Goal: Task Accomplishment & Management: Manage account settings

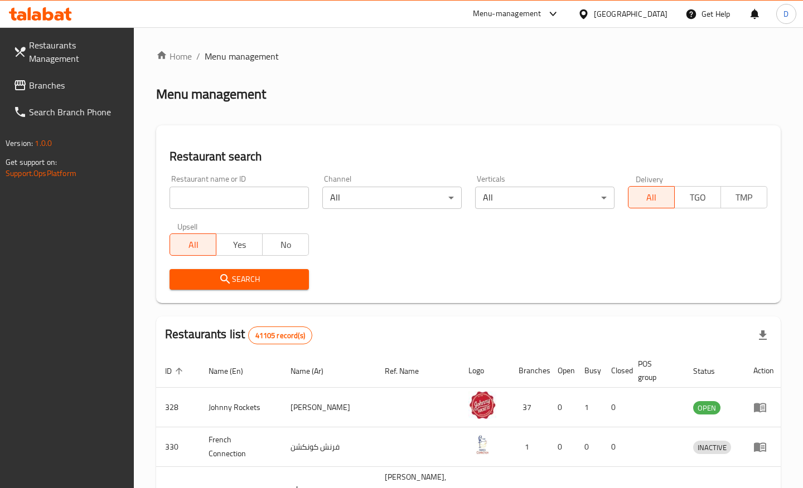
click at [219, 190] on input "search" at bounding box center [238, 198] width 139 height 22
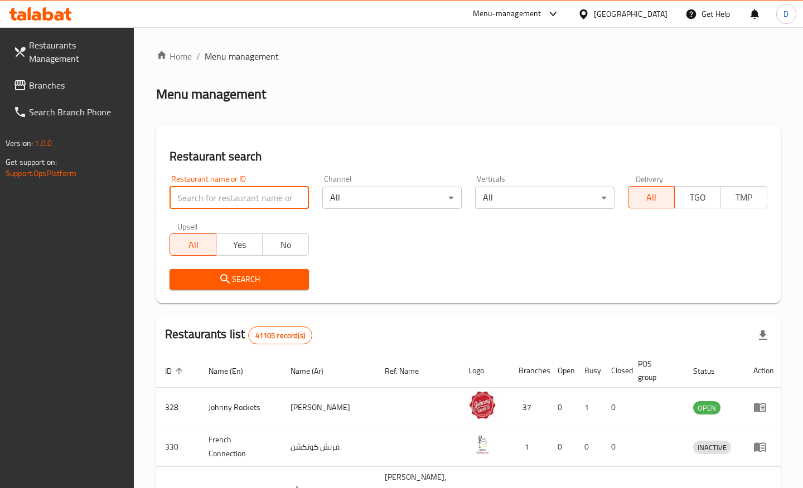
click at [44, 84] on span "Branches" at bounding box center [77, 85] width 96 height 13
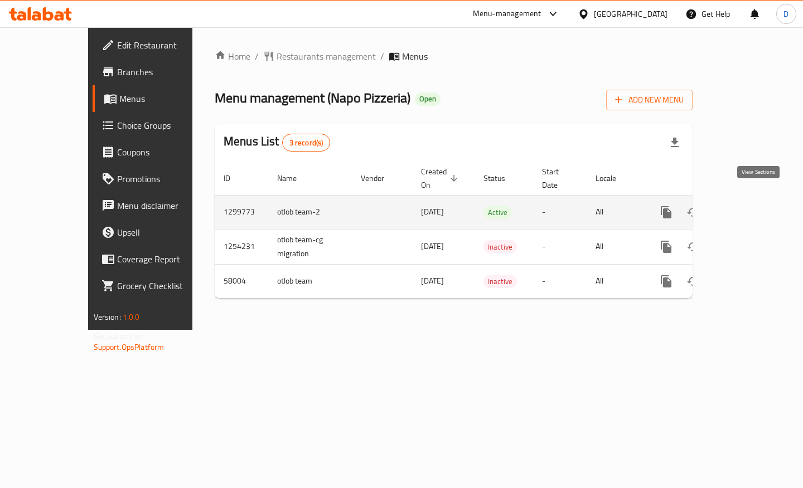
click at [753, 206] on icon "enhanced table" at bounding box center [746, 212] width 13 height 13
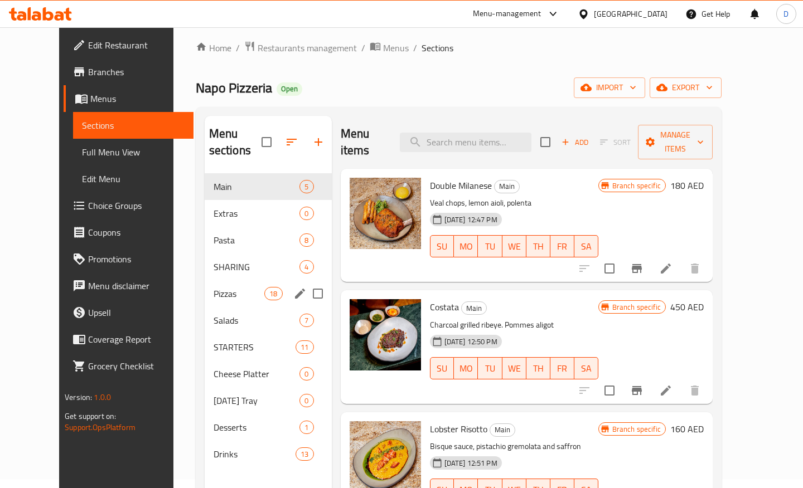
scroll to position [11, 0]
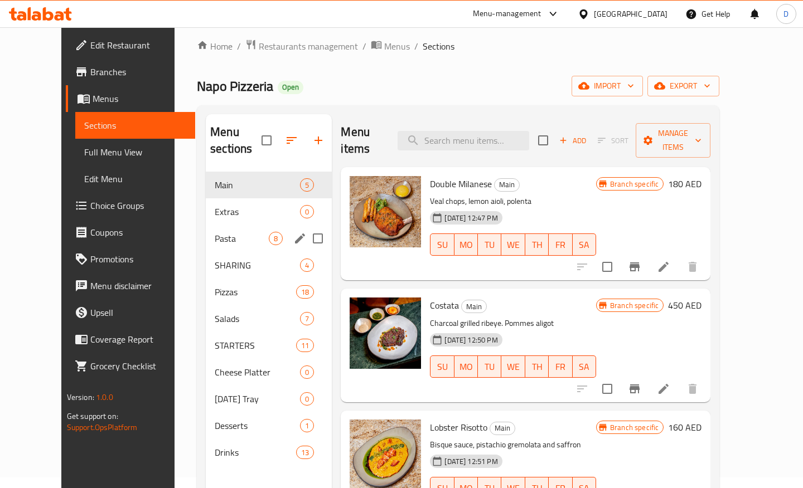
click at [215, 232] on span "Pasta" at bounding box center [242, 238] width 54 height 13
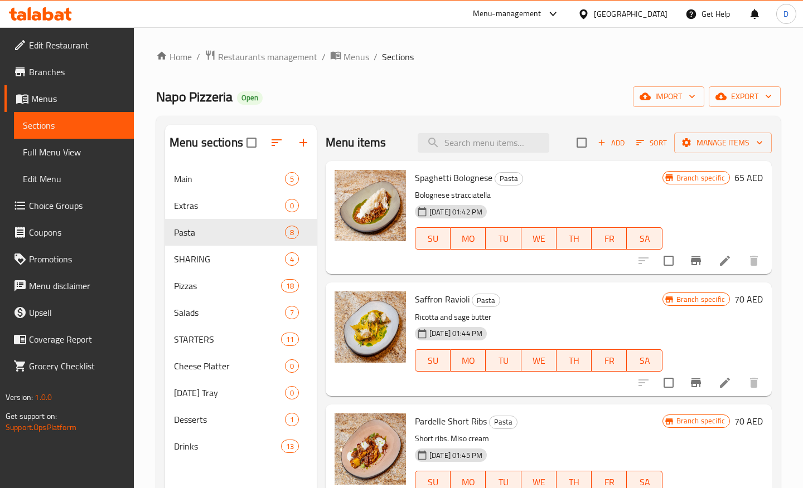
click at [643, 259] on div at bounding box center [698, 260] width 137 height 27
click at [607, 142] on span "Add" at bounding box center [611, 143] width 30 height 13
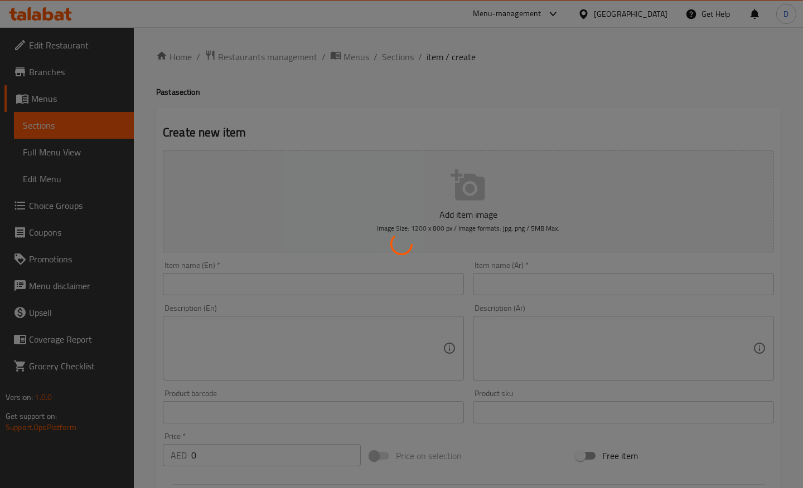
click at [77, 130] on div at bounding box center [401, 244] width 803 height 488
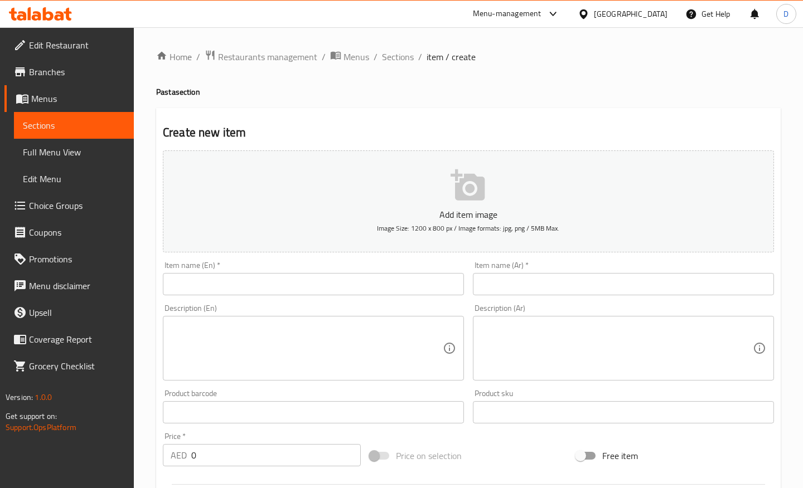
click at [65, 101] on span "Menus" at bounding box center [78, 98] width 94 height 13
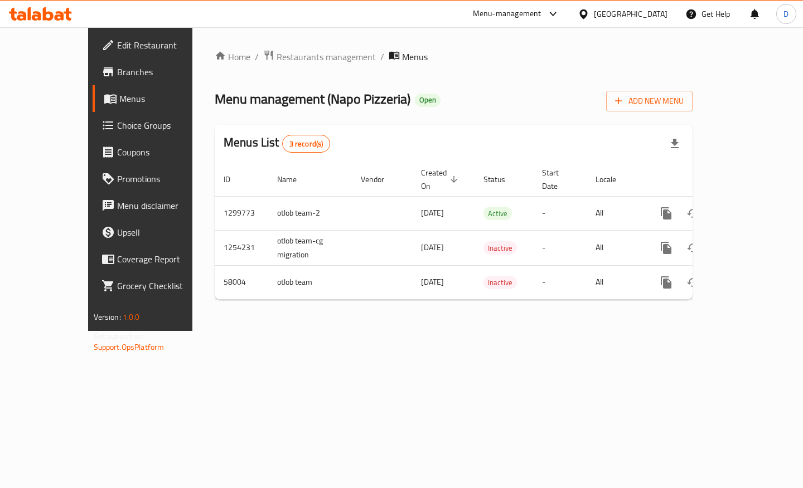
click at [93, 54] on link "Edit Restaurant" at bounding box center [157, 45] width 129 height 27
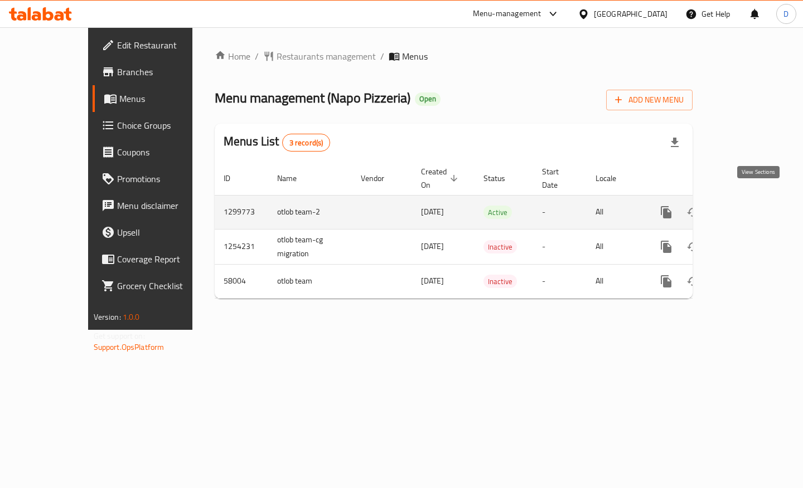
click at [753, 206] on icon "enhanced table" at bounding box center [746, 212] width 13 height 13
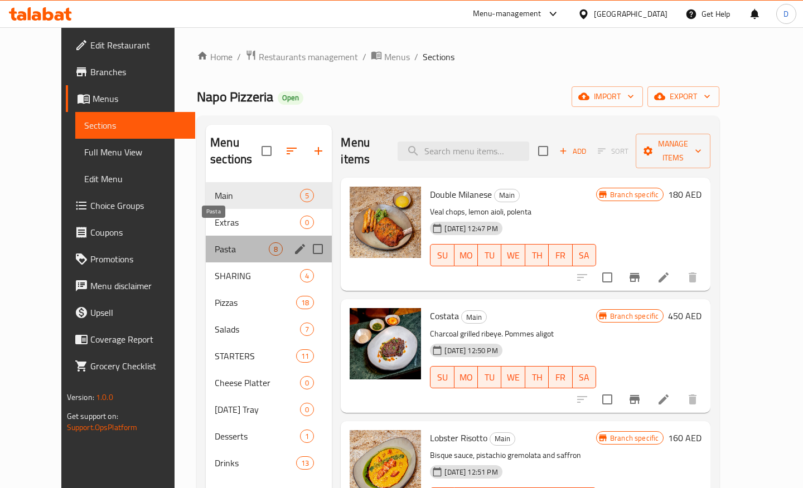
click at [215, 242] on span "Pasta" at bounding box center [242, 248] width 54 height 13
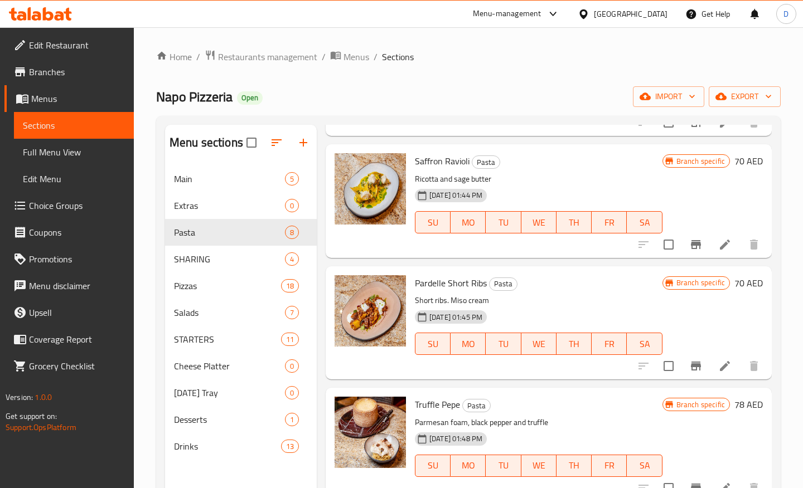
scroll to position [148, 0]
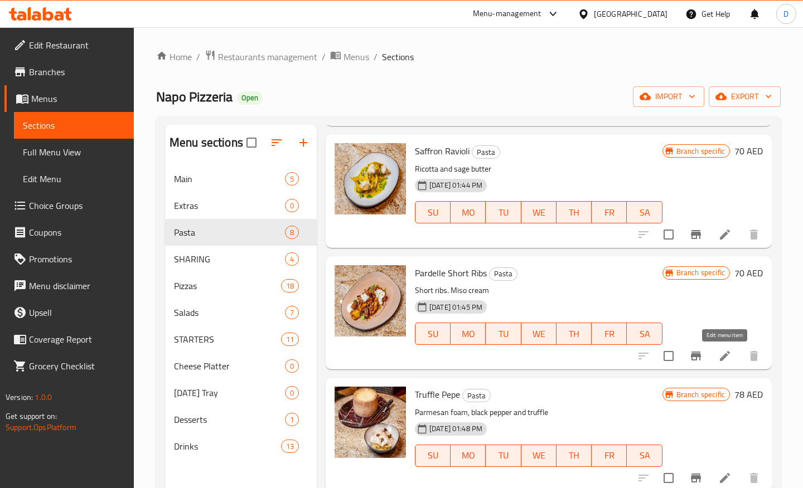
click at [725, 355] on icon at bounding box center [724, 356] width 10 height 10
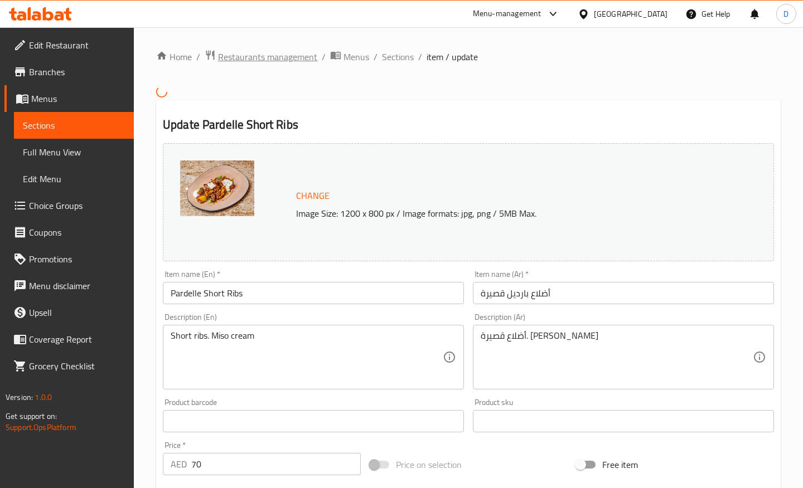
click at [255, 60] on span "Restaurants management" at bounding box center [267, 56] width 99 height 13
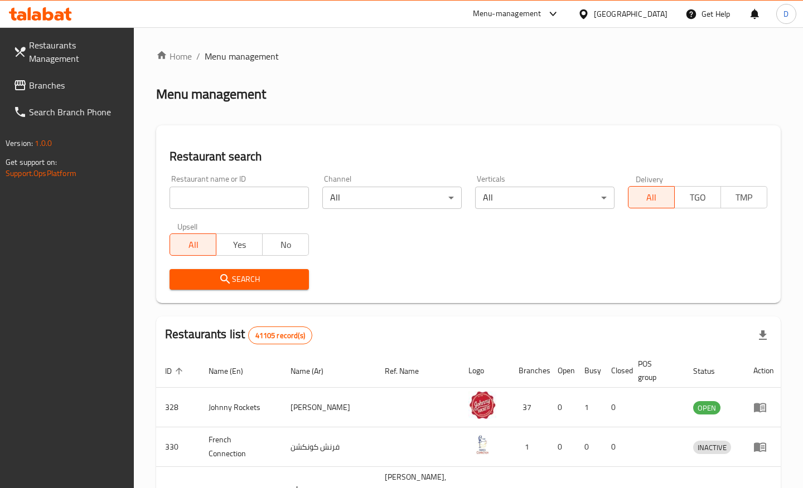
click at [201, 202] on input "search" at bounding box center [238, 198] width 139 height 22
type input "770155"
click button "Search" at bounding box center [238, 279] width 139 height 21
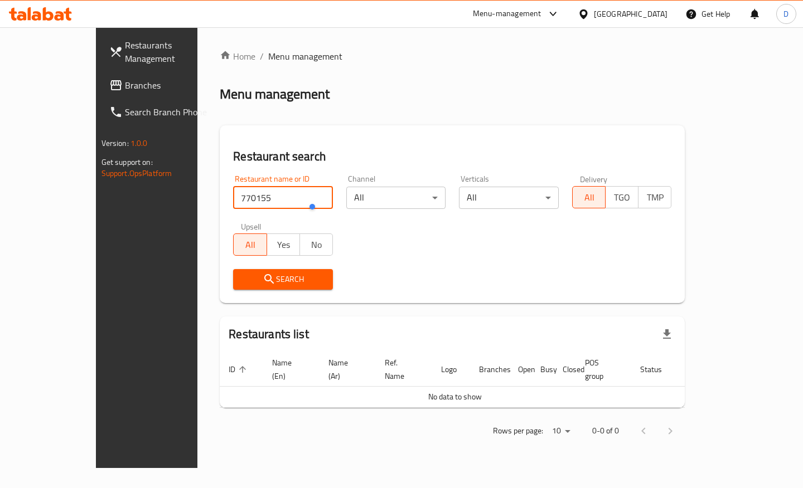
click at [125, 89] on span "Branches" at bounding box center [173, 85] width 96 height 13
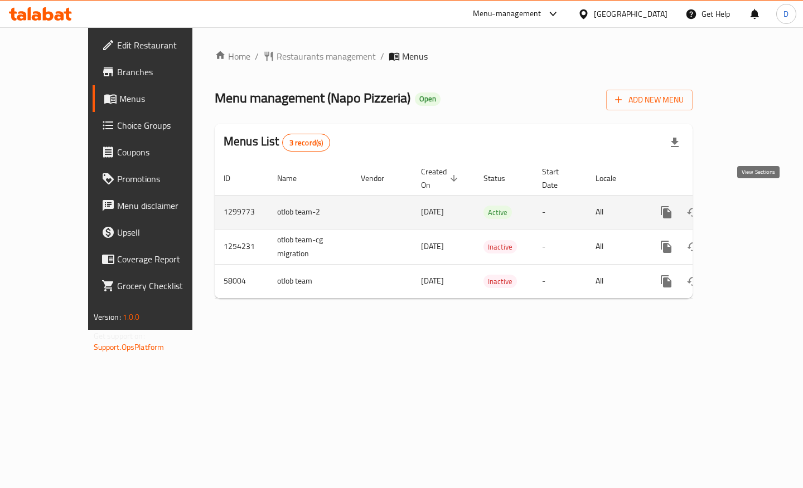
click at [753, 206] on icon "enhanced table" at bounding box center [746, 212] width 13 height 13
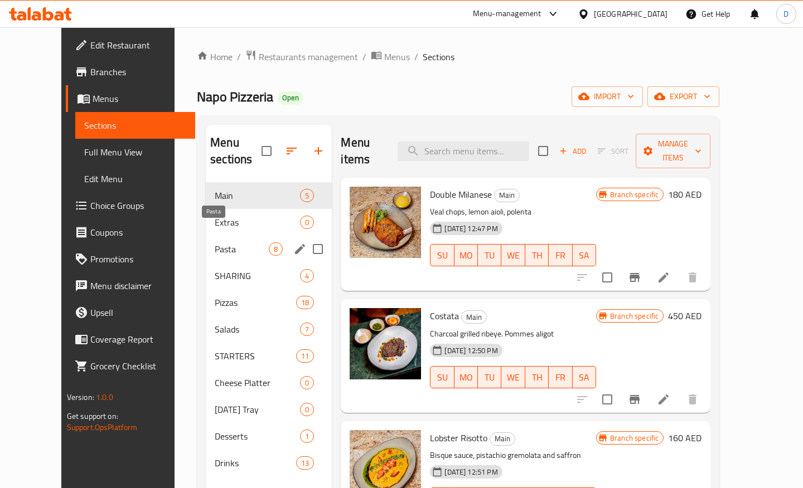
click at [215, 242] on span "Pasta" at bounding box center [242, 248] width 54 height 13
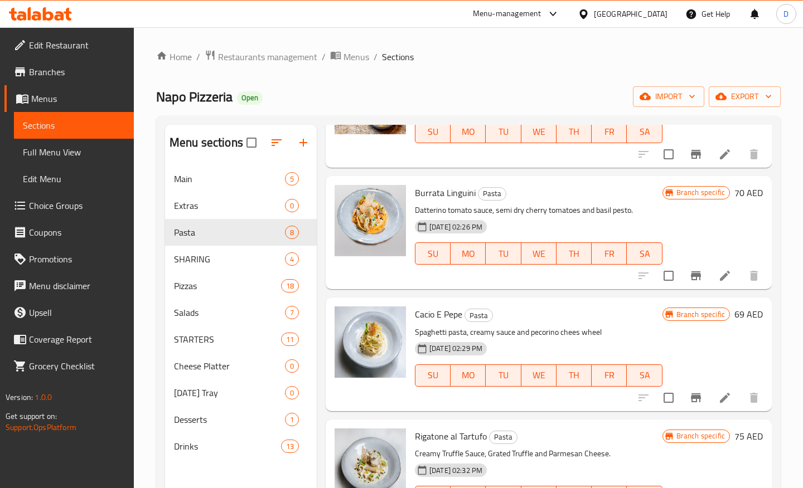
scroll to position [527, 0]
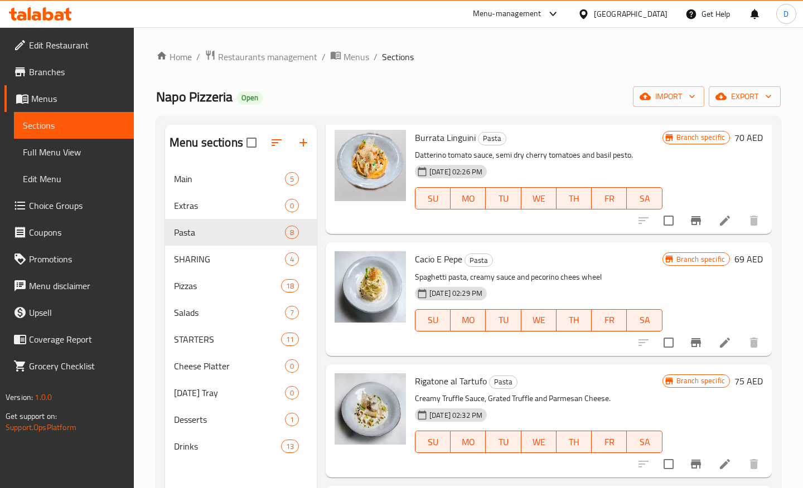
click at [722, 458] on icon at bounding box center [724, 464] width 13 height 13
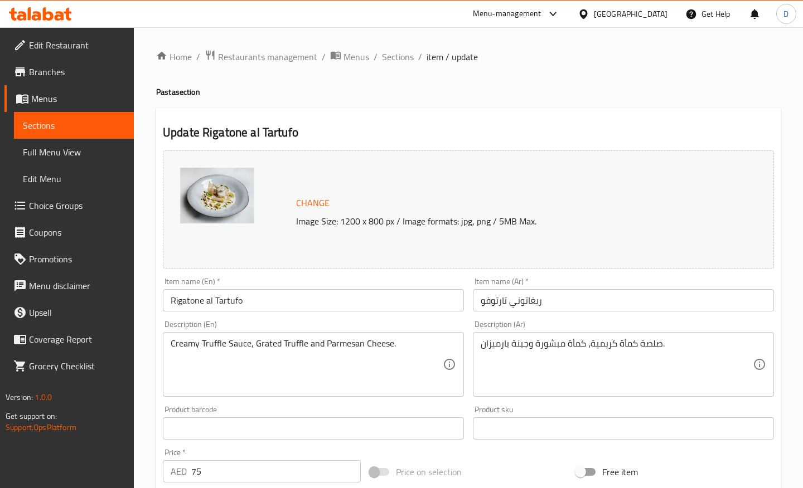
click at [46, 127] on span "Sections" at bounding box center [74, 125] width 102 height 13
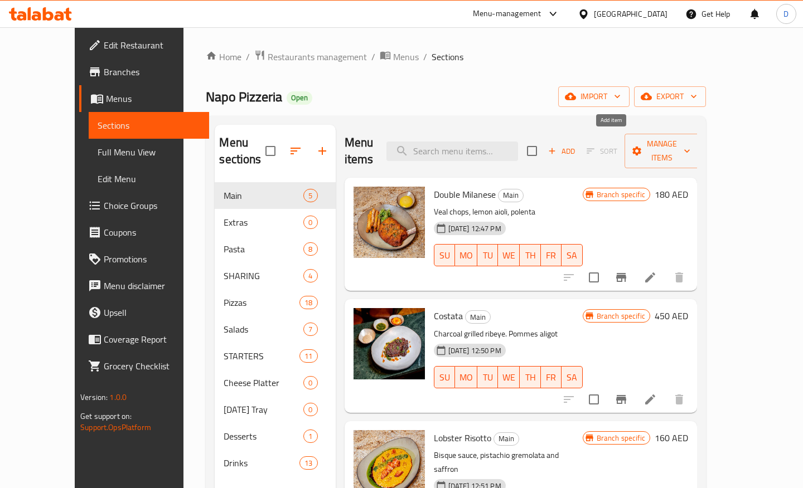
click at [557, 146] on icon "button" at bounding box center [552, 151] width 10 height 10
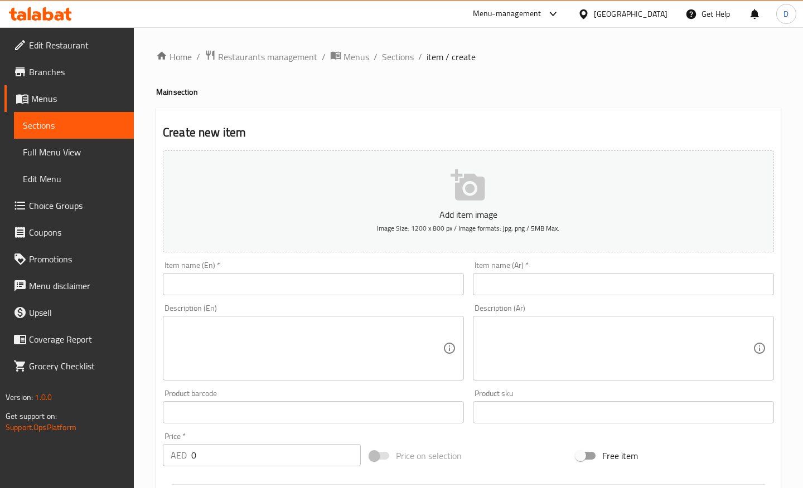
click at [329, 291] on input "text" at bounding box center [313, 284] width 301 height 22
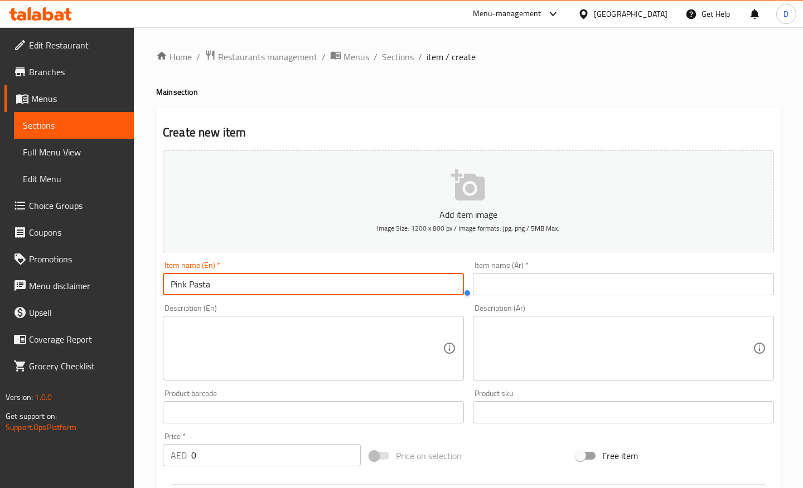
type input "Pink Pasta"
click at [512, 285] on input "text" at bounding box center [623, 284] width 301 height 22
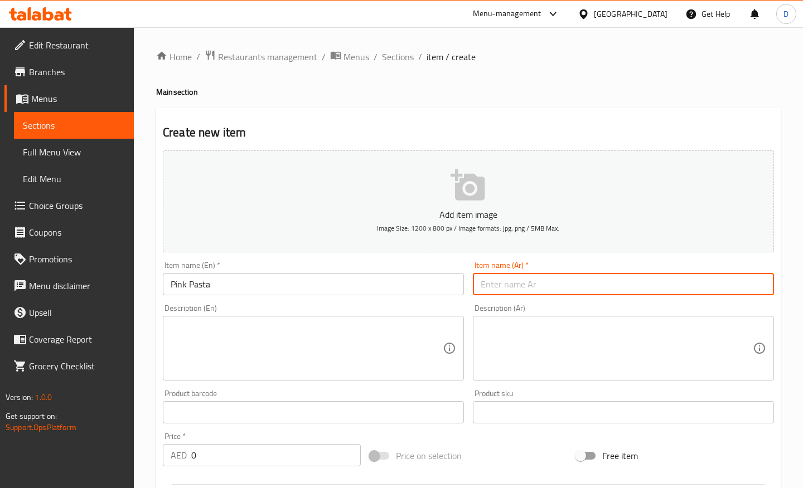
paste input "المعكرونة الوردية"
type input "المعكرونة الوردية"
click at [208, 346] on textarea at bounding box center [307, 348] width 272 height 53
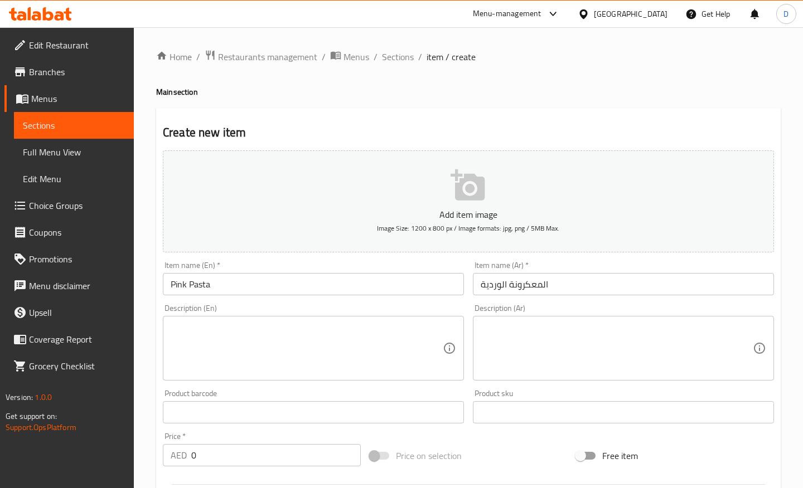
click at [412, 301] on div "Description (En) Description (En)" at bounding box center [313, 342] width 310 height 85
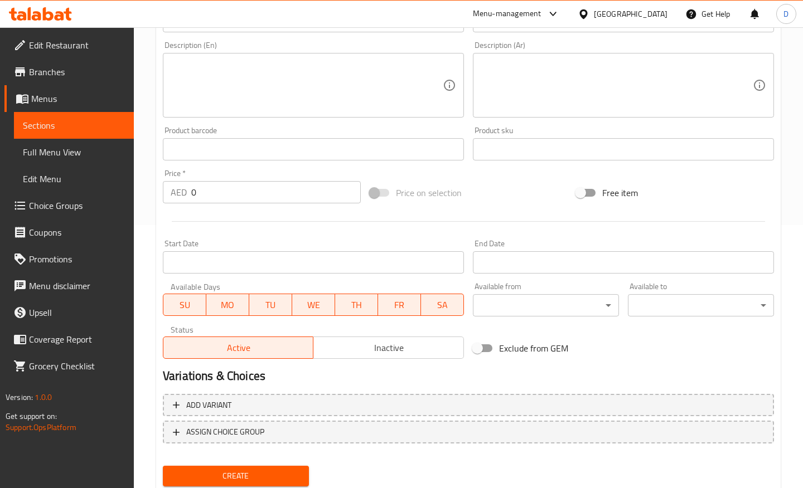
scroll to position [299, 0]
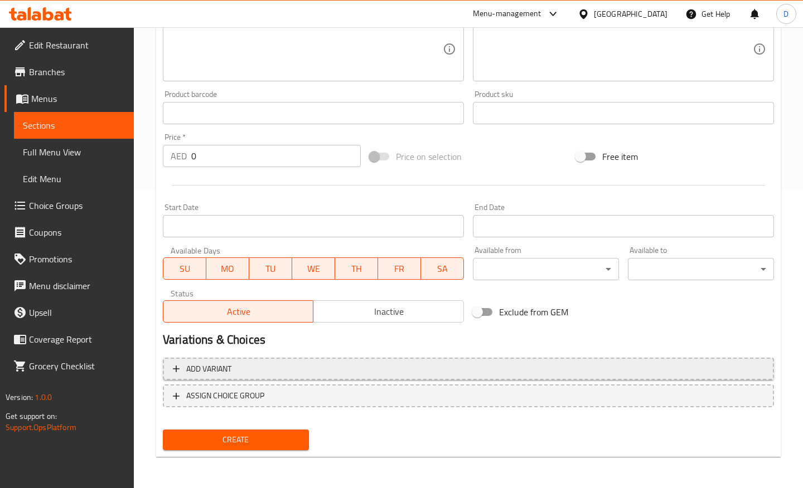
click at [252, 368] on span "Add variant" at bounding box center [468, 369] width 591 height 14
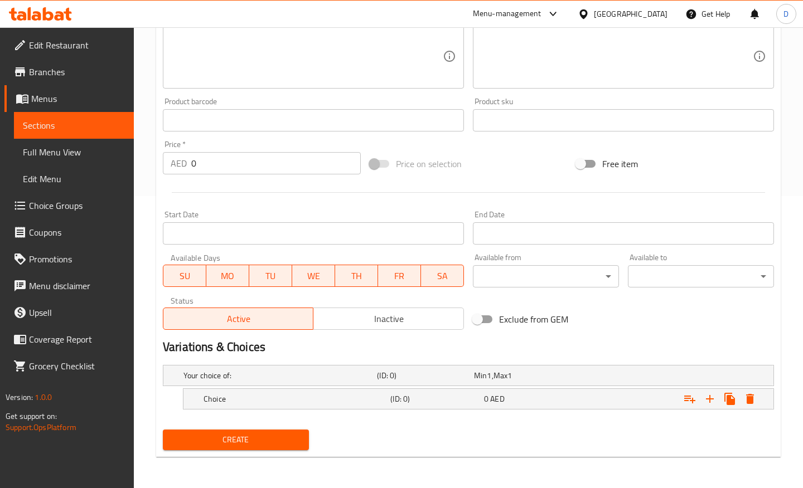
scroll to position [291, 0]
click at [311, 400] on h5 "Choice" at bounding box center [294, 399] width 182 height 11
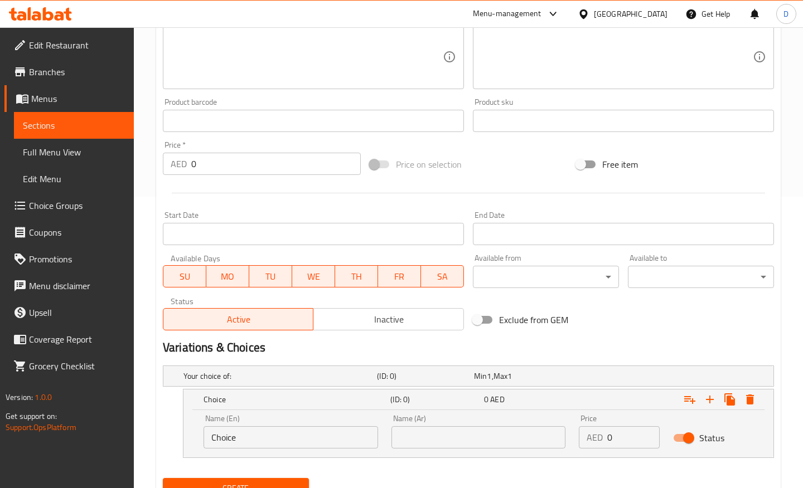
click at [298, 434] on input "Choice" at bounding box center [290, 437] width 174 height 22
type input "C"
type input "`"
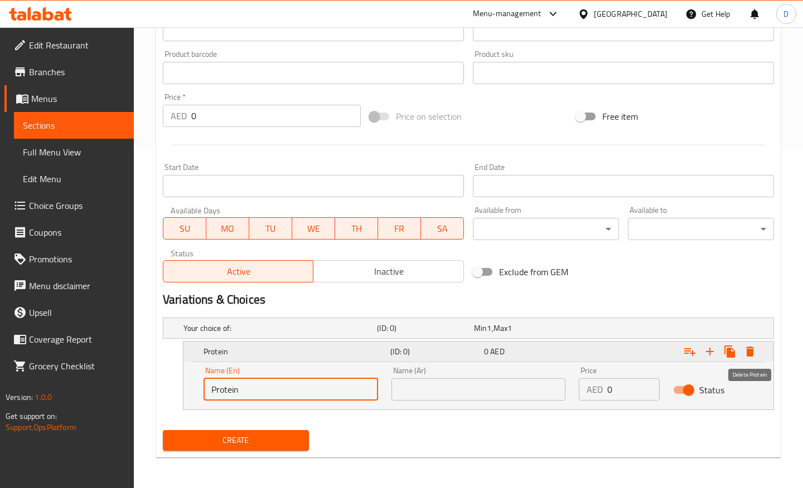
type input "Protein"
click at [746, 350] on icon "Expand" at bounding box center [750, 352] width 8 height 10
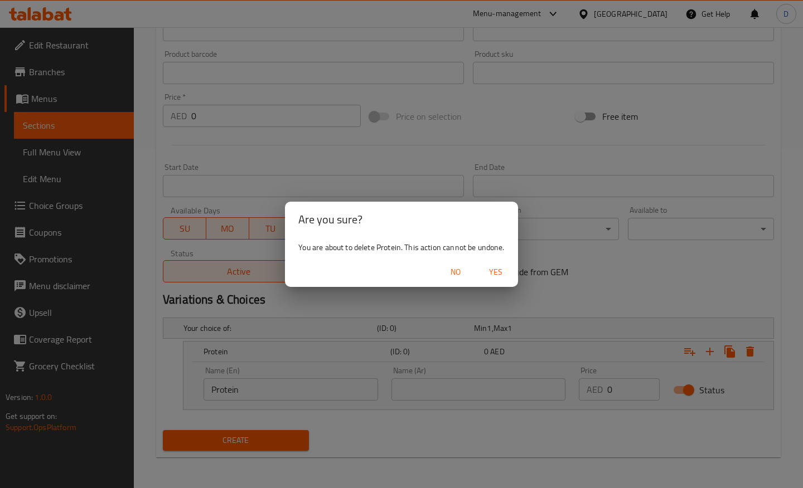
click at [488, 276] on span "Yes" at bounding box center [495, 272] width 27 height 14
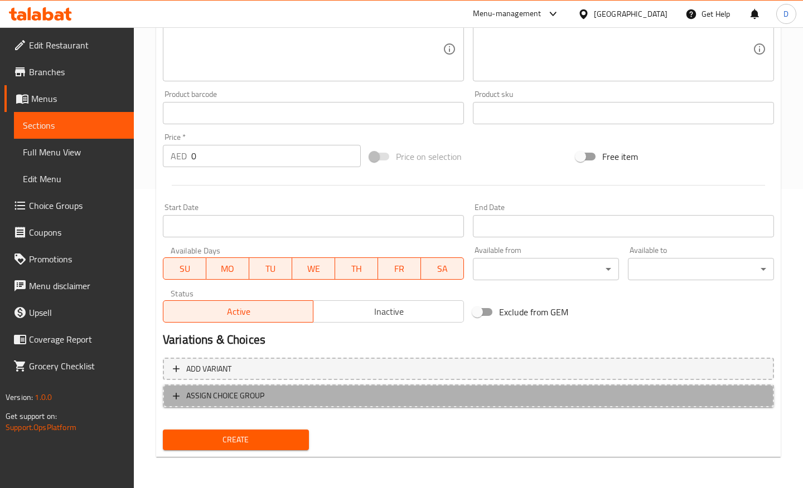
click at [212, 397] on span "ASSIGN CHOICE GROUP" at bounding box center [225, 396] width 78 height 14
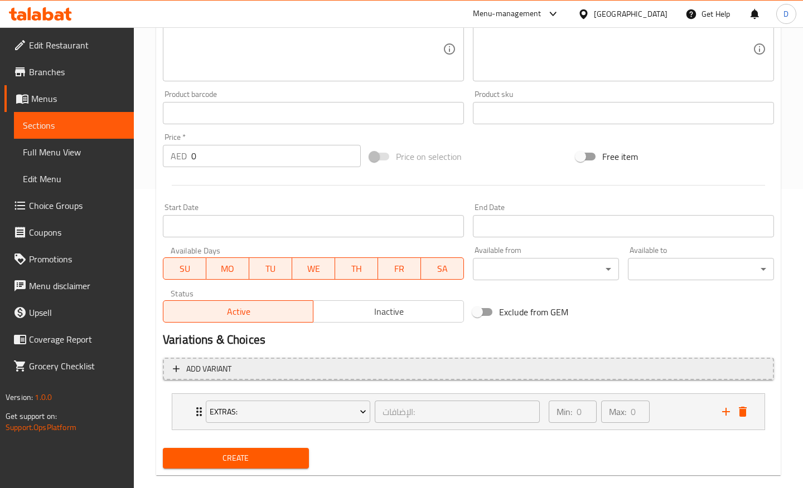
scroll to position [318, 0]
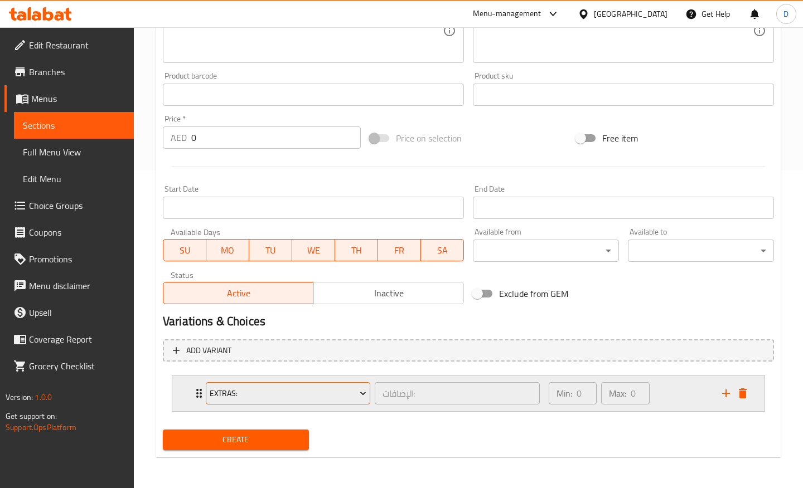
click at [278, 391] on span "Extras:" at bounding box center [288, 394] width 157 height 14
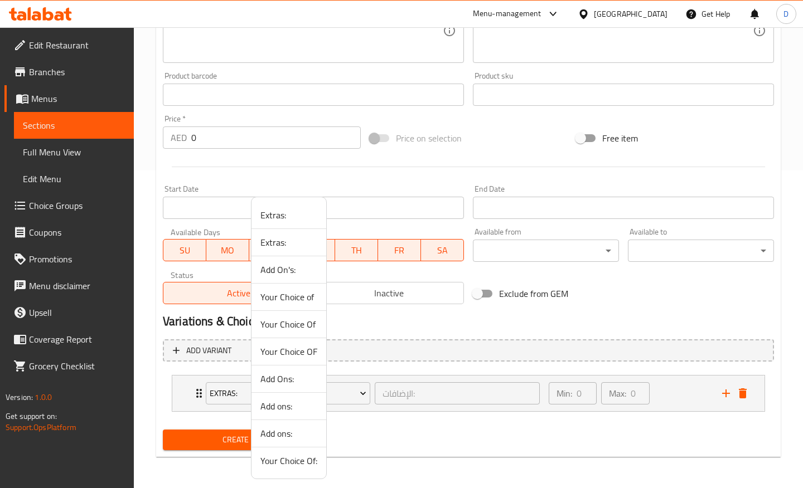
click at [286, 299] on span "Your Choice of" at bounding box center [288, 296] width 57 height 13
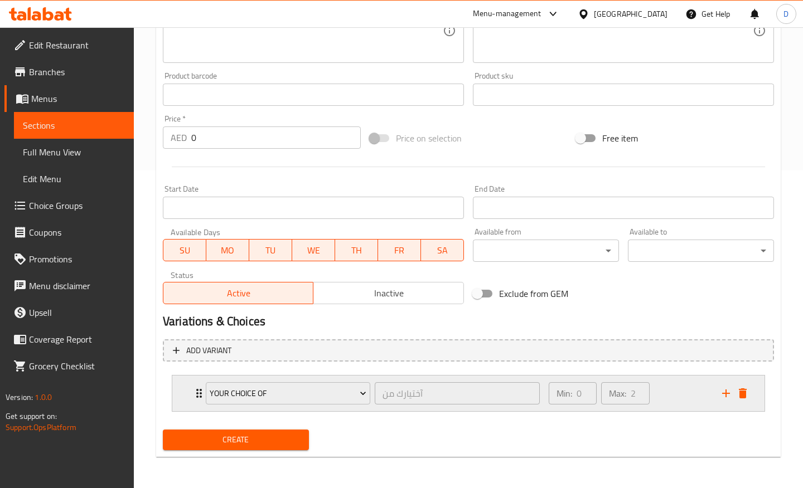
click at [673, 401] on div "Min: 0 ​ Max: 2 ​" at bounding box center [628, 394] width 173 height 36
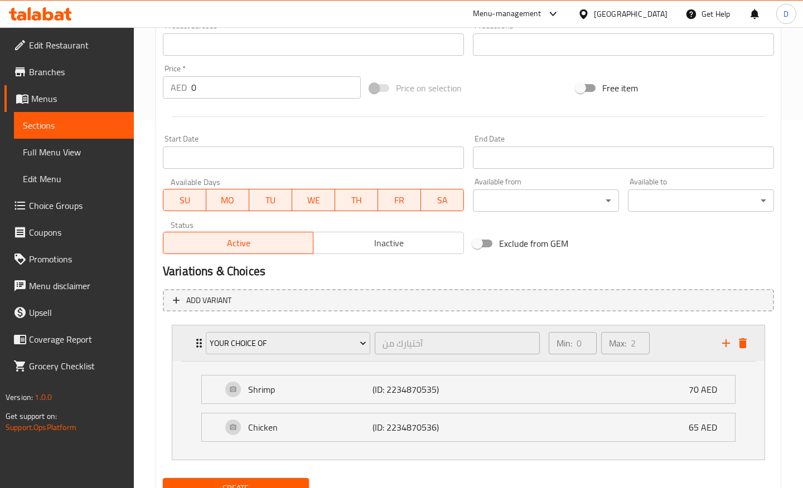
scroll to position [416, 0]
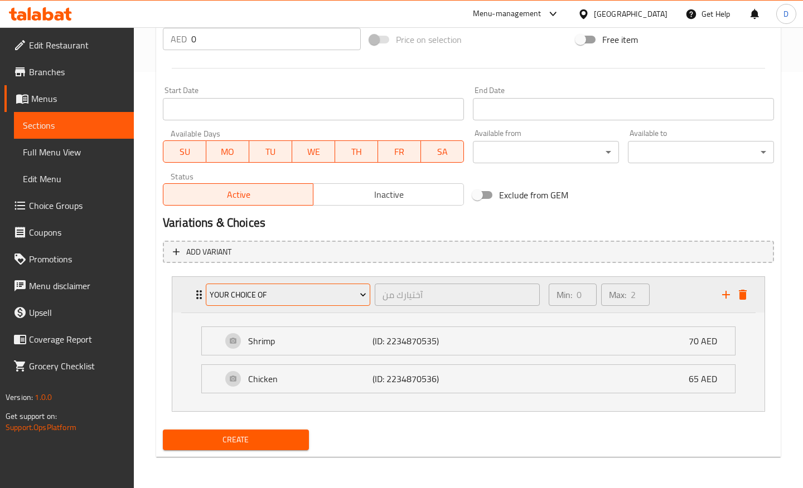
click at [306, 298] on span "Your Choice of" at bounding box center [288, 295] width 157 height 14
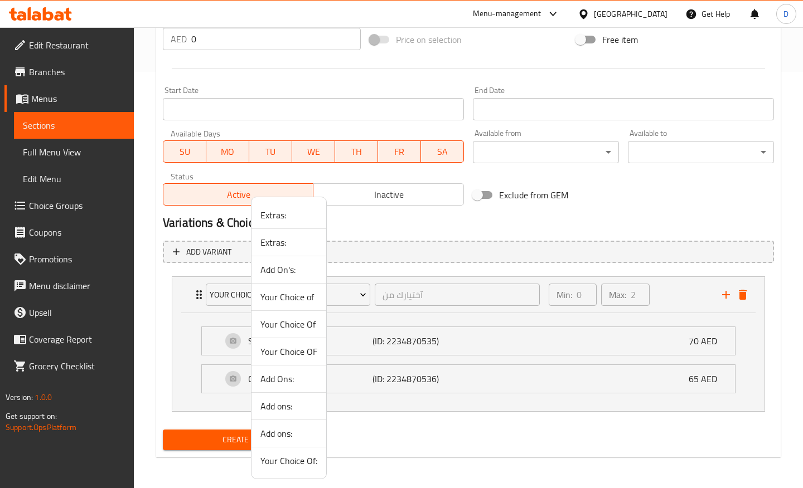
click at [439, 221] on div at bounding box center [401, 244] width 803 height 488
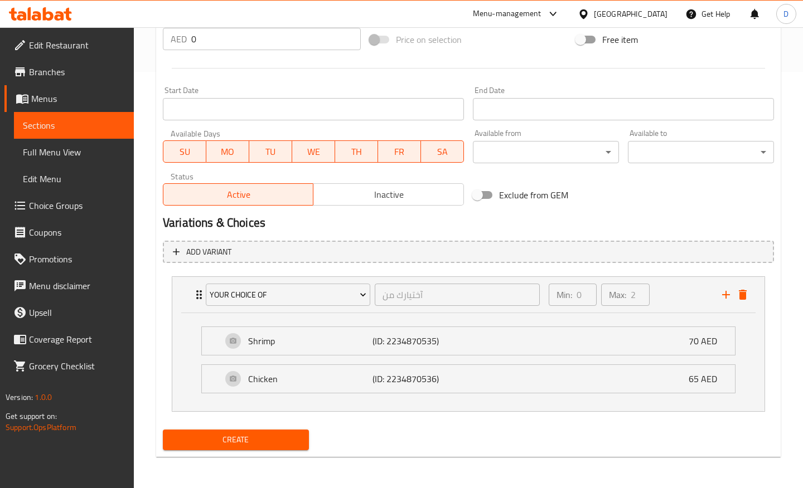
click at [40, 215] on link "Choice Groups" at bounding box center [68, 205] width 129 height 27
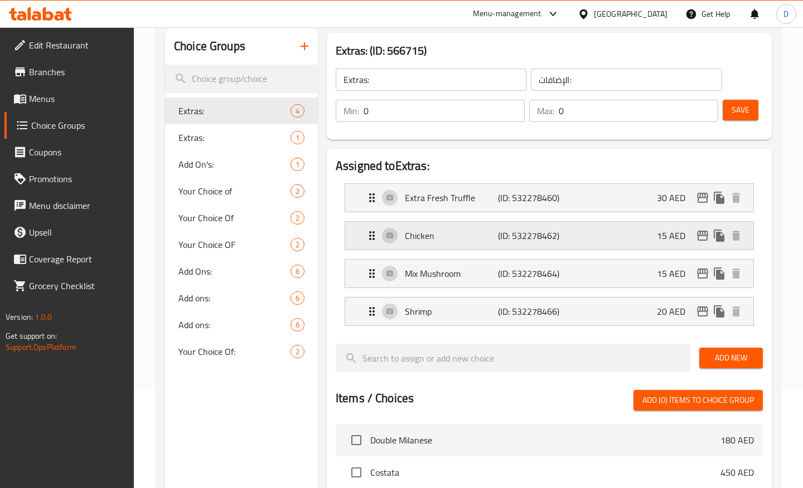
scroll to position [111, 0]
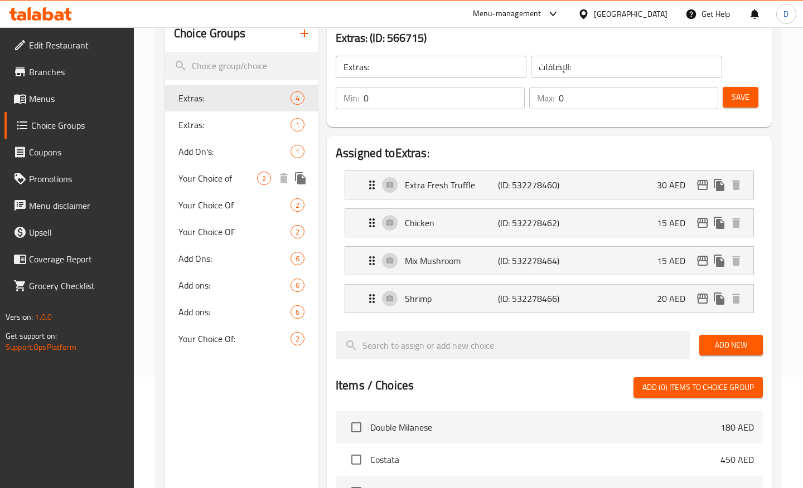
click at [212, 180] on span "Your Choice of" at bounding box center [217, 178] width 79 height 13
type input "Your Choice of"
type input "آختيارك من"
type input "2"
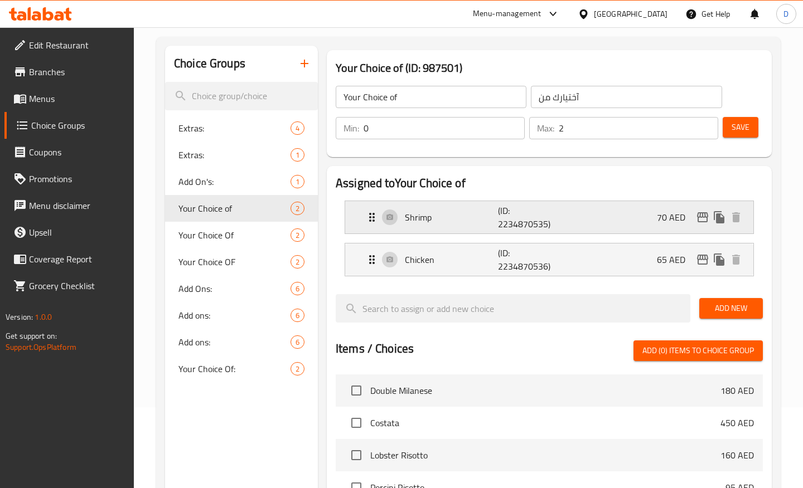
scroll to position [0, 0]
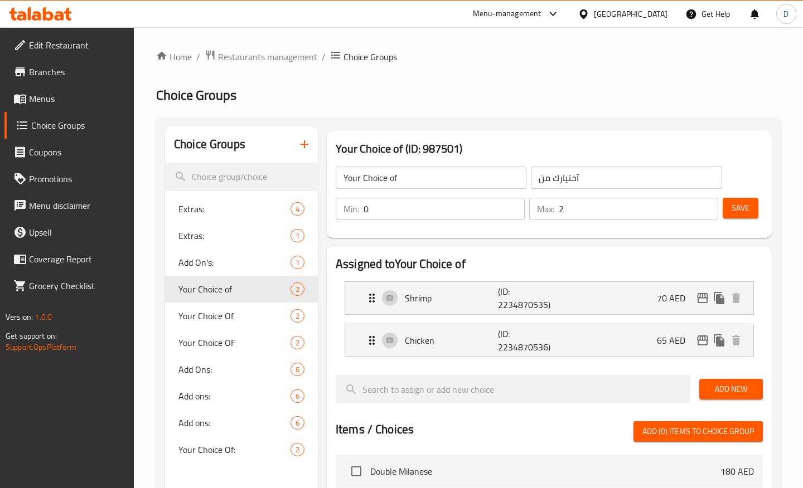
click at [404, 213] on input "0" at bounding box center [443, 209] width 161 height 22
type input "1"
click at [735, 208] on span "Save" at bounding box center [740, 208] width 18 height 14
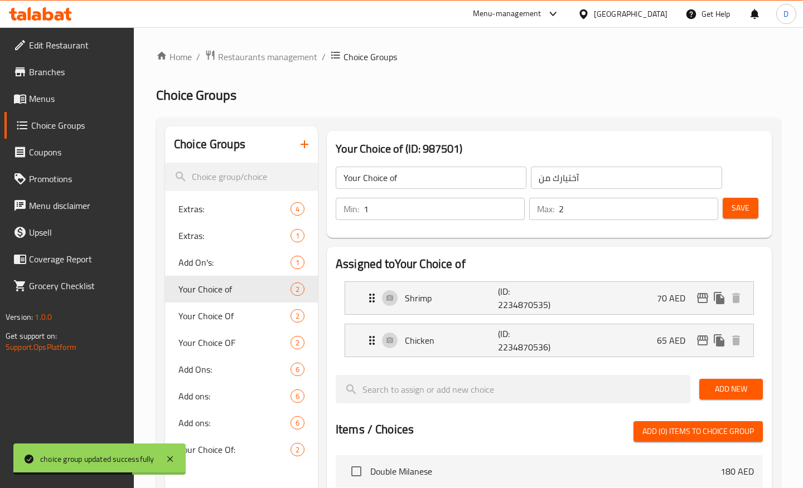
click at [63, 92] on span "Menus" at bounding box center [77, 98] width 96 height 13
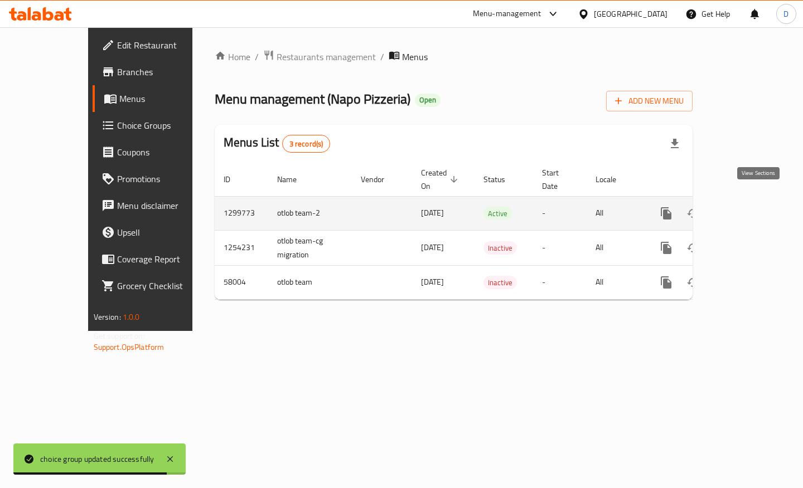
click at [753, 207] on icon "enhanced table" at bounding box center [746, 213] width 13 height 13
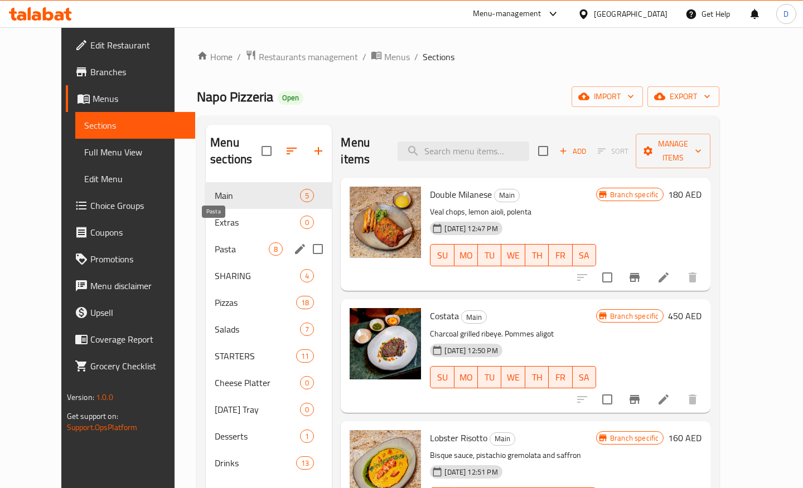
click at [215, 242] on span "Pasta" at bounding box center [242, 248] width 54 height 13
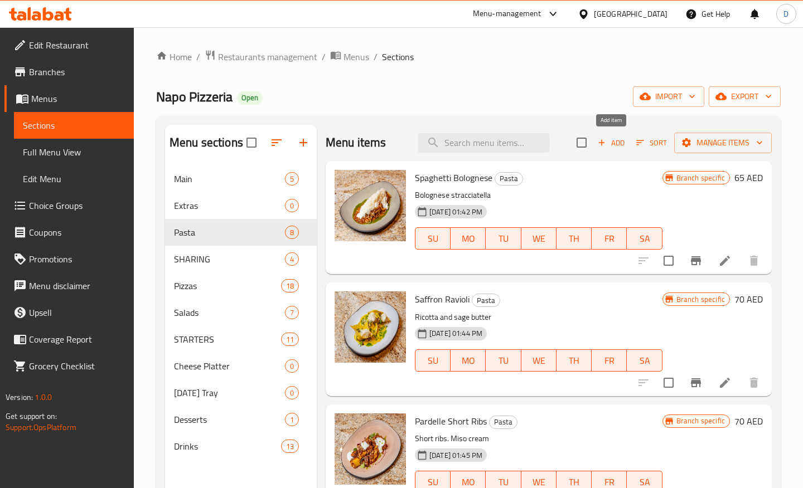
click at [608, 139] on span "Add" at bounding box center [611, 143] width 30 height 13
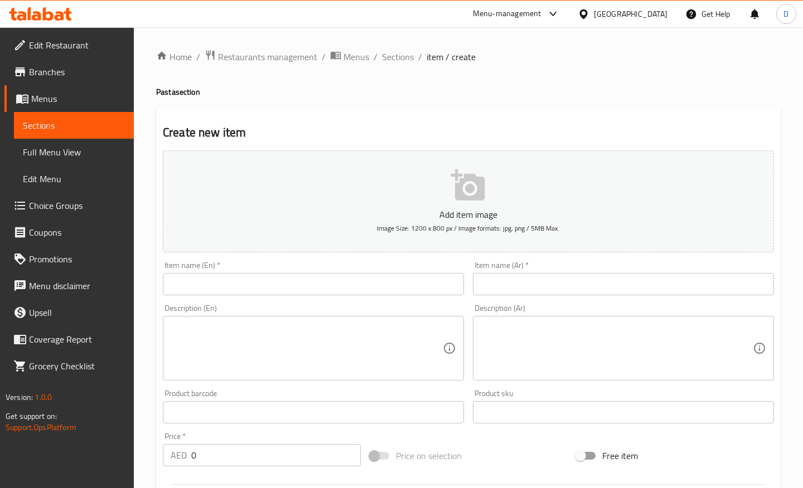
click at [304, 287] on input "text" at bounding box center [313, 284] width 301 height 22
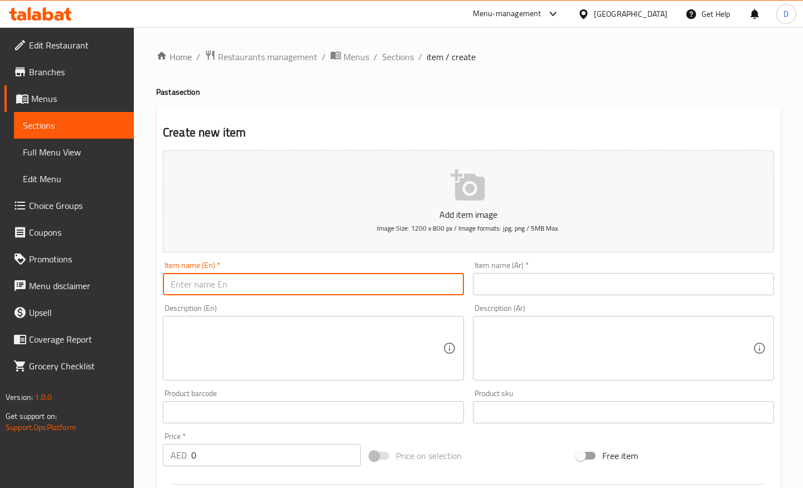
click at [498, 287] on input "text" at bounding box center [623, 284] width 301 height 22
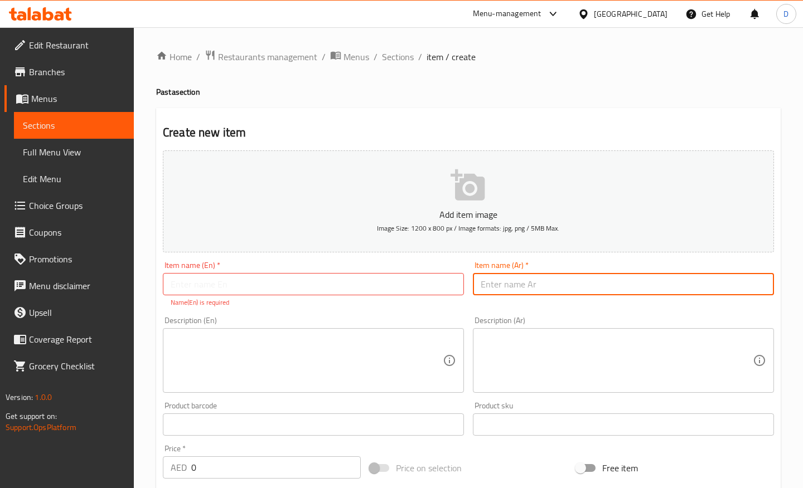
paste input "المعكرونة الوردية"
type input "المعكرونة الوردية"
click at [412, 283] on input "text" at bounding box center [313, 284] width 301 height 22
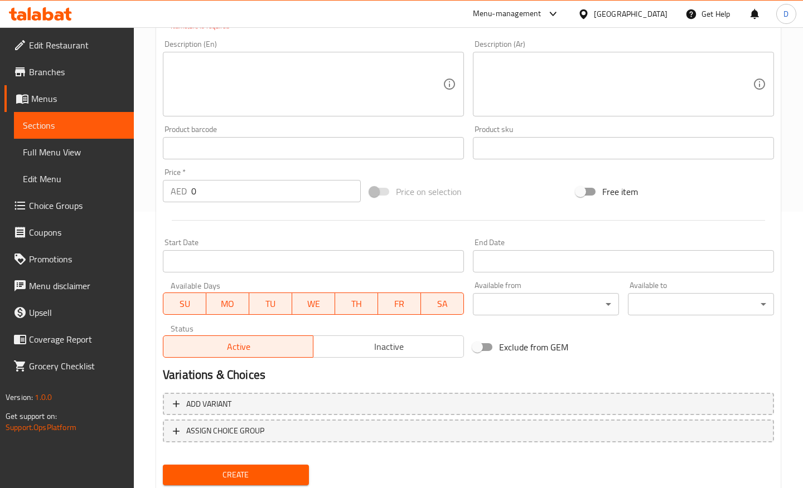
scroll to position [312, 0]
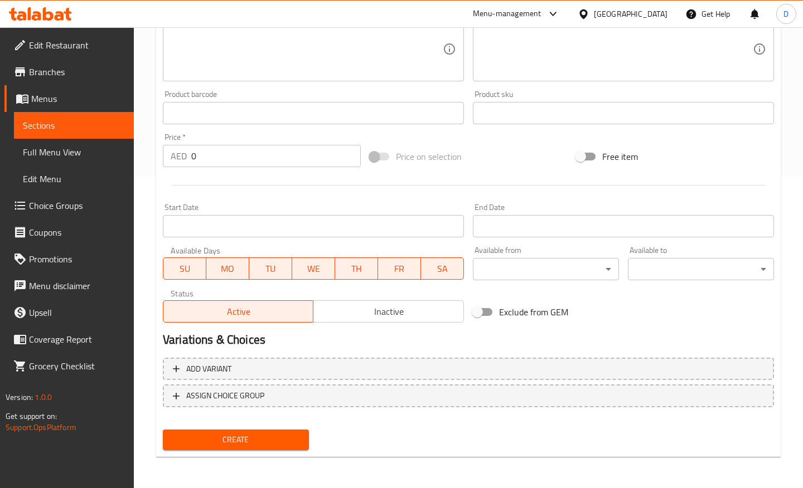
type input "Pink Pasta"
click at [373, 161] on span at bounding box center [379, 156] width 32 height 21
click at [216, 399] on span "ASSIGN CHOICE GROUP" at bounding box center [225, 396] width 78 height 14
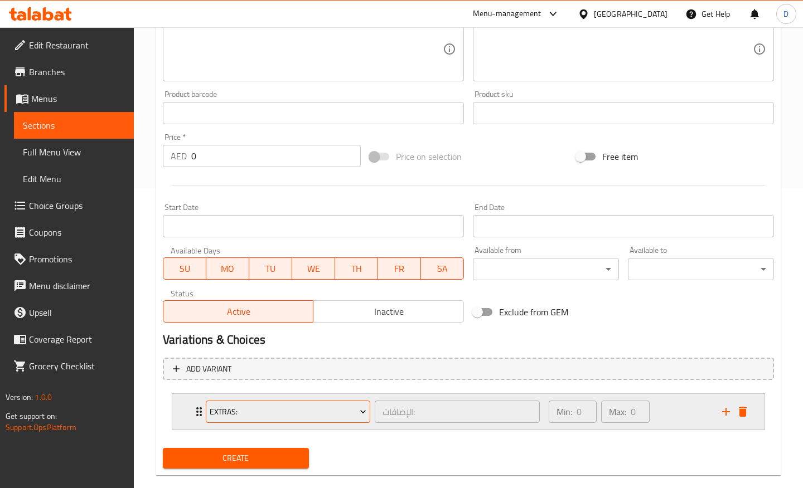
click at [242, 408] on span "Extras:" at bounding box center [288, 412] width 157 height 14
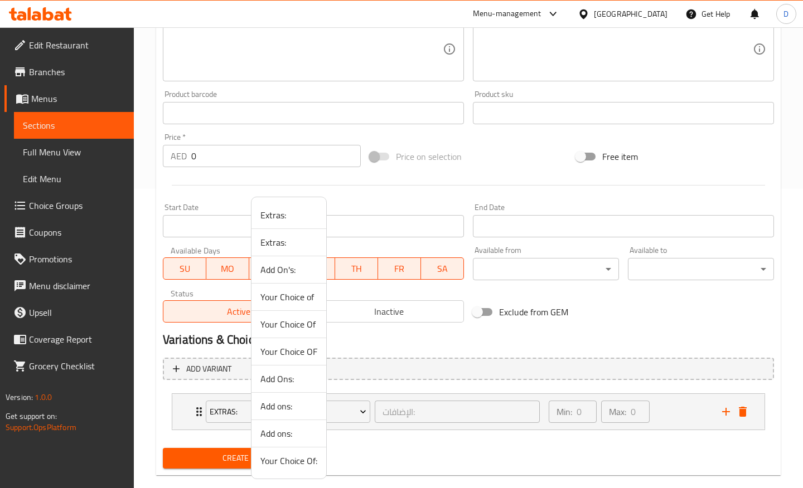
click at [300, 292] on span "Your Choice of" at bounding box center [288, 296] width 57 height 13
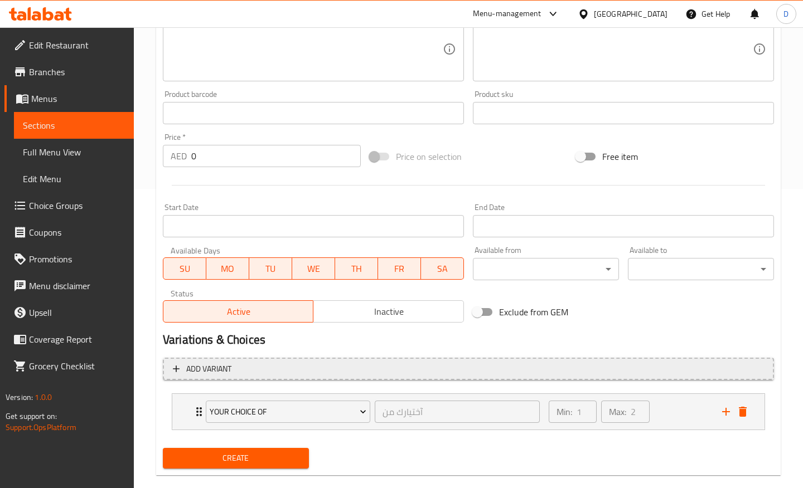
scroll to position [318, 0]
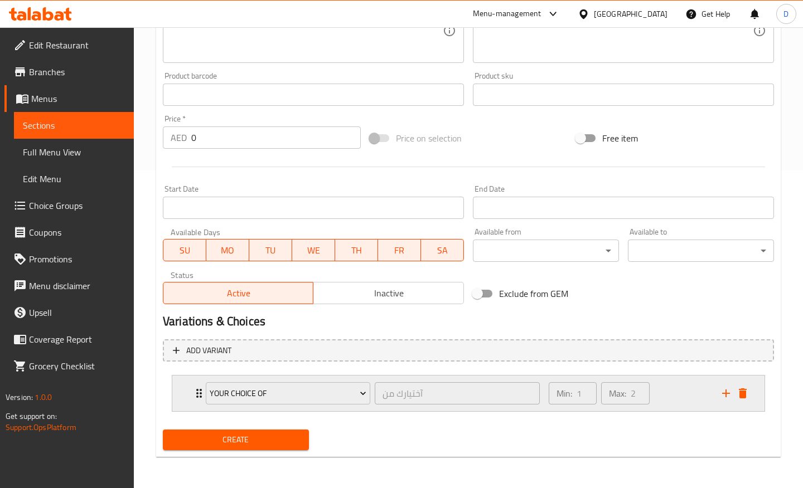
click at [661, 387] on div "Min: 1 ​ Max: 2 ​" at bounding box center [628, 394] width 173 height 36
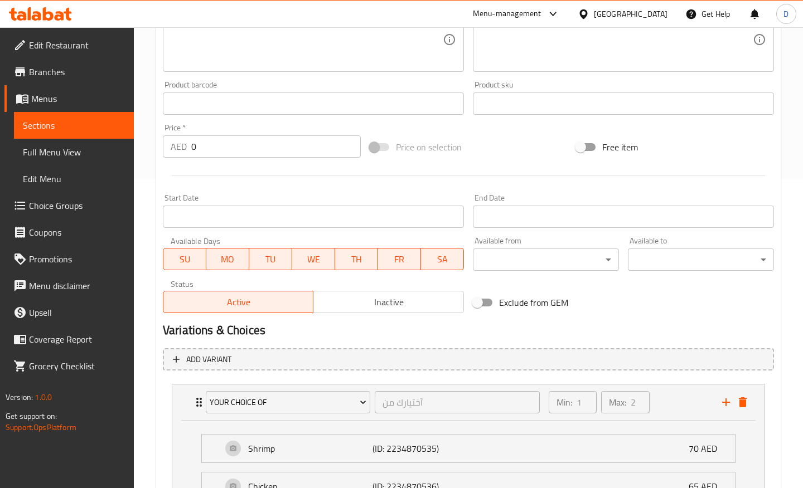
scroll to position [261, 0]
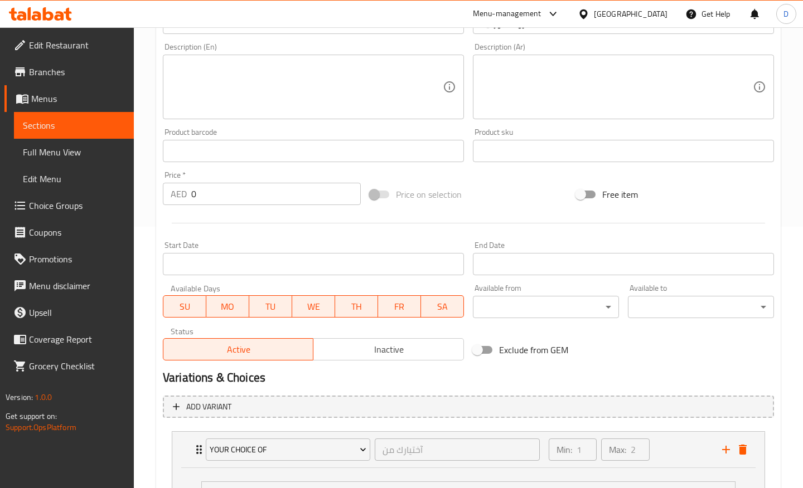
click at [376, 193] on span at bounding box center [379, 195] width 19 height 8
click at [377, 193] on span at bounding box center [379, 195] width 19 height 8
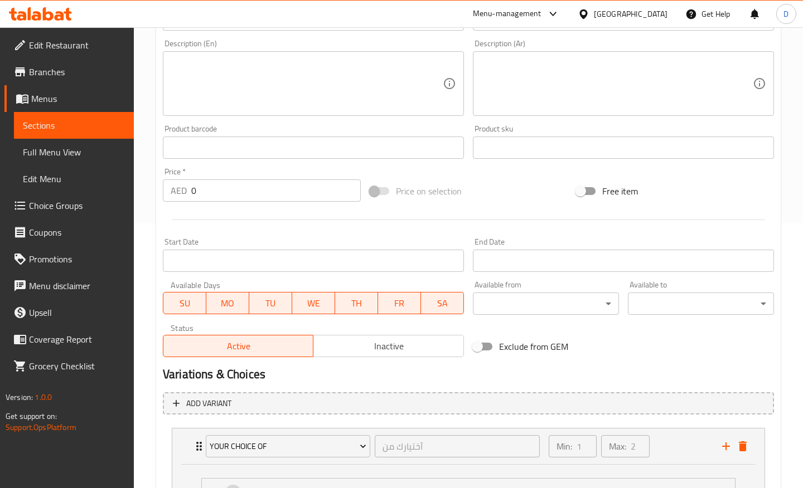
click at [280, 180] on input "0" at bounding box center [275, 190] width 169 height 22
click at [379, 194] on span at bounding box center [379, 191] width 19 height 8
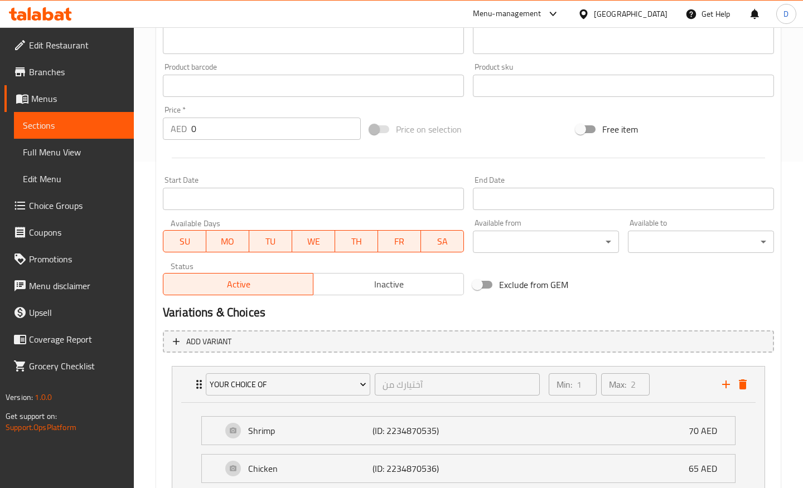
scroll to position [416, 0]
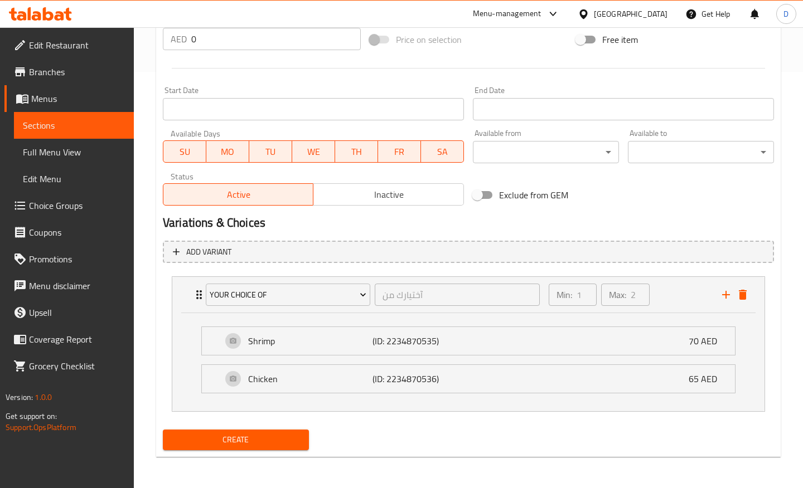
click at [271, 445] on span "Create" at bounding box center [236, 440] width 128 height 14
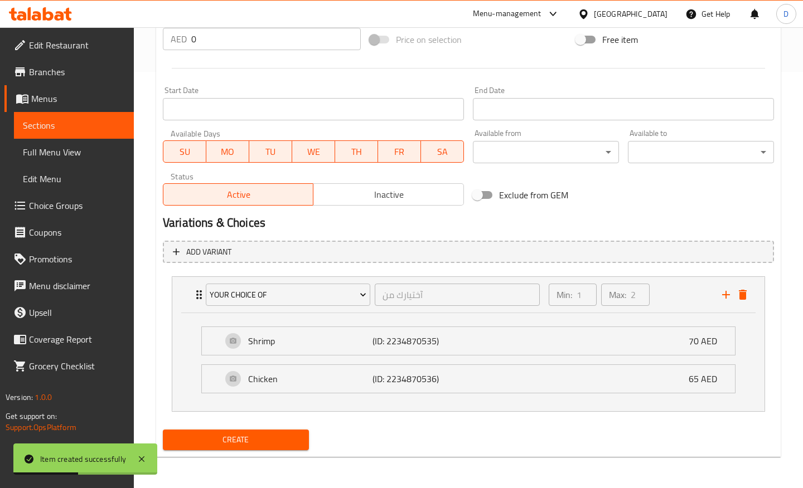
click at [99, 134] on link "Sections" at bounding box center [74, 125] width 120 height 27
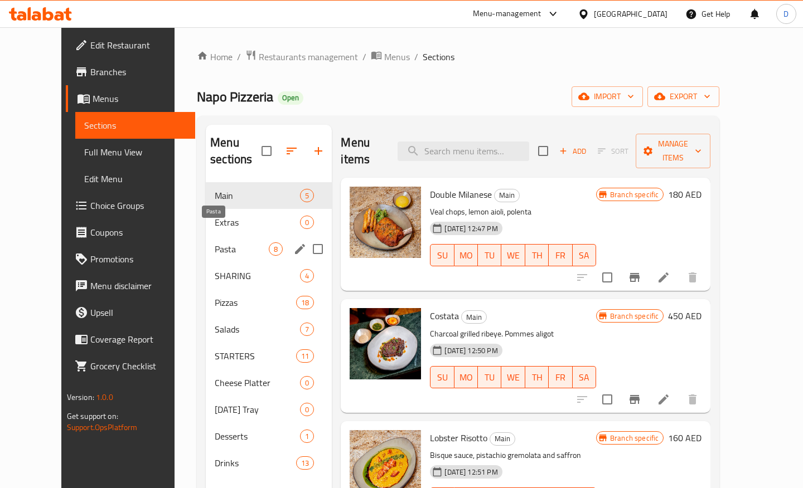
click at [215, 242] on span "Pasta" at bounding box center [242, 248] width 54 height 13
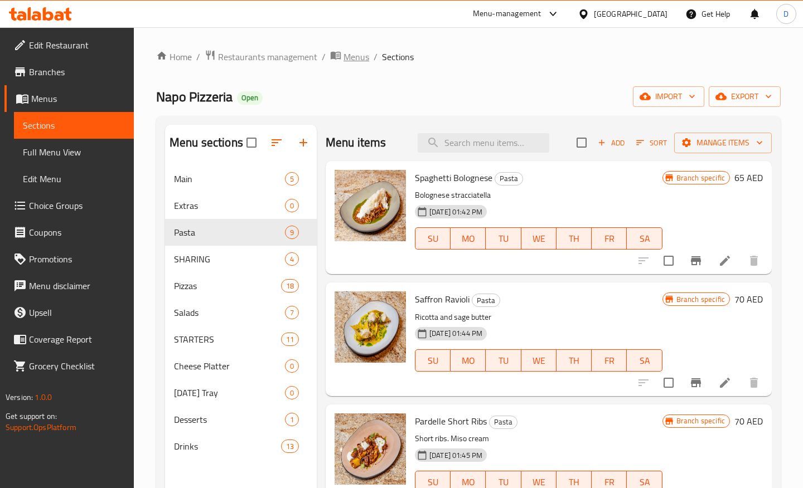
click at [347, 55] on span "Menus" at bounding box center [356, 56] width 26 height 13
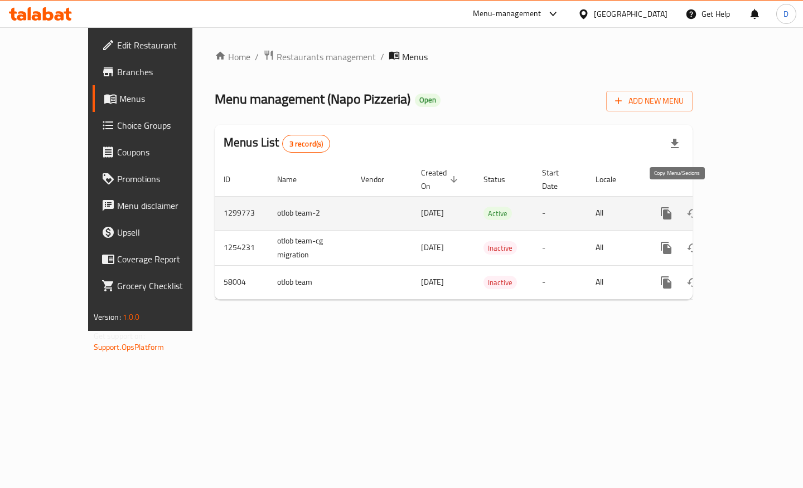
click at [673, 207] on icon "more" at bounding box center [665, 213] width 13 height 13
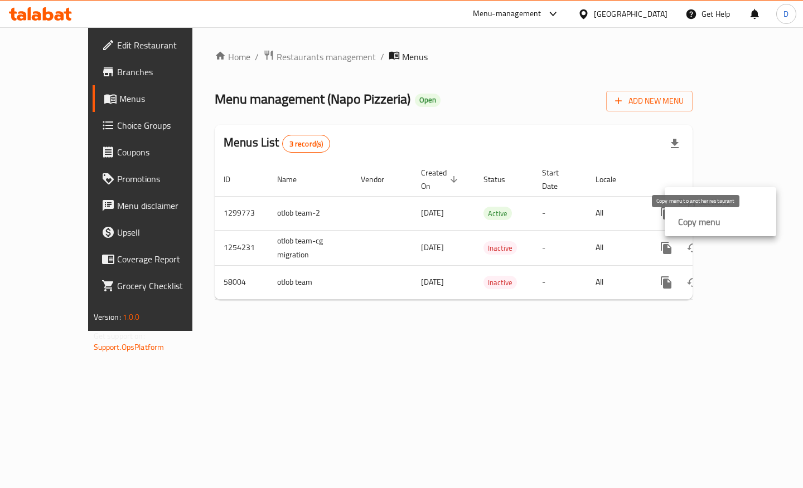
click at [703, 220] on strong "Copy menu" at bounding box center [699, 221] width 42 height 13
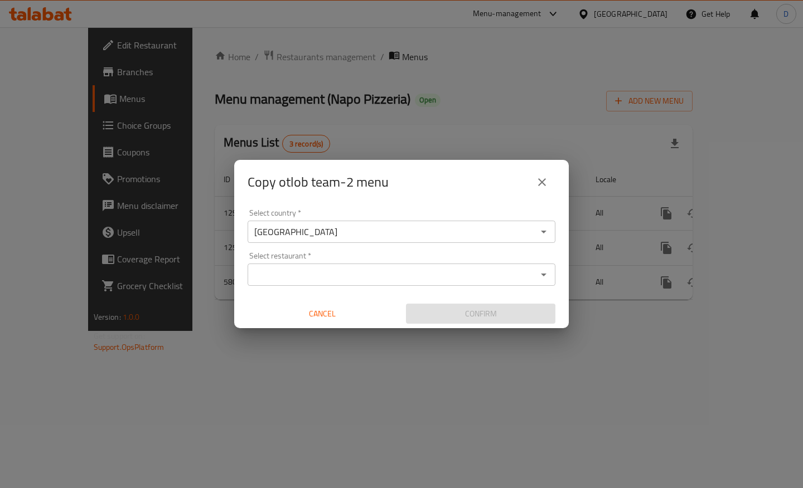
click at [305, 273] on input "Select restaurant   *" at bounding box center [392, 275] width 283 height 16
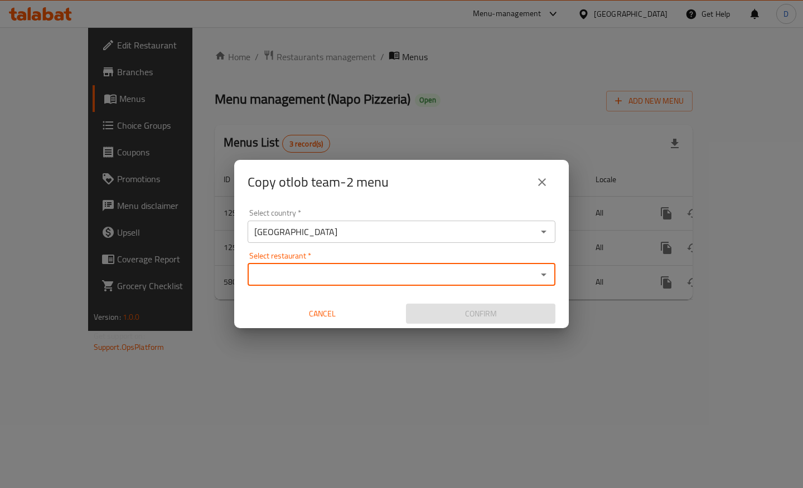
click at [278, 268] on input "Select restaurant   *" at bounding box center [392, 275] width 283 height 16
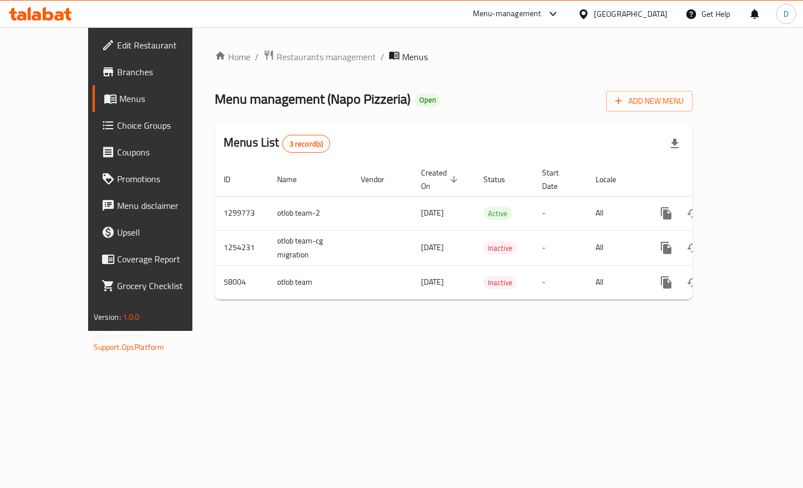
click at [546, 106] on div "Menu management ( Napo Pizzeria ) Open Add New Menu" at bounding box center [454, 98] width 478 height 25
click at [306, 55] on span "Restaurants management" at bounding box center [325, 56] width 99 height 13
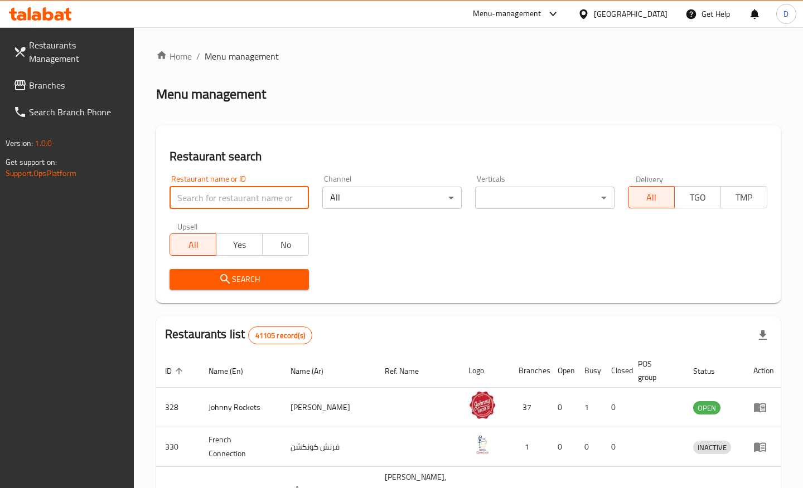
click at [209, 198] on input "search" at bounding box center [238, 198] width 139 height 22
click at [89, 92] on link "Branches" at bounding box center [68, 85] width 129 height 27
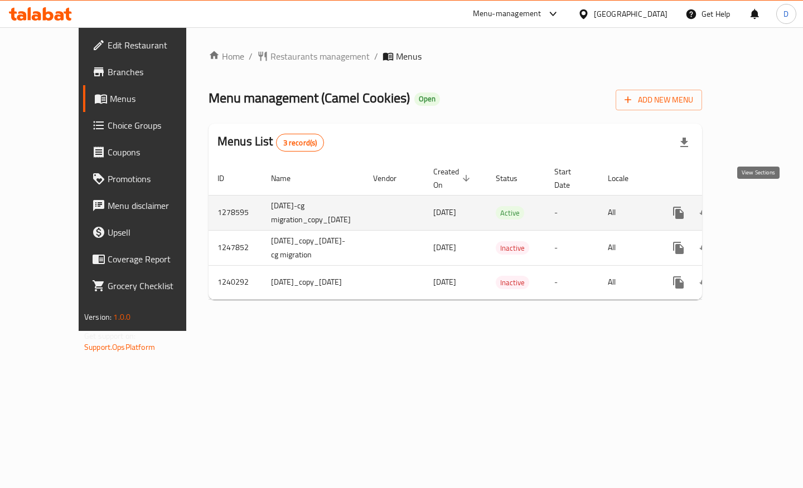
click at [765, 203] on link "enhanced table" at bounding box center [758, 213] width 27 height 27
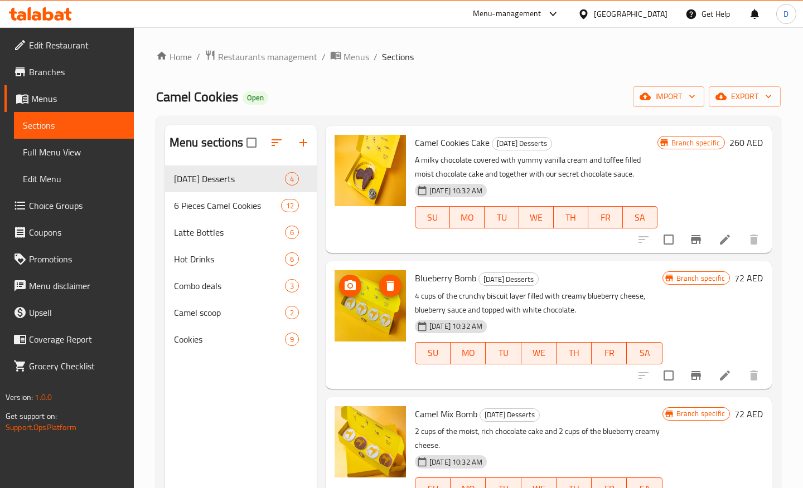
scroll to position [96, 0]
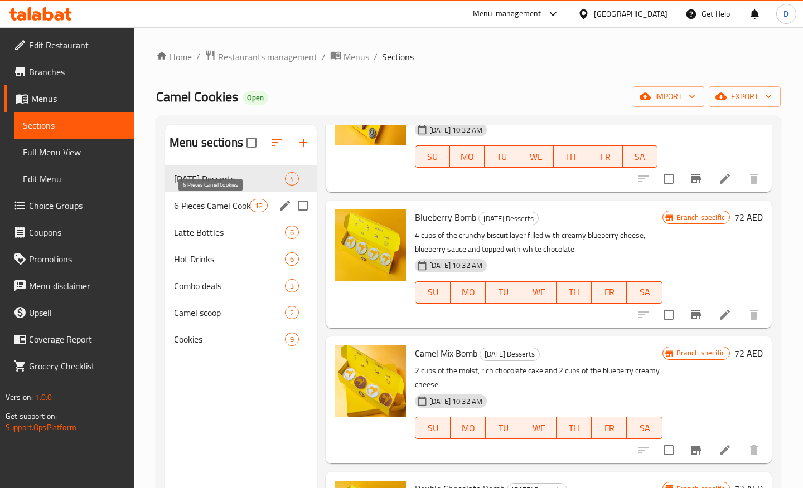
click at [226, 201] on span "6 Pieces Camel Cookies" at bounding box center [212, 205] width 76 height 13
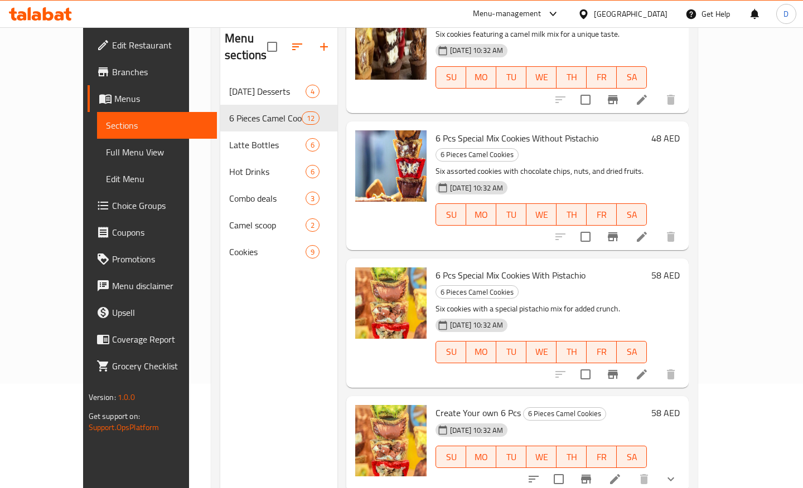
scroll to position [156, 0]
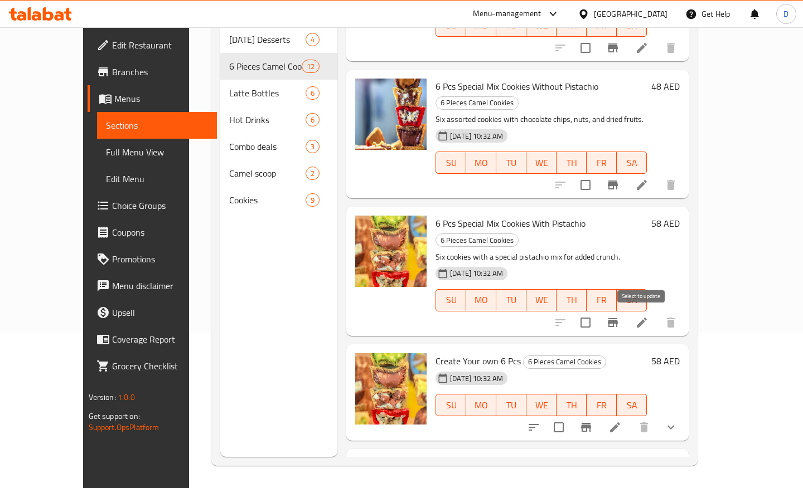
click at [570, 416] on input "checkbox" at bounding box center [558, 427] width 23 height 23
checkbox input "false"
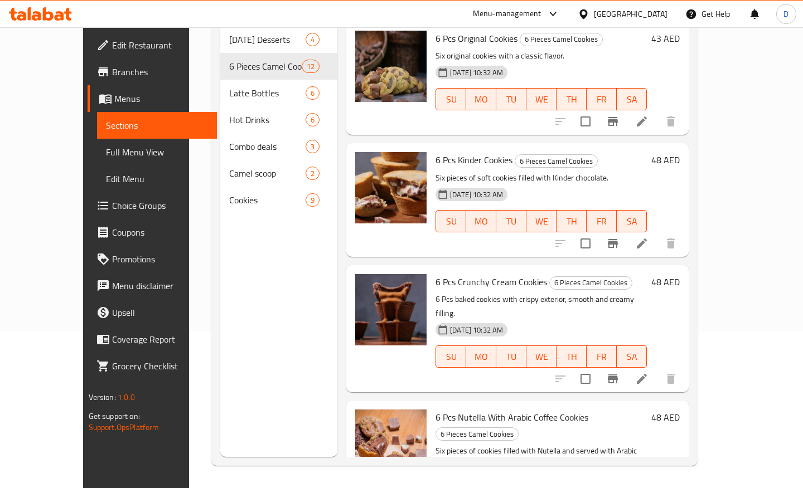
scroll to position [0, 0]
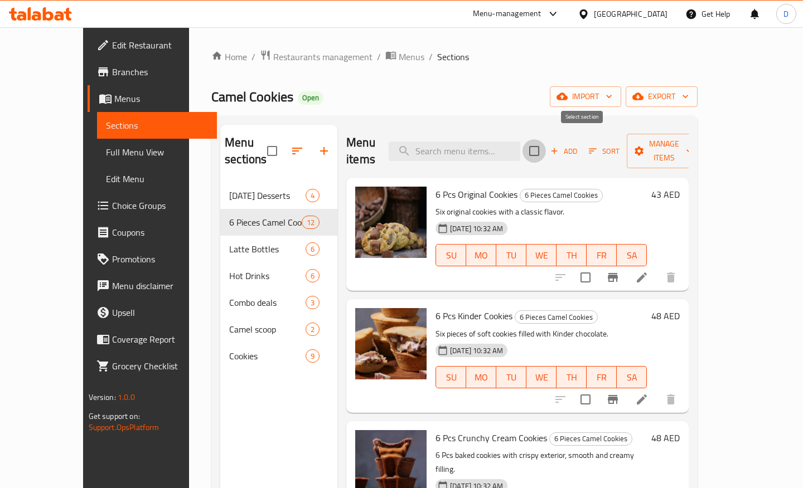
click at [546, 141] on input "checkbox" at bounding box center [533, 150] width 23 height 23
checkbox input "true"
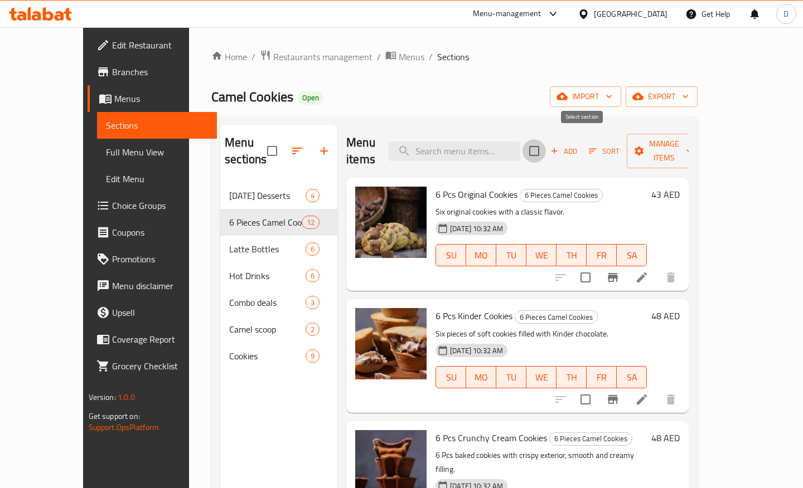
checkbox input "true"
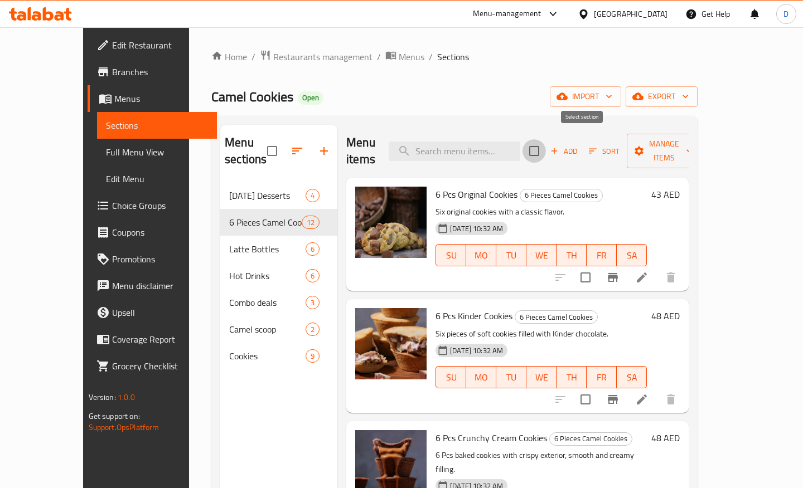
checkbox input "true"
click at [546, 141] on input "checkbox" at bounding box center [533, 150] width 23 height 23
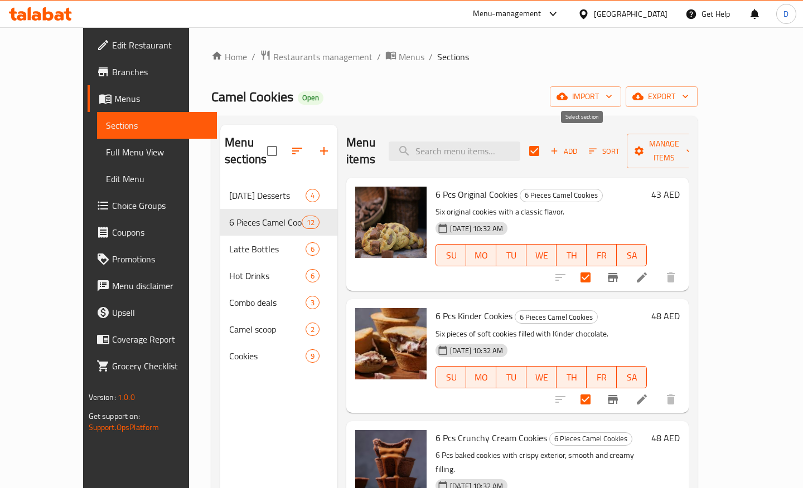
checkbox input "false"
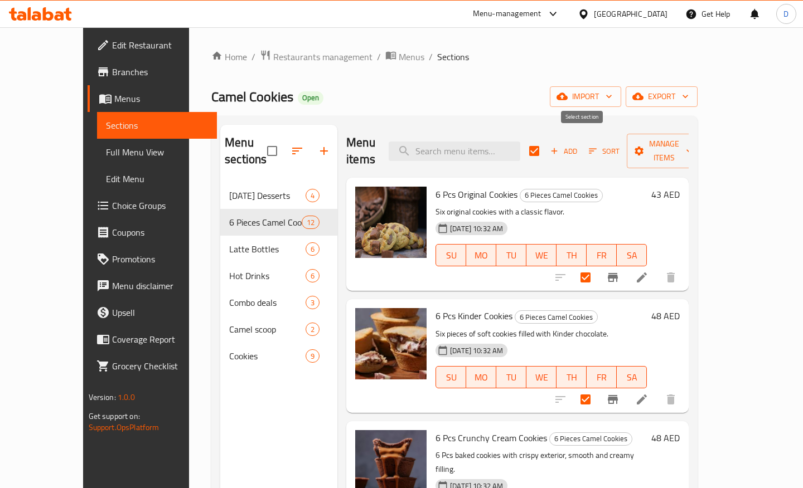
checkbox input "false"
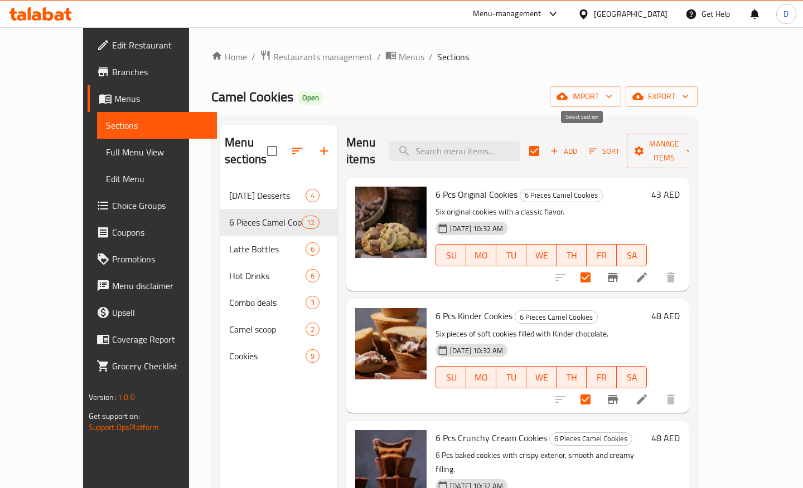
checkbox input "false"
click at [692, 146] on span "Manage items" at bounding box center [663, 151] width 57 height 28
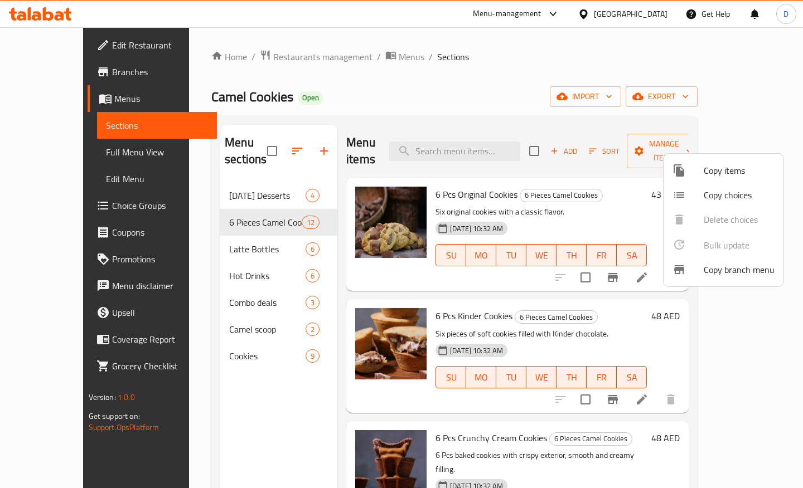
click at [711, 177] on span "Copy items" at bounding box center [738, 170] width 71 height 13
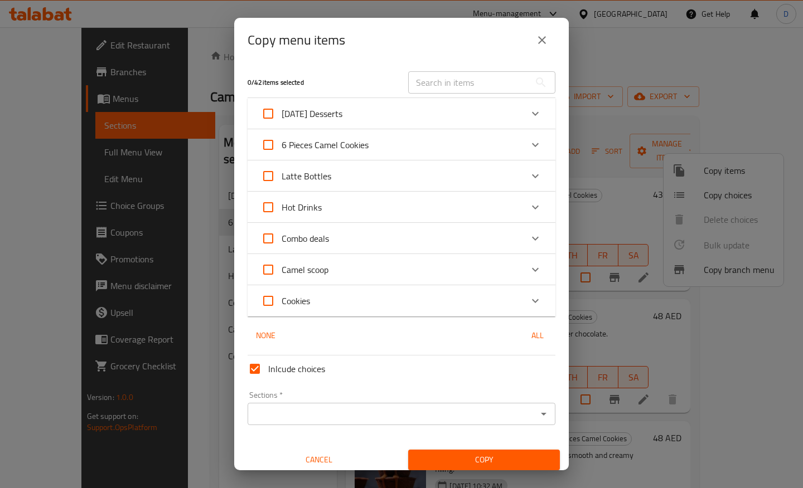
click at [354, 147] on span "6 Pieces Camel Cookies" at bounding box center [324, 145] width 87 height 17
click at [281, 147] on input "6 Pieces Camel Cookies" at bounding box center [268, 145] width 27 height 27
checkbox input "true"
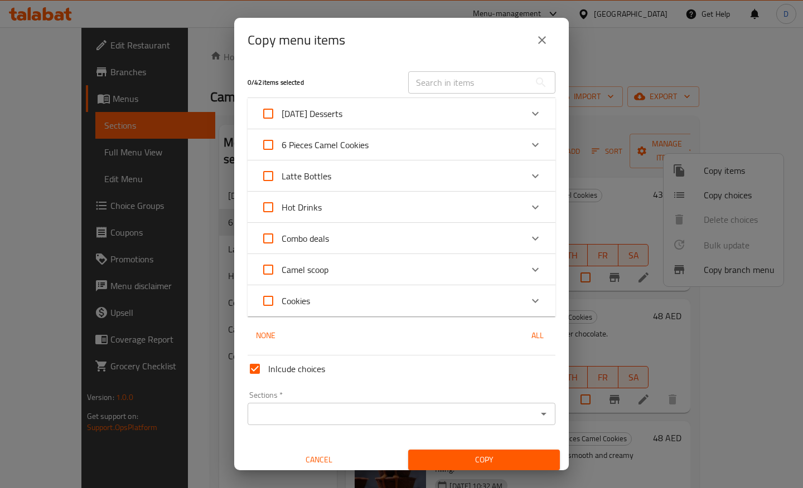
checkbox input "true"
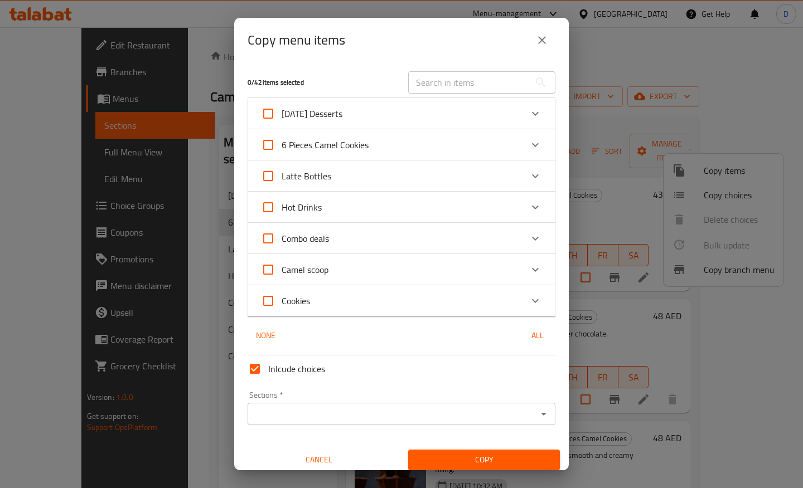
checkbox input "true"
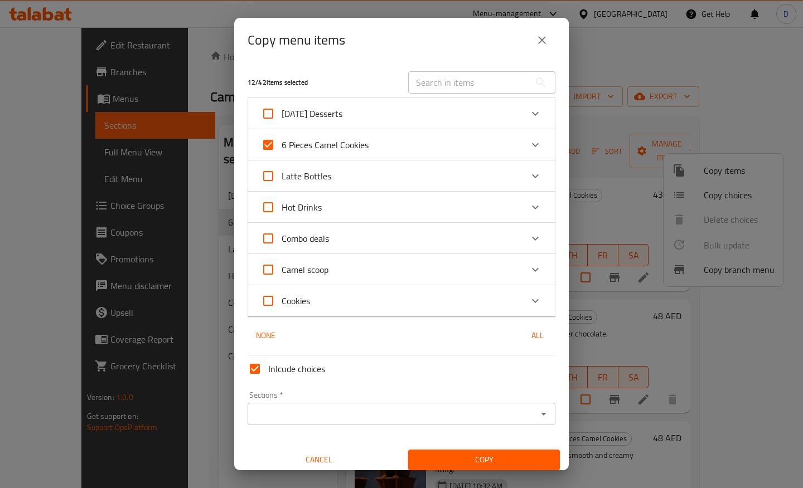
click at [526, 143] on div "Expand" at bounding box center [535, 145] width 27 height 27
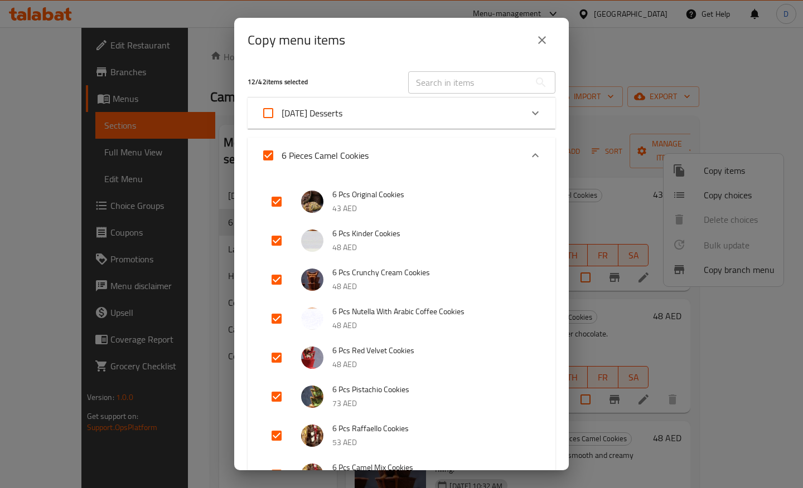
click at [272, 158] on input "6 Pieces Camel Cookies" at bounding box center [268, 155] width 27 height 27
checkbox input "false"
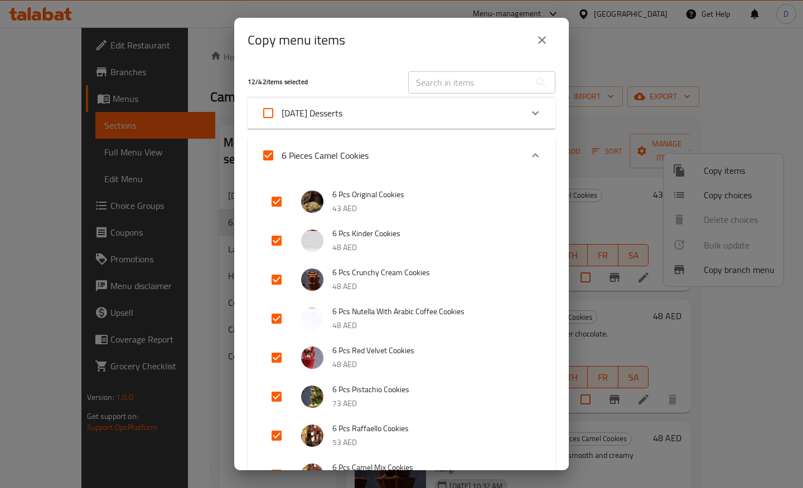
checkbox input "false"
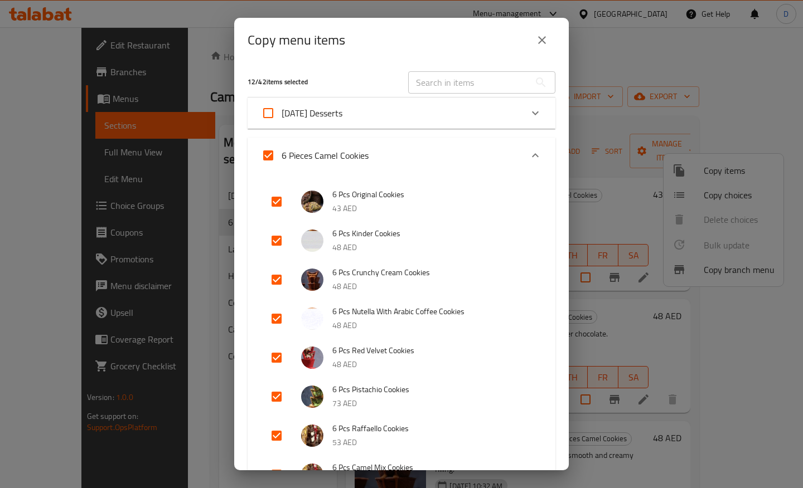
checkbox input "false"
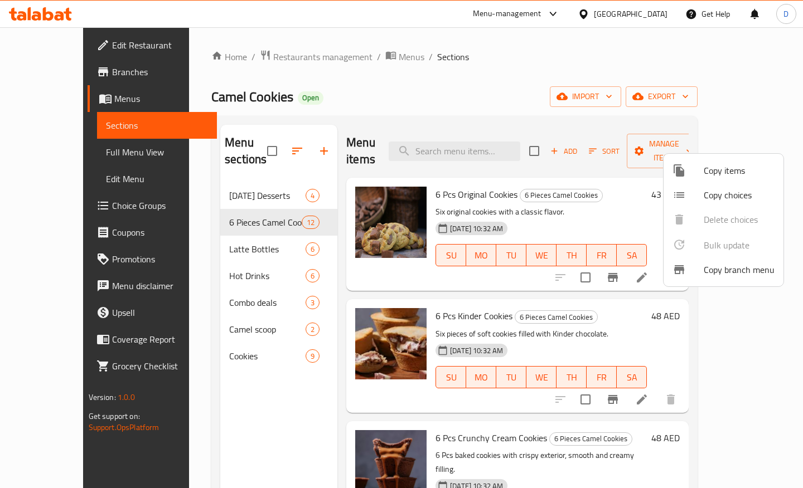
click at [638, 125] on div at bounding box center [401, 244] width 803 height 488
click at [692, 142] on span "Manage items" at bounding box center [663, 151] width 57 height 28
click at [708, 174] on span "Copy items" at bounding box center [738, 170] width 71 height 13
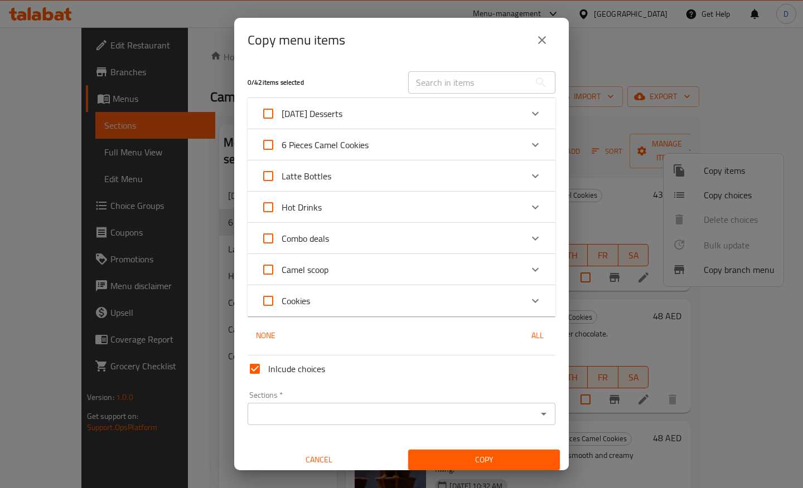
scroll to position [7, 0]
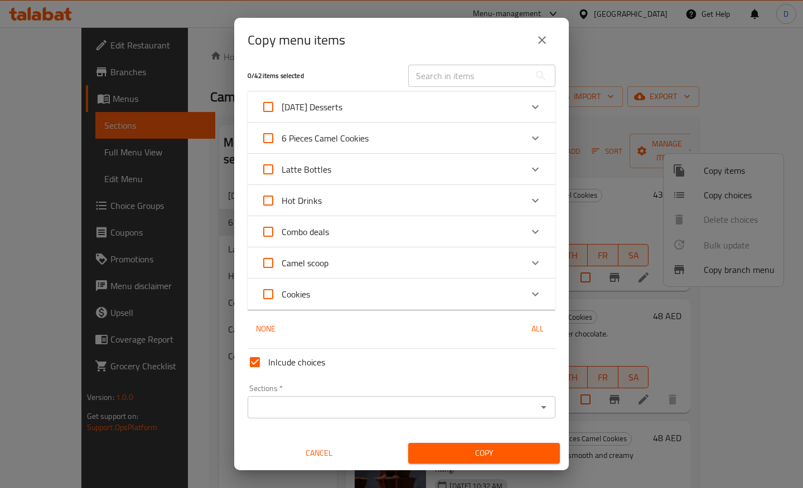
click at [359, 406] on input "Sections   *" at bounding box center [392, 408] width 283 height 16
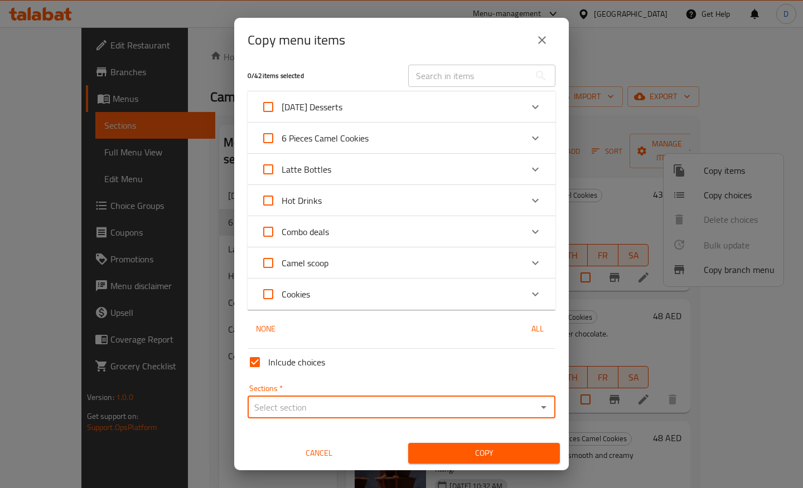
click at [391, 135] on div "6 Pieces Camel Cookies" at bounding box center [391, 138] width 261 height 27
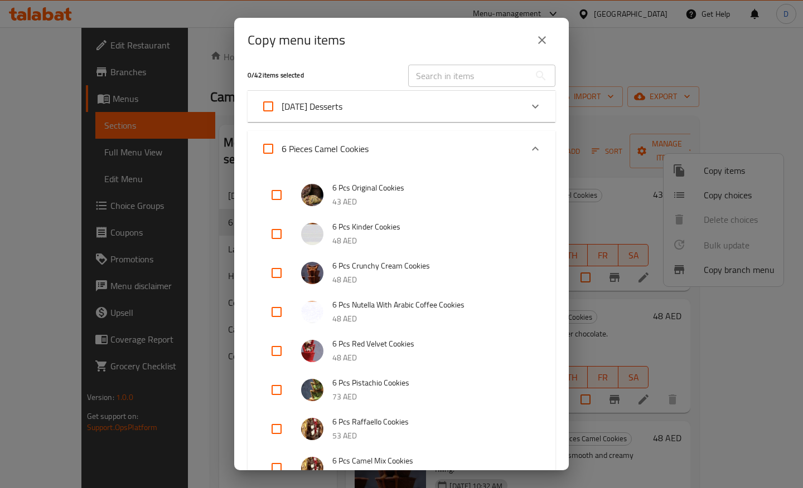
click at [542, 41] on icon "close" at bounding box center [542, 40] width 8 height 8
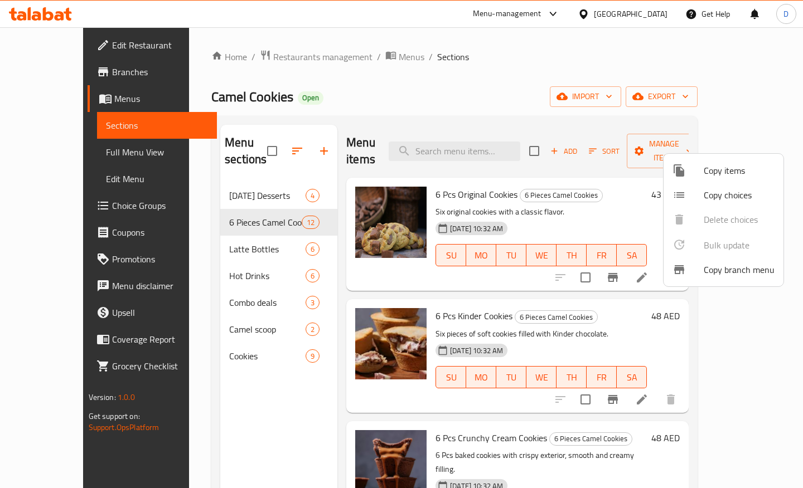
click at [218, 182] on div at bounding box center [401, 244] width 803 height 488
click at [229, 189] on span "Ramadan Desserts" at bounding box center [267, 195] width 76 height 13
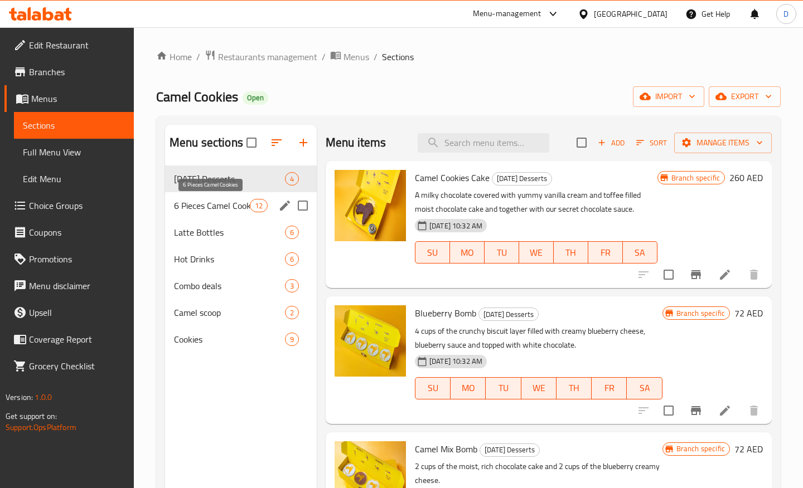
click at [207, 205] on span "6 Pieces Camel Cookies" at bounding box center [212, 205] width 76 height 13
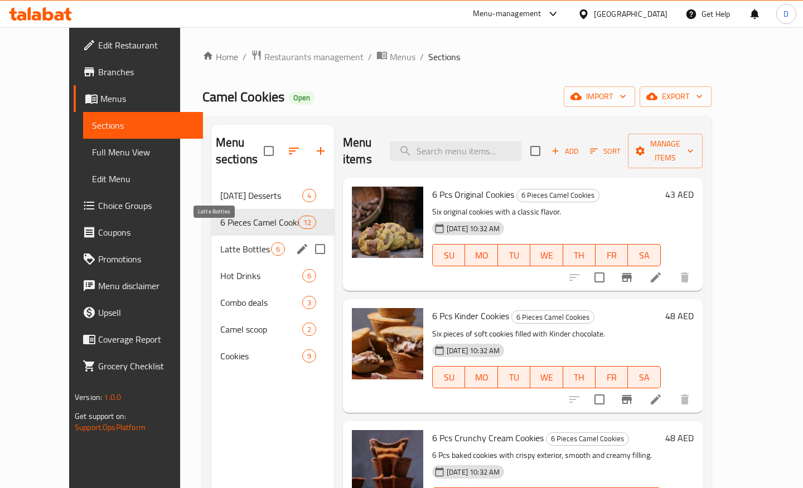
click at [220, 242] on span "Latte Bottles" at bounding box center [245, 248] width 51 height 13
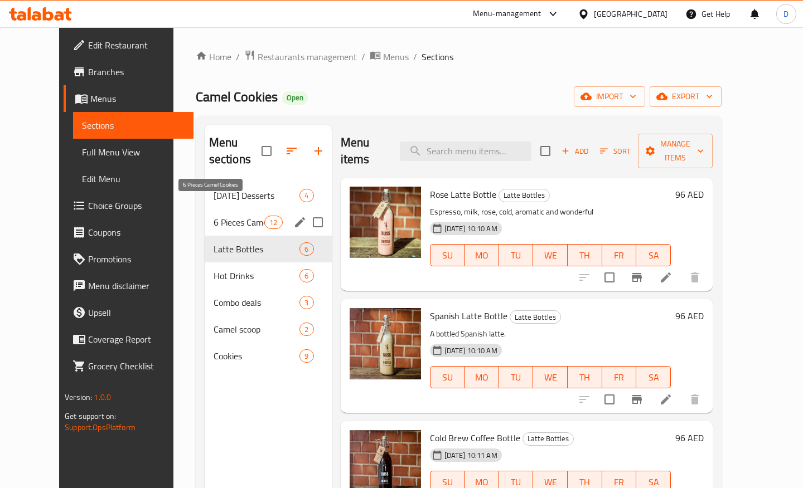
click at [221, 216] on span "6 Pieces Camel Cookies" at bounding box center [238, 222] width 51 height 13
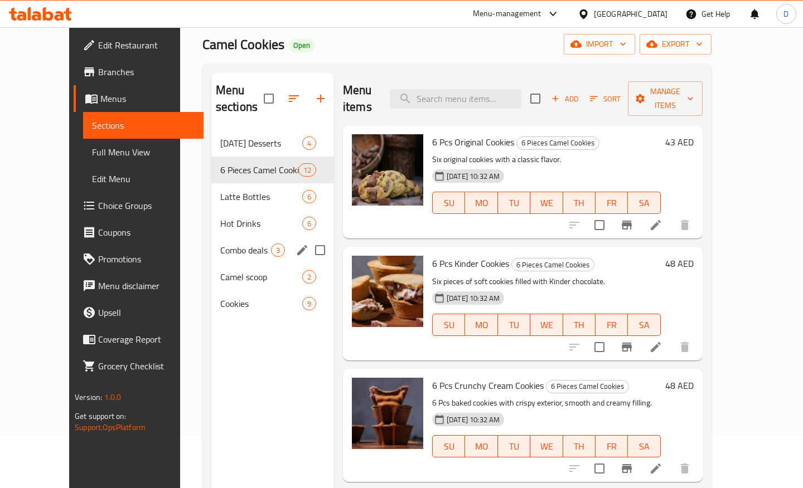
scroll to position [71, 0]
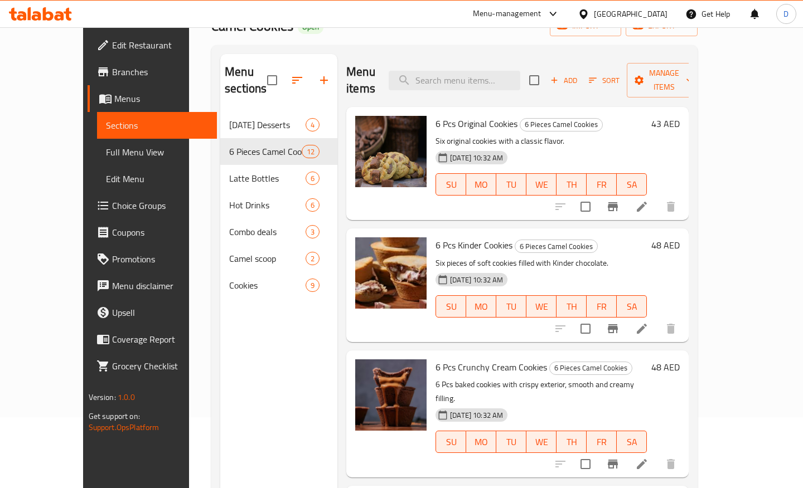
click at [112, 204] on span "Choice Groups" at bounding box center [160, 205] width 96 height 13
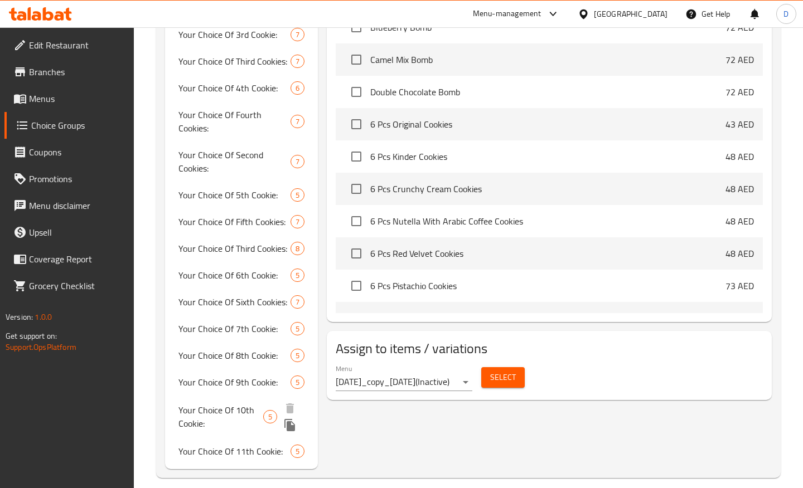
scroll to position [616, 0]
click at [222, 460] on div "Your Choice Of 11th Cookie: 5" at bounding box center [241, 443] width 153 height 42
type input "Your Choice Of 11th Cookie:"
type input "إختيارك من البسكويت الحادي عشر:"
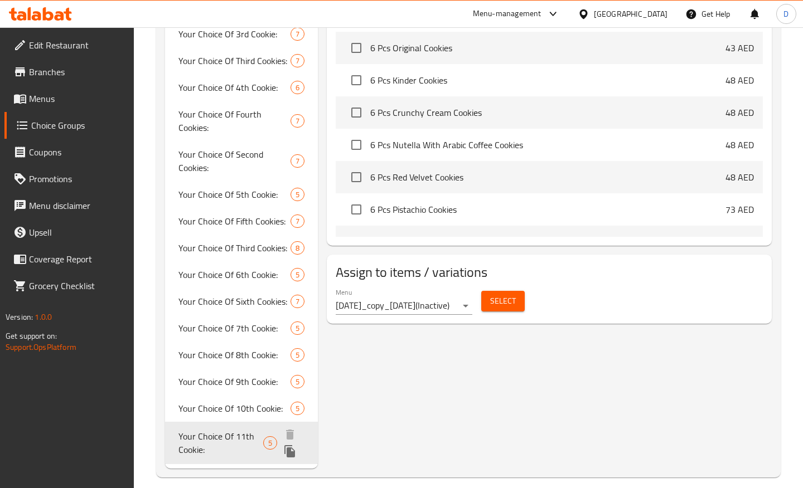
click at [291, 450] on icon "duplicate" at bounding box center [289, 451] width 13 height 13
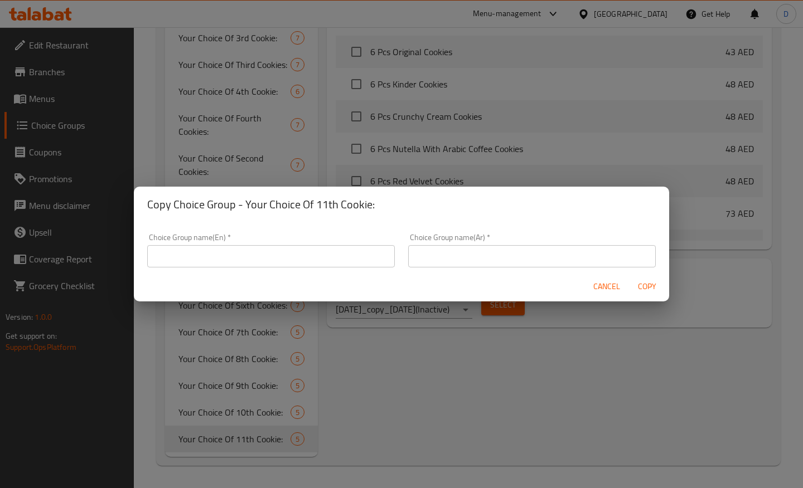
scroll to position [612, 0]
drag, startPoint x: 375, startPoint y: 202, endPoint x: 246, endPoint y: 209, distance: 128.9
click at [246, 209] on h2 "Copy Choice Group - Your Choice Of 11th Cookie:" at bounding box center [401, 205] width 508 height 18
copy h2 "Your Choice Of 11th Cookie:"
click at [244, 256] on input "text" at bounding box center [270, 256] width 247 height 22
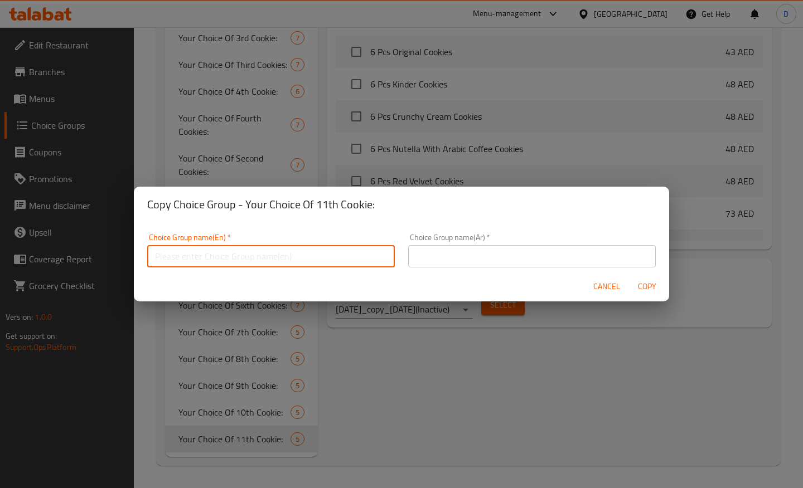
paste input "Your Choice Of 11th Cookie:"
type input "Your Choice Of 12th Cookie"
click at [398, 220] on div "Copy Choice Group - Your Choice Of 11th Cookie:" at bounding box center [401, 205] width 535 height 36
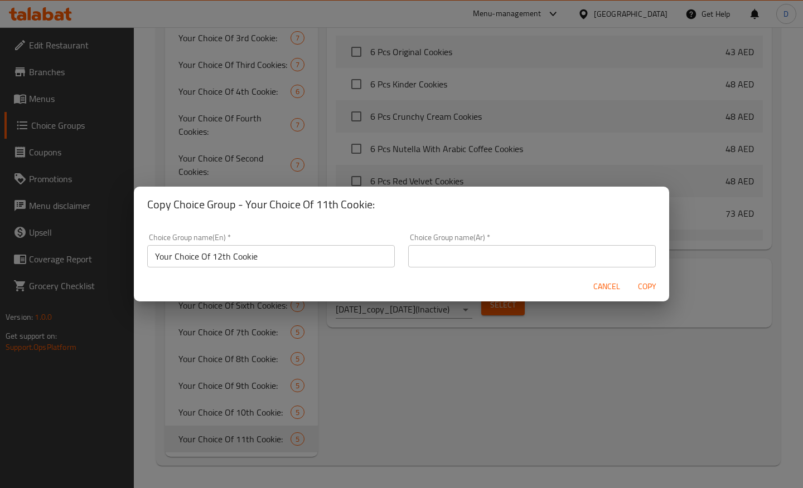
click at [606, 293] on span "Cancel" at bounding box center [606, 287] width 27 height 14
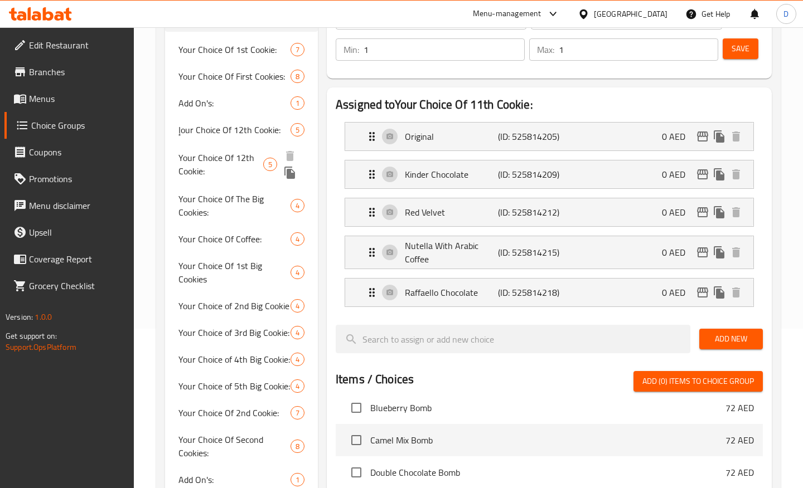
scroll to position [0, 0]
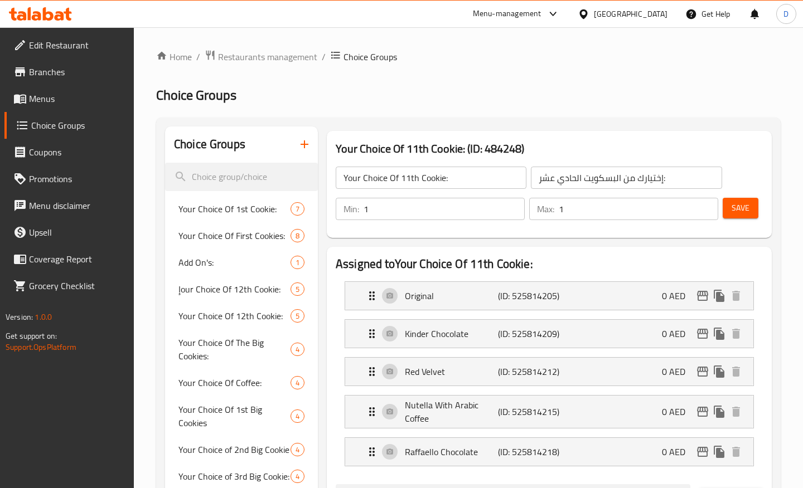
click at [71, 102] on span "Menus" at bounding box center [77, 98] width 96 height 13
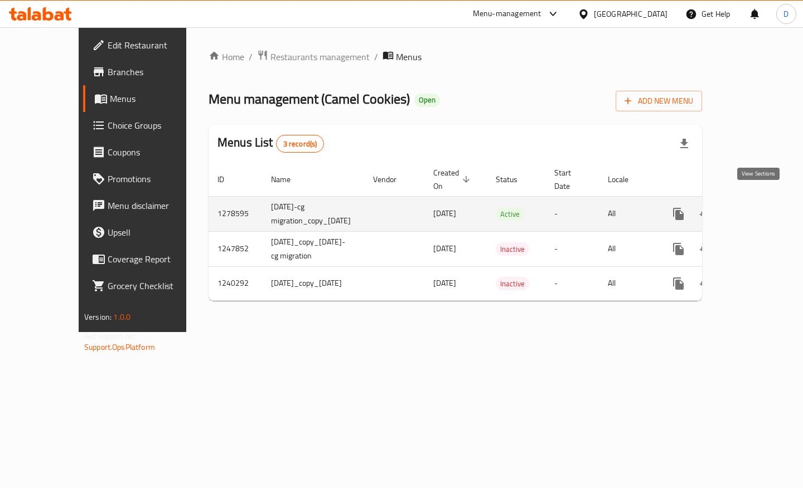
click at [752, 207] on icon "enhanced table" at bounding box center [758, 213] width 13 height 13
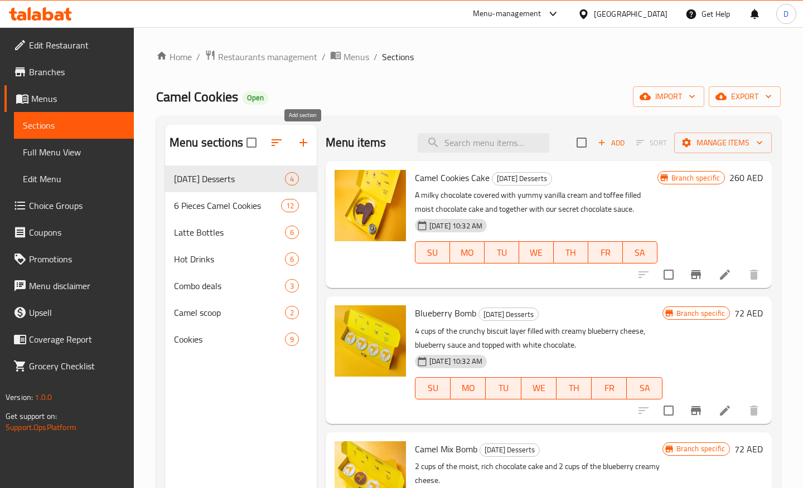
click at [303, 147] on icon "button" at bounding box center [302, 142] width 13 height 13
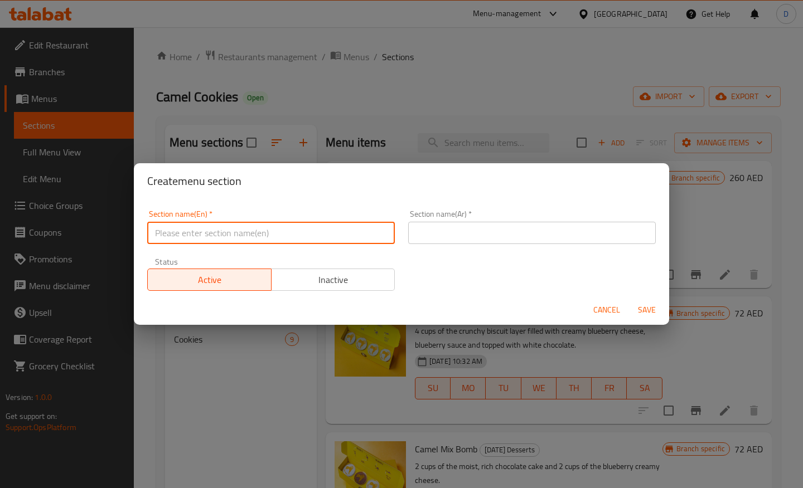
click at [255, 237] on input "text" at bounding box center [270, 233] width 247 height 22
type input "Create your own"
click at [490, 239] on input "text" at bounding box center [531, 233] width 247 height 22
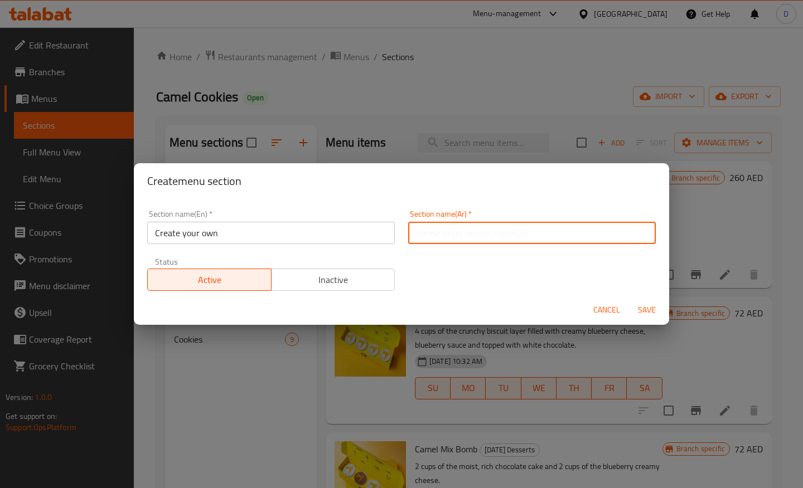
paste input "إنشاء بنفسك"
type input "إنشاء بنفسك"
click at [645, 309] on span "Save" at bounding box center [646, 310] width 27 height 14
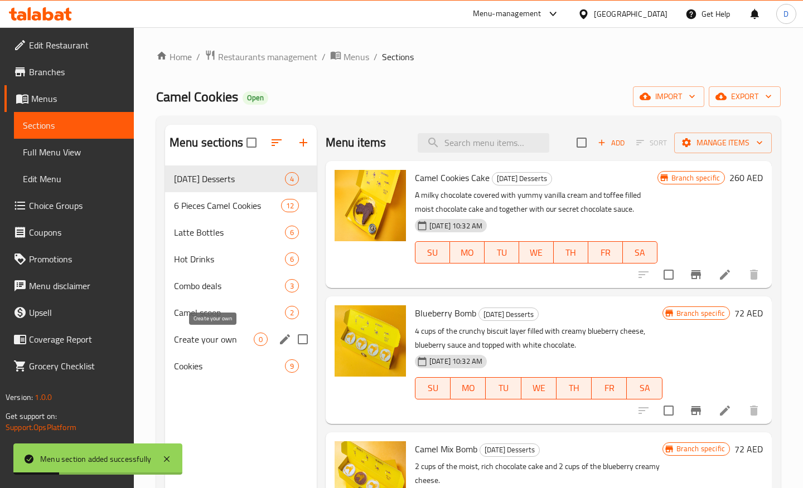
click at [211, 342] on span "Create your own" at bounding box center [214, 339] width 80 height 13
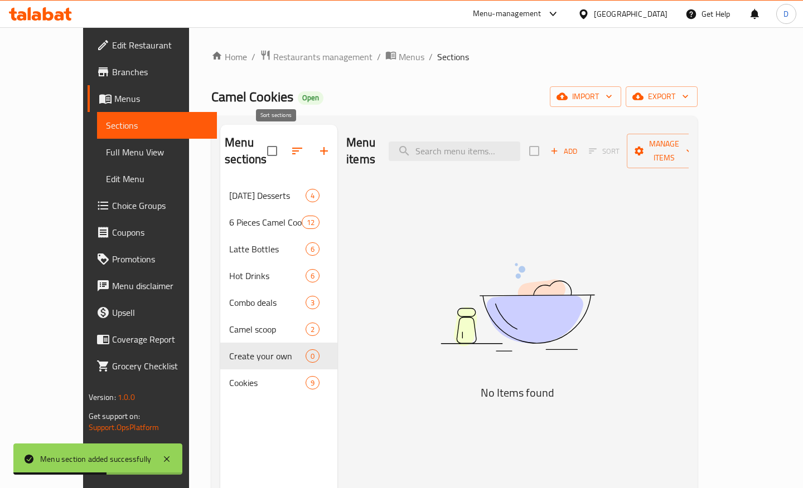
click at [284, 152] on button "button" at bounding box center [297, 151] width 27 height 27
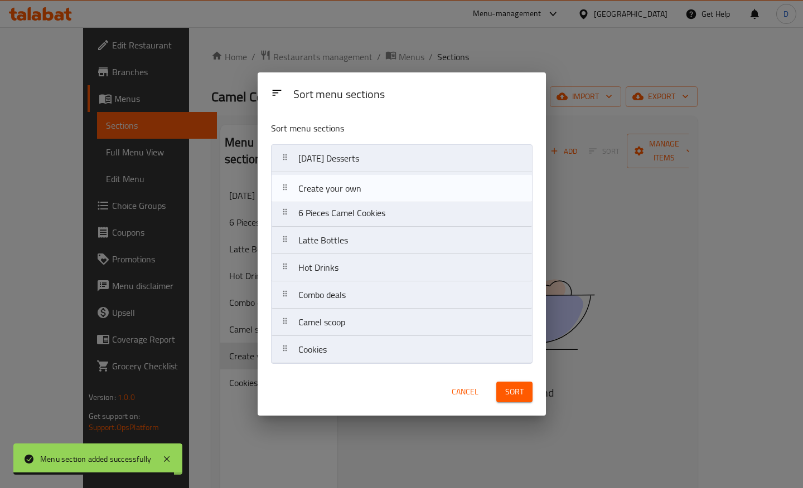
drag, startPoint x: 303, startPoint y: 328, endPoint x: 303, endPoint y: 191, distance: 137.1
click at [303, 191] on nav "Ramadan Desserts 6 Pieces Camel Cookies Latte Bottles Hot Drinks Combo deals Ca…" at bounding box center [401, 254] width 261 height 220
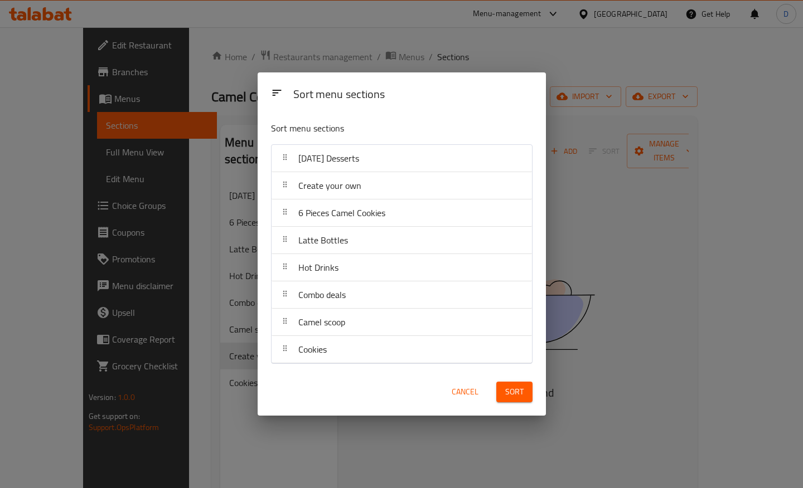
click at [508, 398] on span "Sort" at bounding box center [514, 392] width 18 height 14
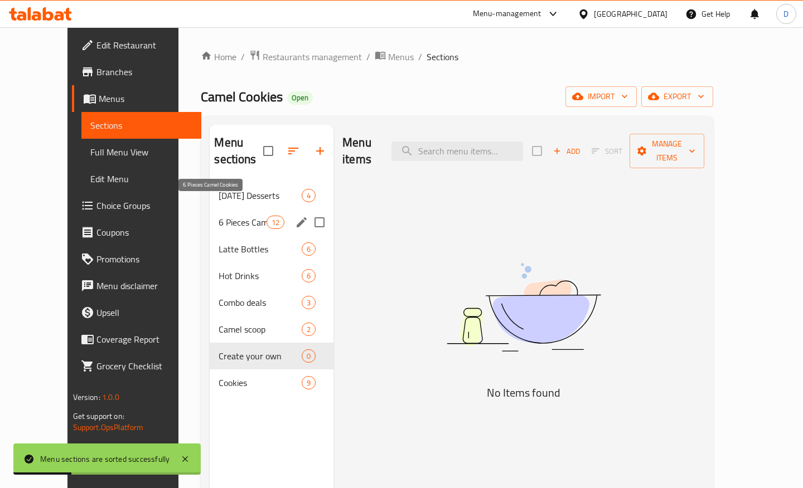
click at [218, 216] on span "6 Pieces Camel Cookies" at bounding box center [241, 222] width 47 height 13
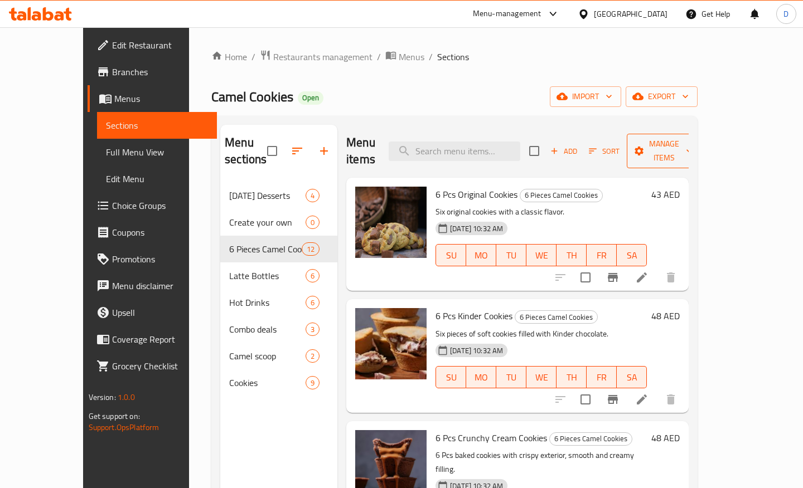
click at [692, 137] on span "Manage items" at bounding box center [663, 151] width 57 height 28
click at [733, 177] on span "Copy items" at bounding box center [738, 170] width 71 height 13
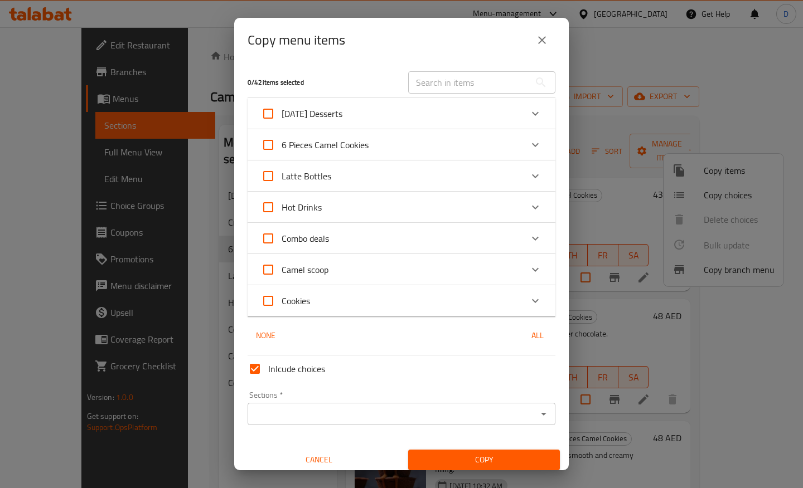
click at [434, 142] on div "6 Pieces Camel Cookies" at bounding box center [391, 145] width 261 height 27
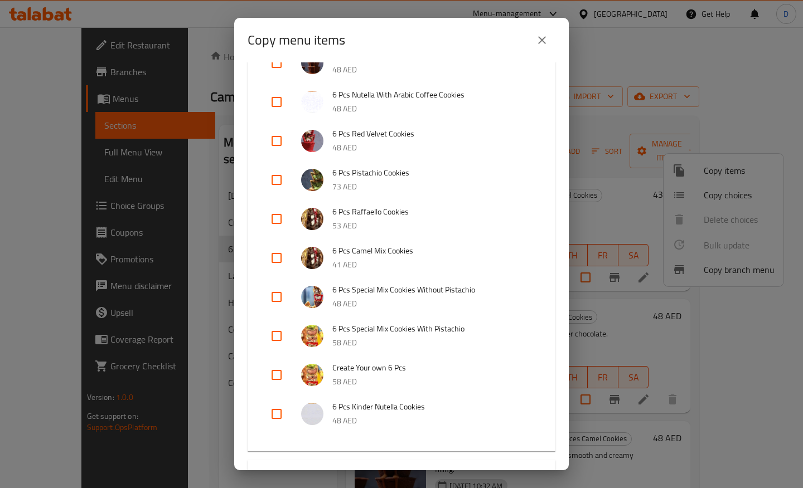
scroll to position [243, 0]
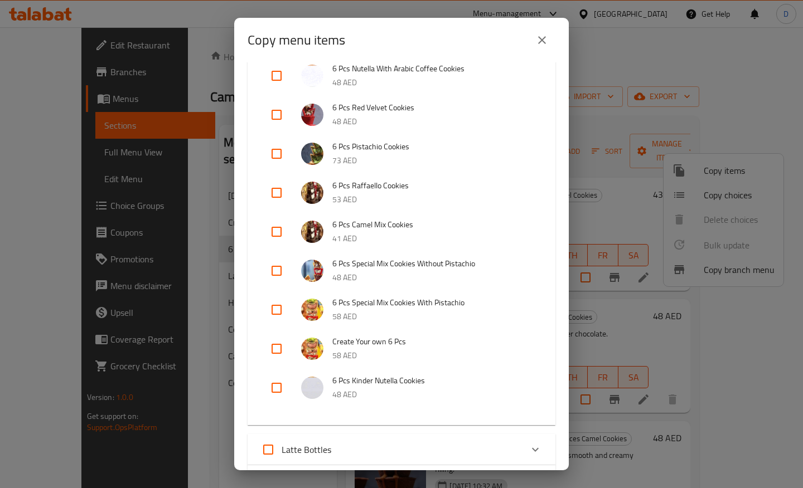
click at [275, 352] on input "checkbox" at bounding box center [276, 348] width 27 height 27
checkbox input "true"
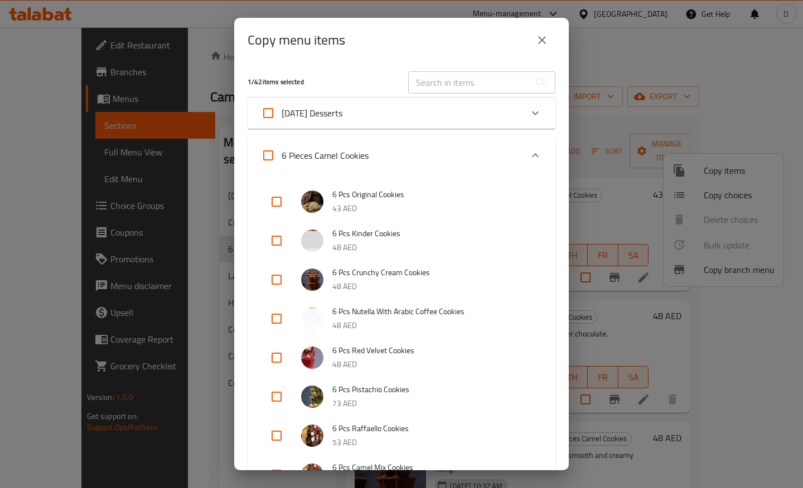
scroll to position [523, 0]
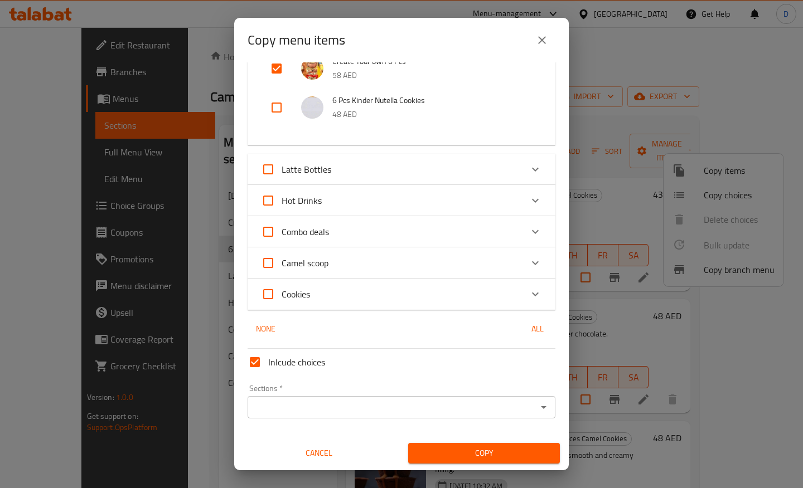
click at [293, 407] on input "Sections   *" at bounding box center [392, 408] width 283 height 16
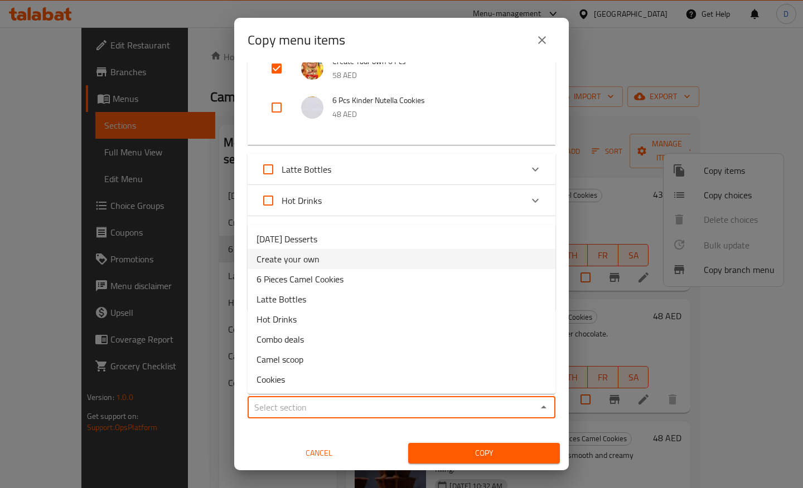
click at [342, 260] on li "Create your own" at bounding box center [401, 259] width 308 height 20
type input "Create your own"
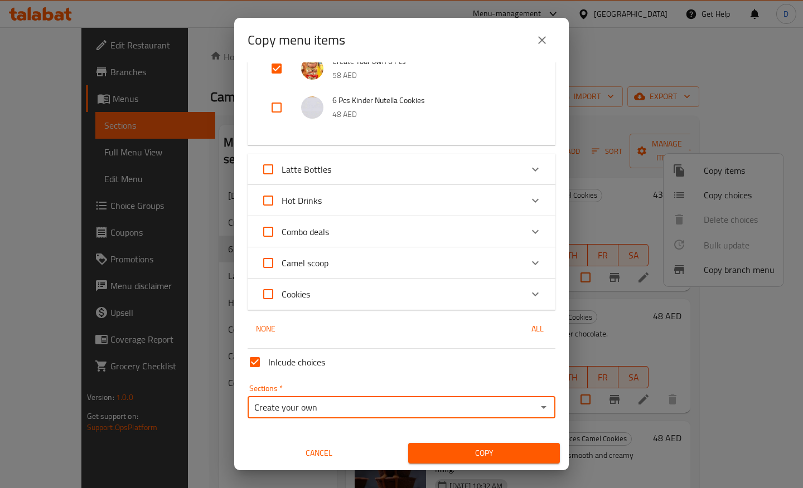
click at [447, 456] on span "Copy" at bounding box center [484, 453] width 134 height 14
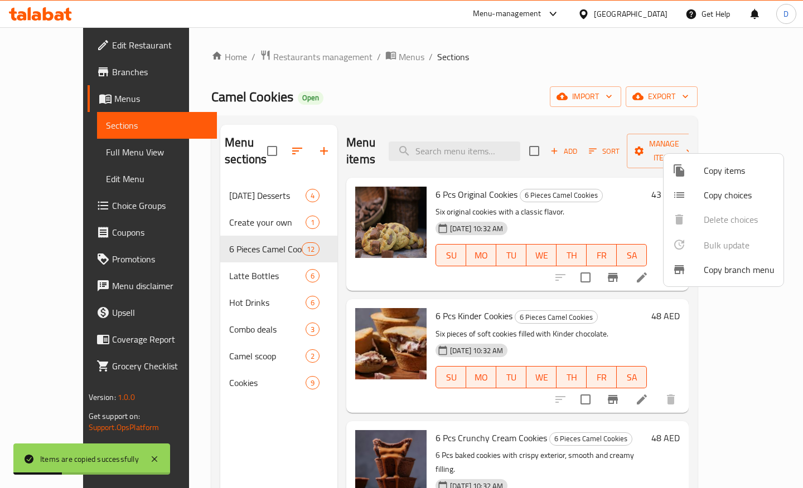
click at [210, 208] on div at bounding box center [401, 244] width 803 height 488
click at [229, 216] on span "Create your own" at bounding box center [267, 222] width 76 height 13
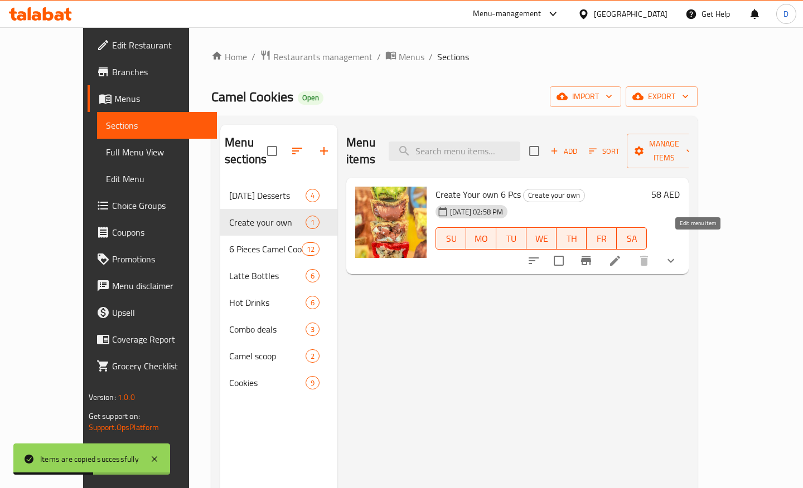
click at [621, 254] on icon at bounding box center [614, 260] width 13 height 13
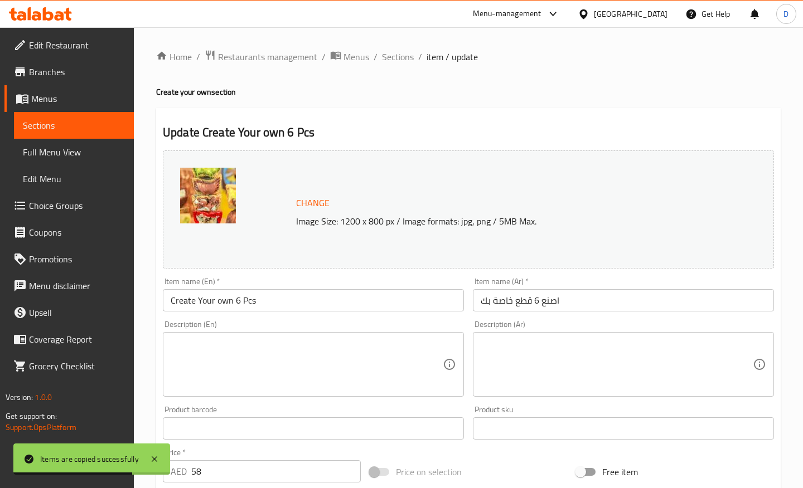
click at [241, 304] on input "Create Your own 6 Pcs" at bounding box center [313, 300] width 301 height 22
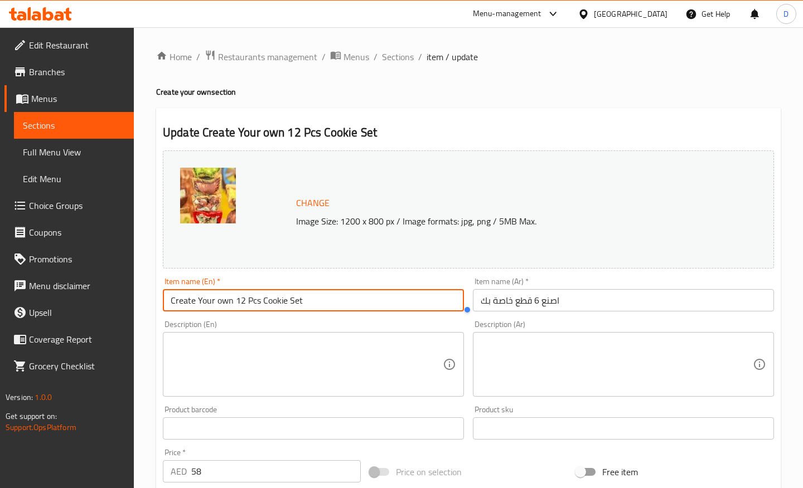
type input "Create Your own 12 Pcs Cookie Set"
click at [572, 300] on input "اصنع 6 قطع خاصة بك" at bounding box center [623, 300] width 301 height 22
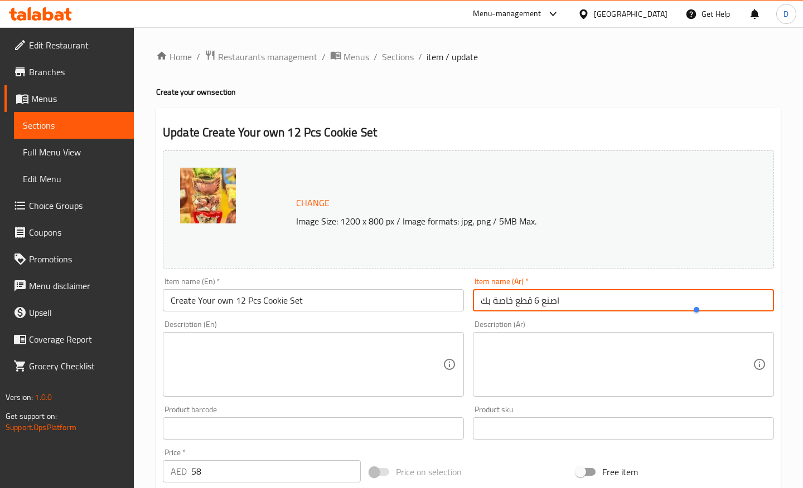
paste input "مجموعة الكوكيز الخاصة بك المكونة من 12 قطعة"
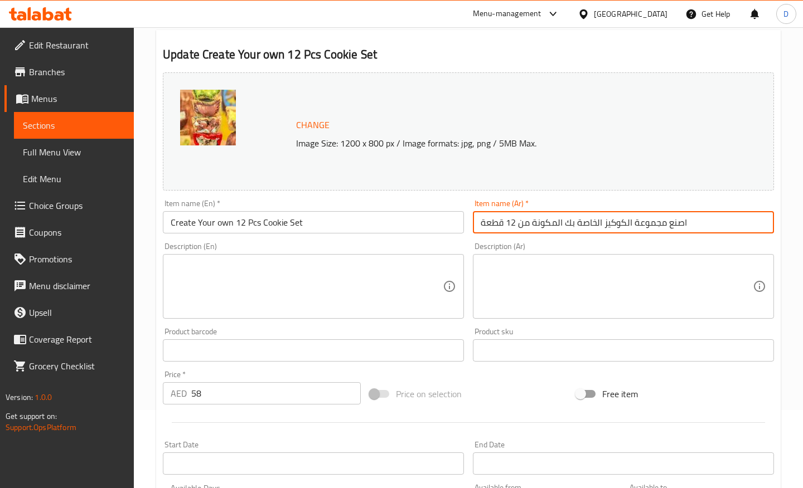
scroll to position [99, 0]
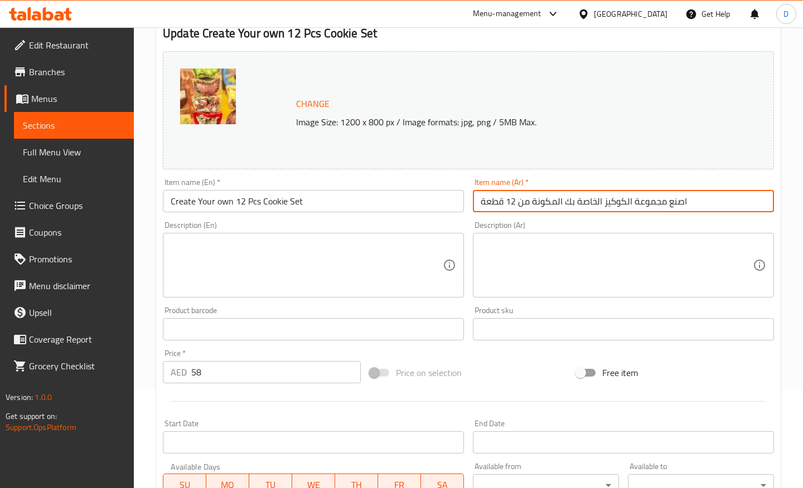
type input "اصنع مجموعة الكوكيز الخاصة بك المكونة من 12 قطعة"
click at [234, 369] on input "58" at bounding box center [275, 372] width 169 height 22
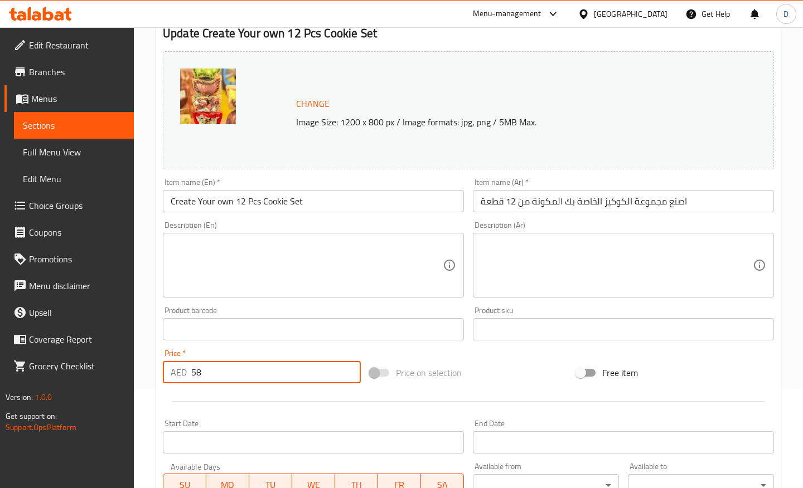
type input "5"
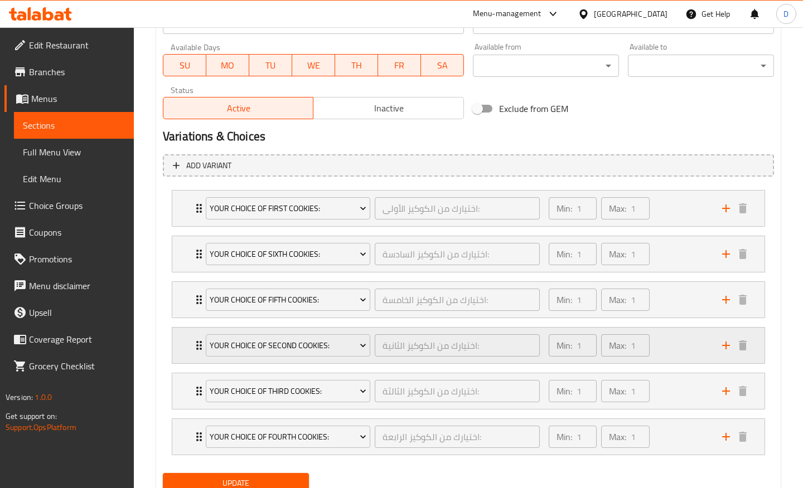
scroll to position [528, 0]
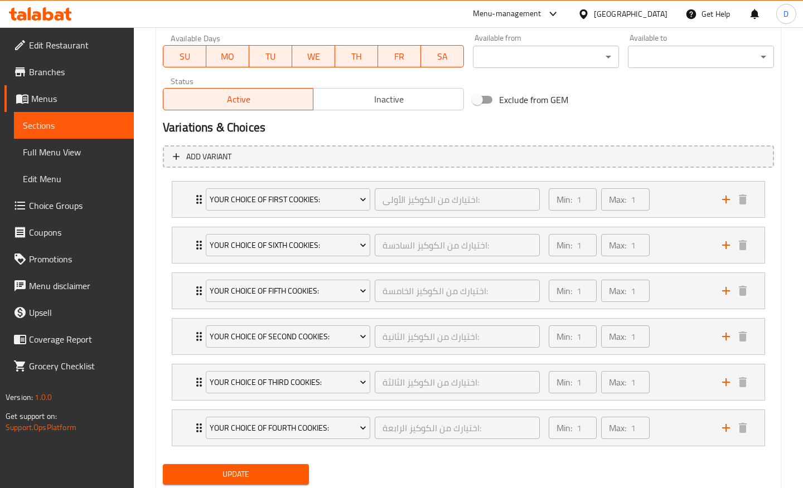
type input "85"
click at [360, 130] on h2 "Variations & Choices" at bounding box center [468, 127] width 611 height 17
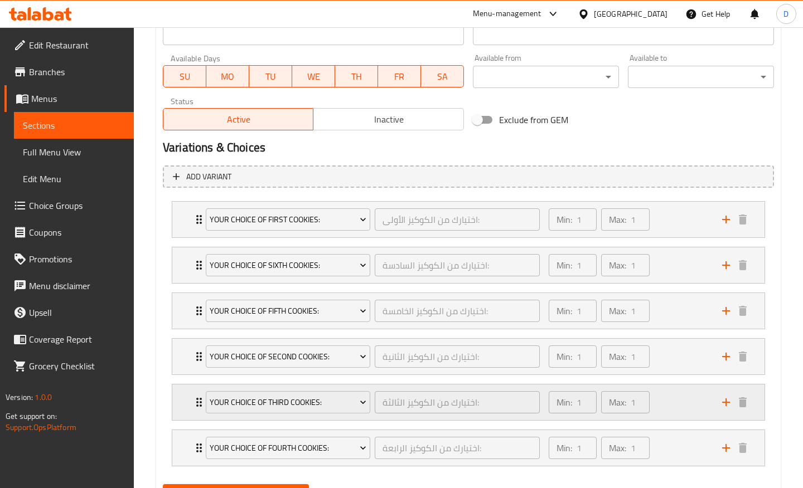
scroll to position [507, 0]
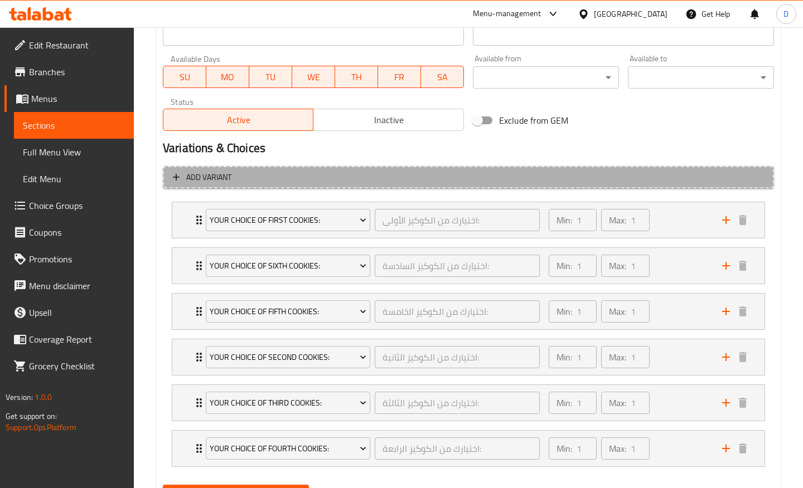
click at [341, 186] on button "Add variant" at bounding box center [468, 177] width 611 height 23
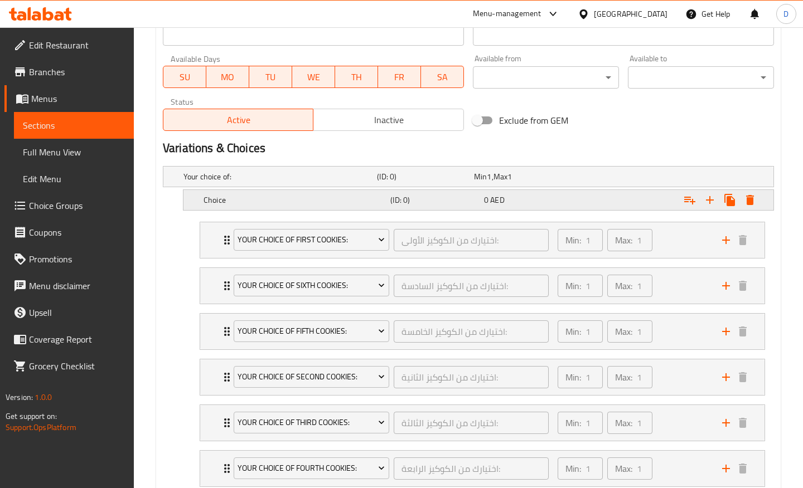
click at [517, 202] on div "0 AED" at bounding box center [528, 199] width 89 height 11
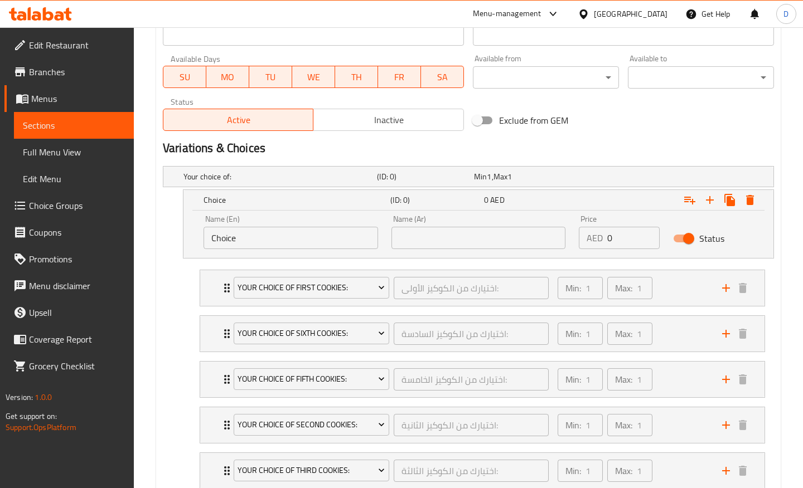
click at [269, 238] on input "Choice" at bounding box center [290, 238] width 174 height 22
click at [301, 208] on div "Choice (ID: 0) 0 AED" at bounding box center [481, 200] width 561 height 25
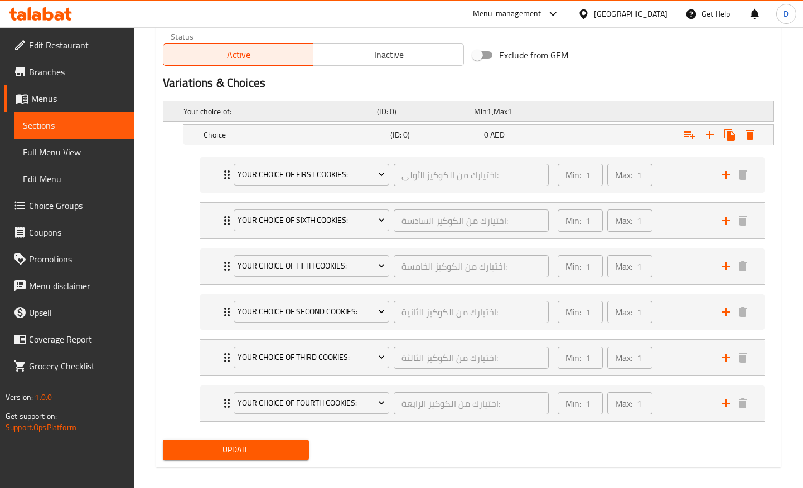
scroll to position [582, 0]
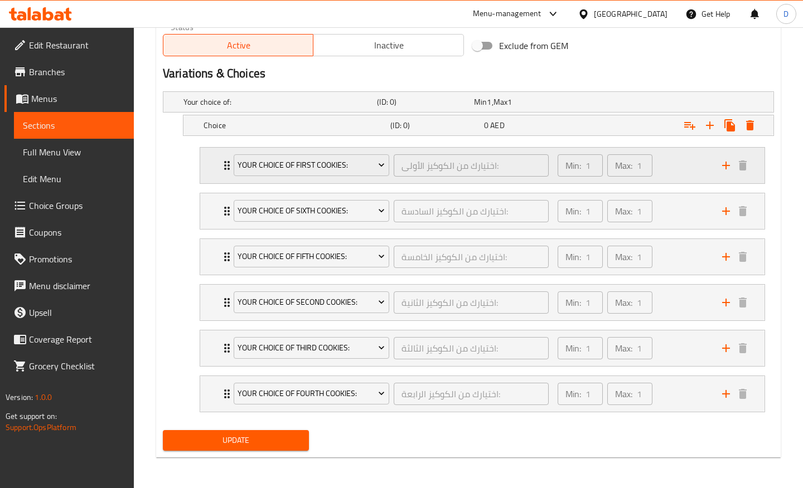
click at [208, 161] on div "Your Choice Of First Cookies: اختيارك من الكوكيز الأولى: ​ Min: 1 ​ Max: 1 ​" at bounding box center [482, 166] width 564 height 36
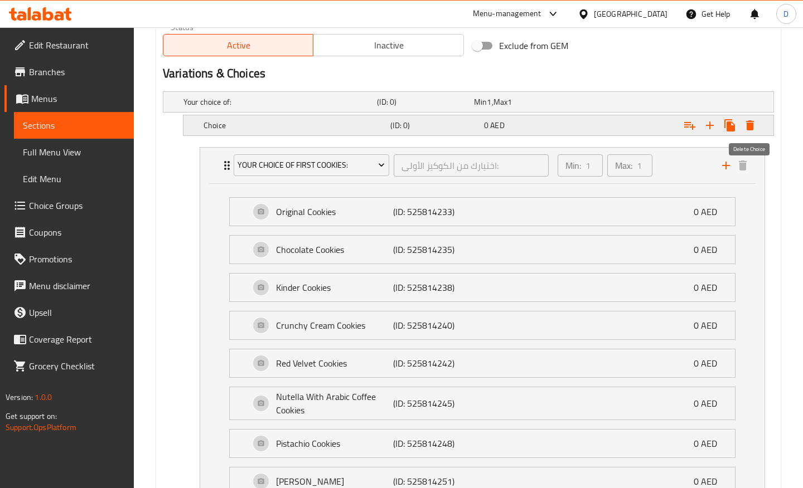
click at [746, 132] on button "Expand" at bounding box center [750, 125] width 20 height 20
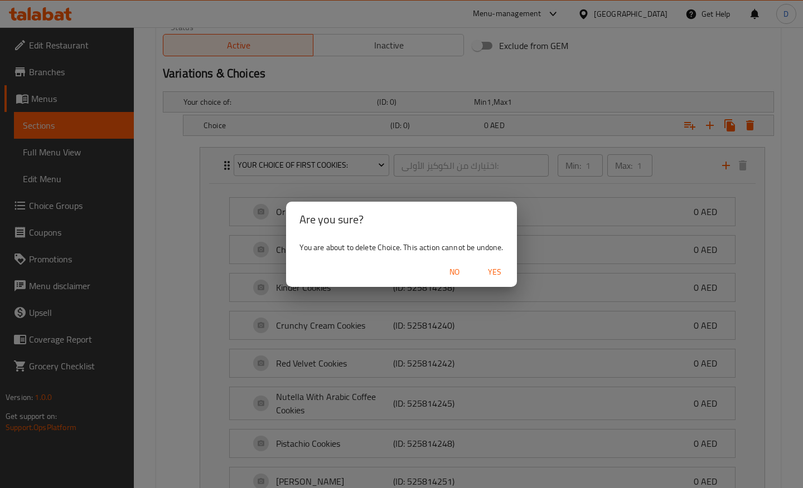
click at [495, 271] on span "Yes" at bounding box center [494, 272] width 27 height 14
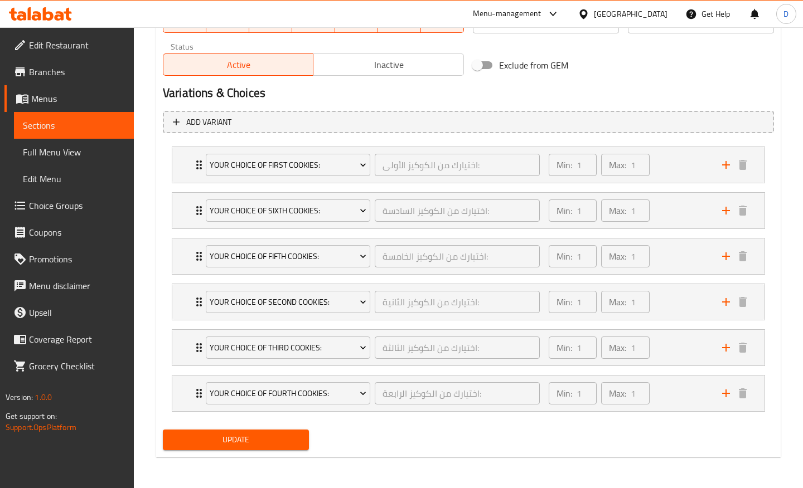
scroll to position [562, 0]
click at [687, 176] on div "Min: 1 ​ Max: 1 ​" at bounding box center [628, 165] width 173 height 36
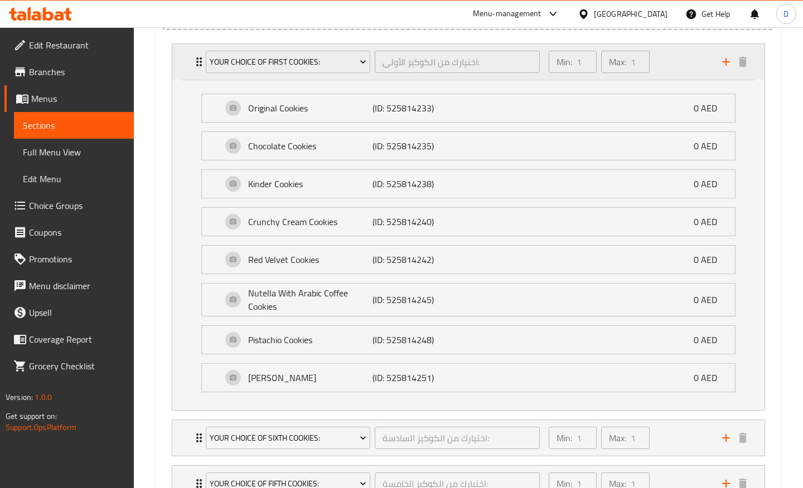
scroll to position [893, 0]
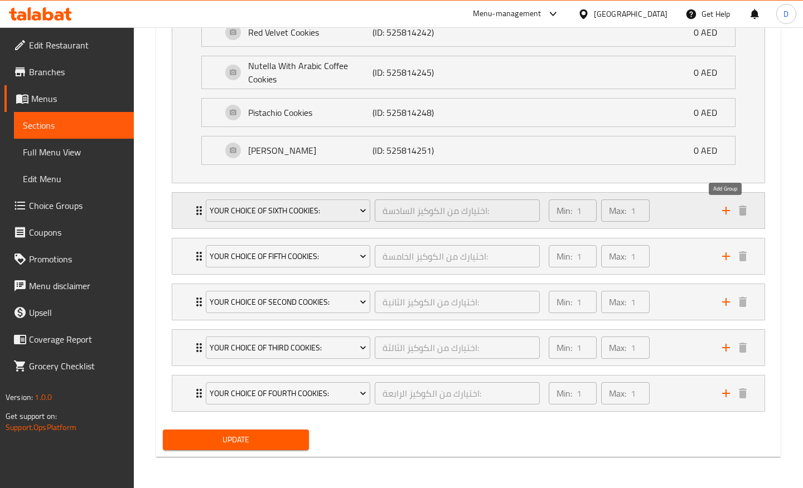
click at [724, 210] on icon "add" at bounding box center [726, 211] width 8 height 8
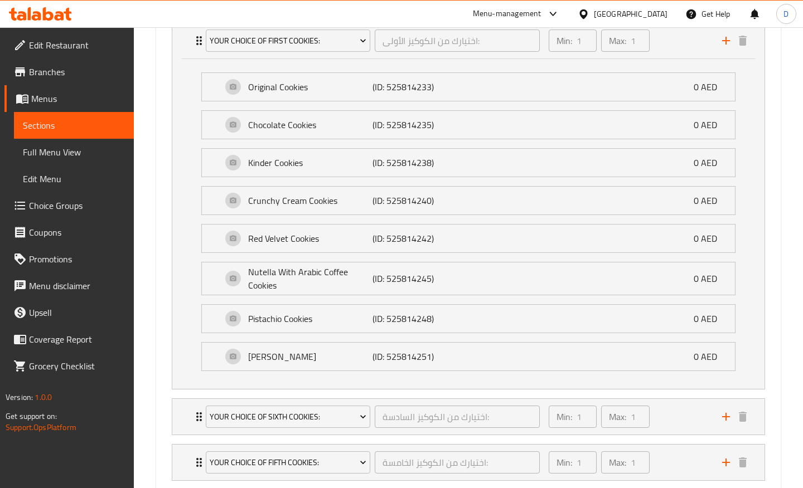
scroll to position [938, 0]
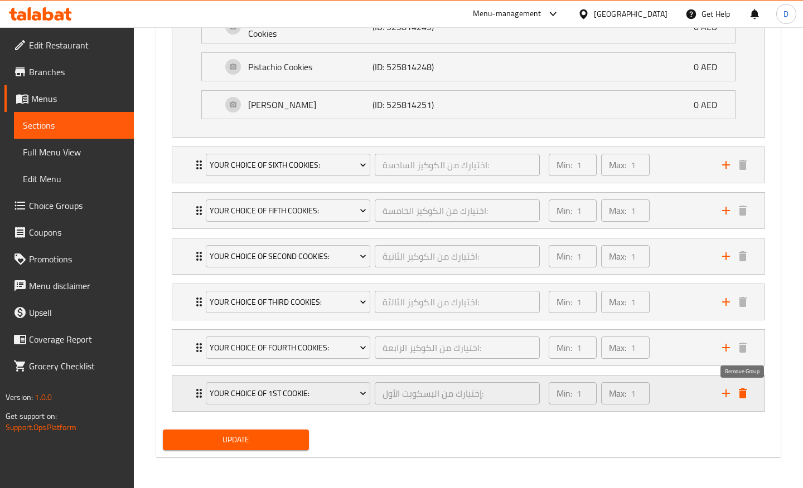
click at [747, 394] on icon "delete" at bounding box center [742, 393] width 13 height 13
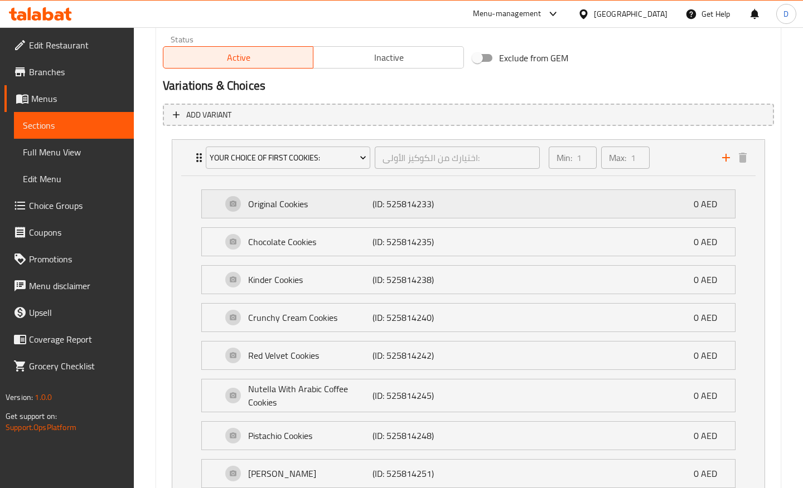
scroll to position [578, 0]
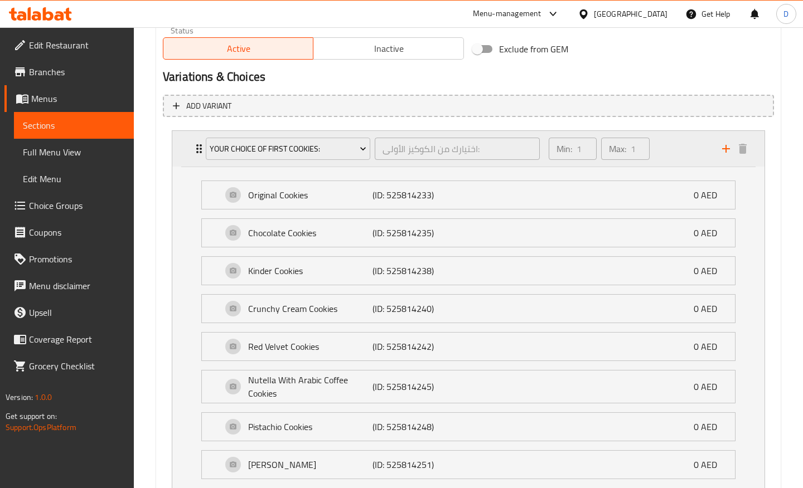
click at [683, 152] on div "Min: 1 ​ Max: 1 ​" at bounding box center [628, 149] width 173 height 36
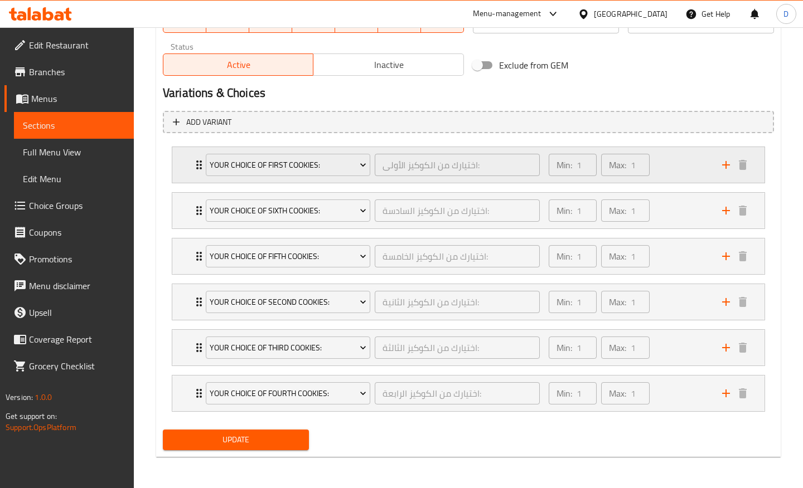
scroll to position [562, 0]
click at [365, 173] on button "Your Choice Of First Cookies:" at bounding box center [288, 165] width 164 height 22
click at [723, 399] on icon "add" at bounding box center [725, 393] width 13 height 13
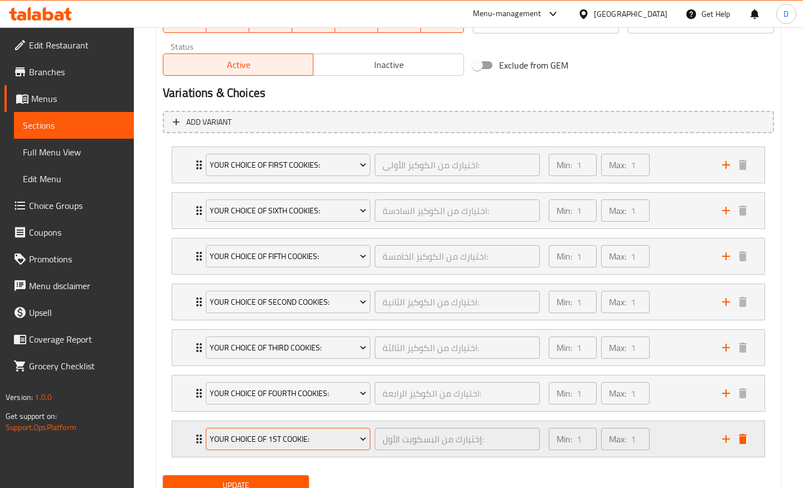
click at [309, 447] on button "Your Choice Of 1st Cookie:" at bounding box center [288, 439] width 164 height 22
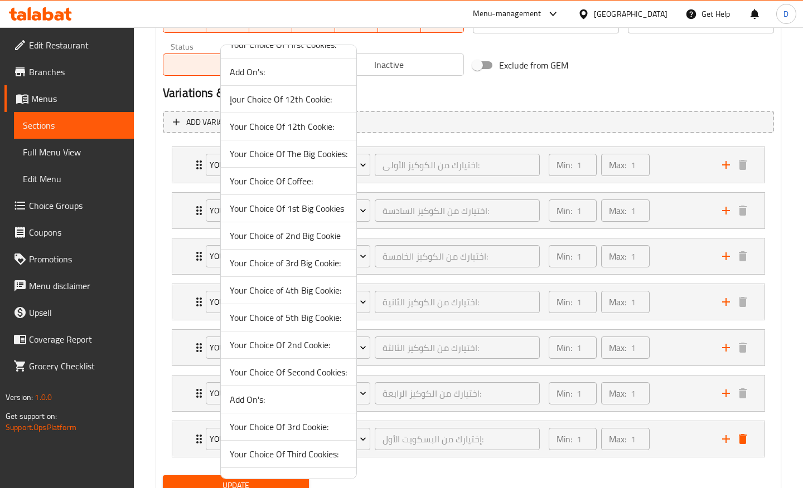
scroll to position [33, 0]
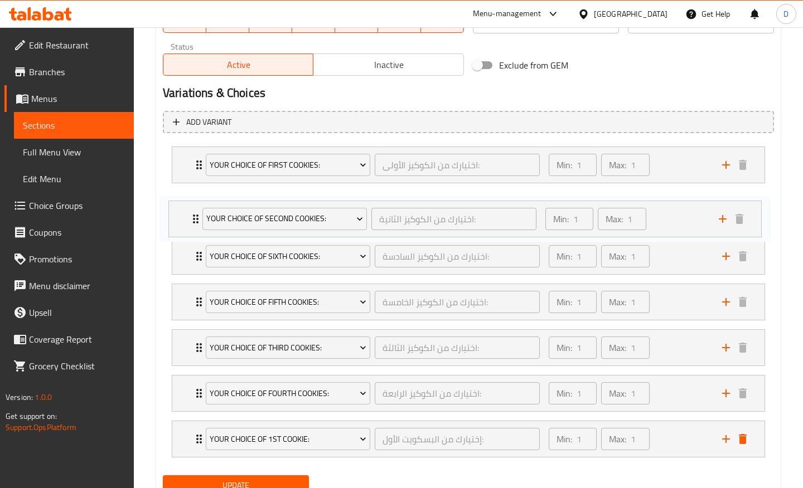
drag, startPoint x: 196, startPoint y: 304, endPoint x: 193, endPoint y: 217, distance: 87.6
click at [193, 217] on div "Your Choice Of First Cookies: اختيارك من الكوكيز الأولى: ​ Min: 1 ​ Max: 1 ​ Or…" at bounding box center [468, 302] width 611 height 320
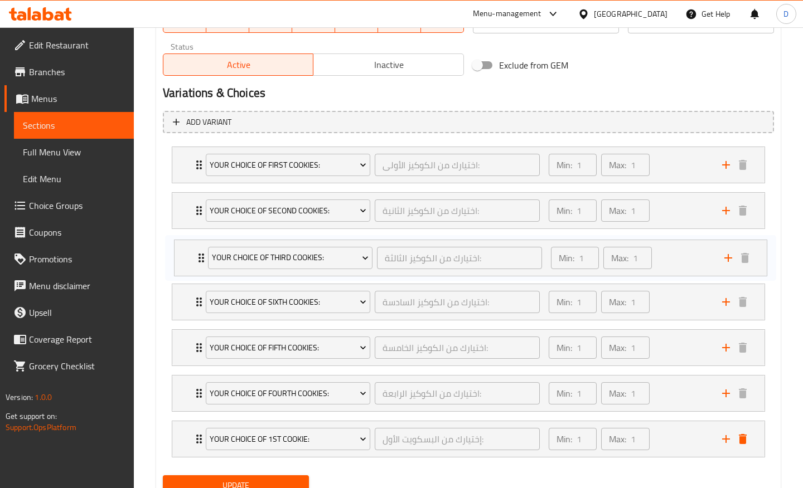
drag, startPoint x: 196, startPoint y: 348, endPoint x: 198, endPoint y: 252, distance: 95.9
click at [198, 252] on div "Your Choice Of First Cookies: اختيارك من الكوكيز الأولى: ​ Min: 1 ​ Max: 1 ​ Or…" at bounding box center [468, 302] width 611 height 320
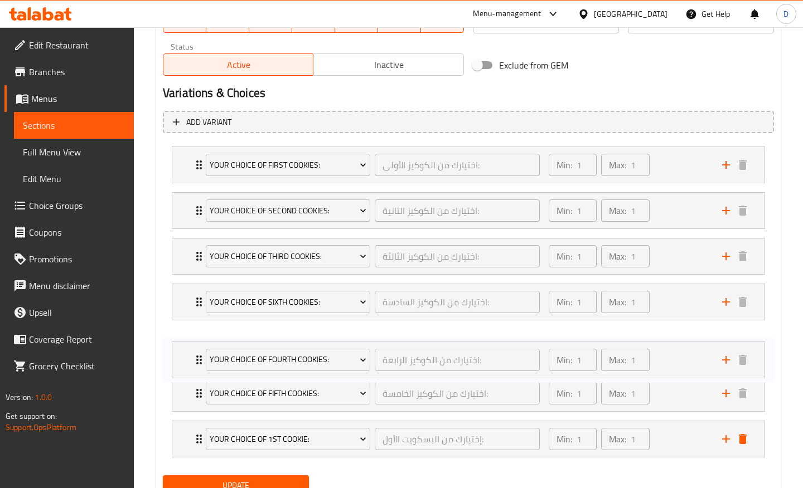
scroll to position [564, 0]
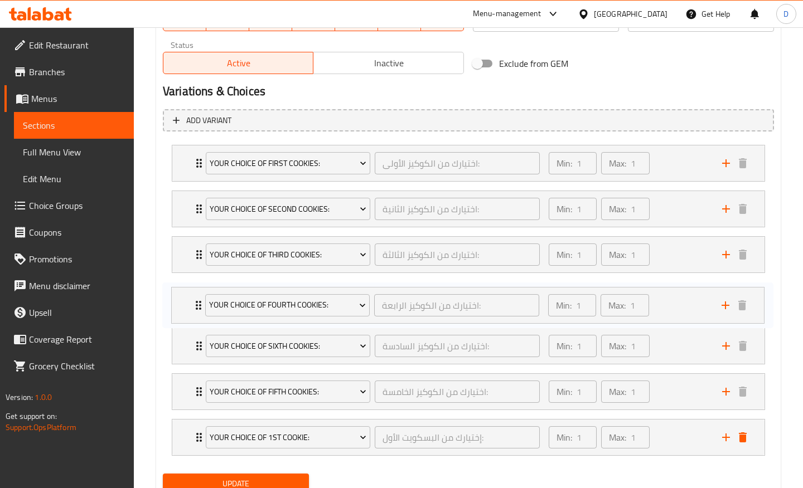
drag, startPoint x: 199, startPoint y: 390, endPoint x: 198, endPoint y: 299, distance: 90.8
click at [198, 299] on div "Your Choice Of First Cookies: اختيارك من الكوكيز الأولى: ​ Min: 1 ​ Max: 1 ​ Or…" at bounding box center [468, 300] width 611 height 320
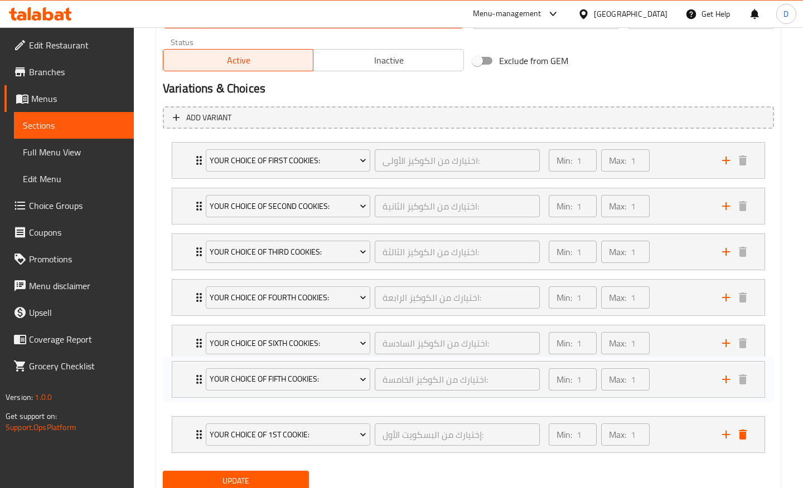
scroll to position [570, 0]
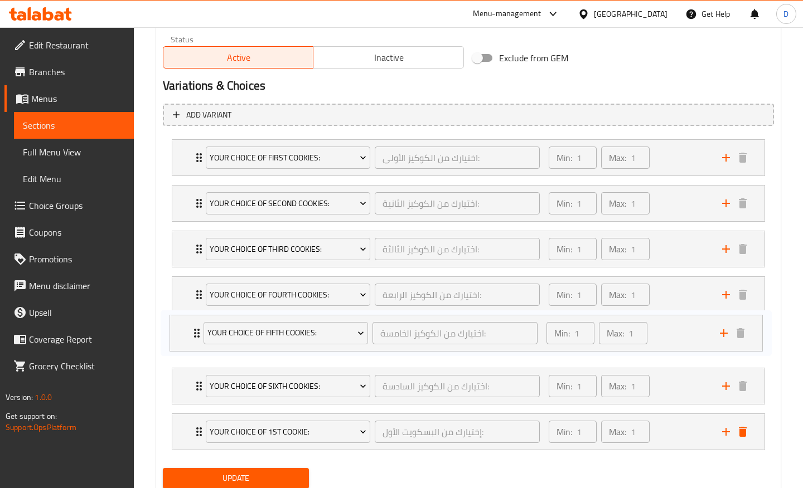
drag, startPoint x: 201, startPoint y: 398, endPoint x: 198, endPoint y: 336, distance: 62.5
click at [198, 336] on div "Your Choice Of First Cookies: اختيارك من الكوكيز الأولى: ​ Min: 1 ​ Max: 1 ​ Or…" at bounding box center [468, 295] width 611 height 320
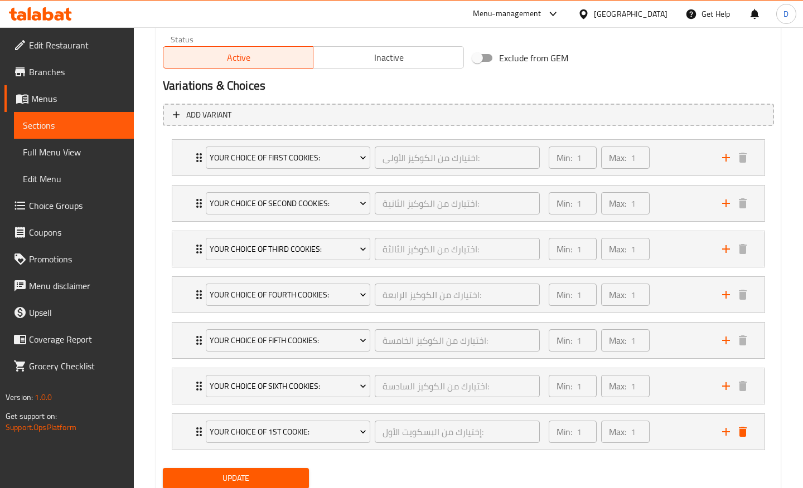
scroll to position [608, 0]
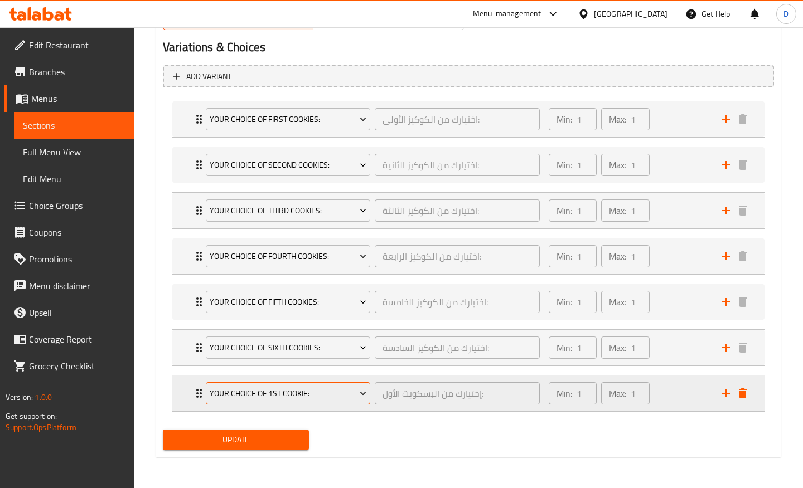
click at [311, 395] on span "Your Choice Of 1st Cookie:" at bounding box center [288, 394] width 157 height 14
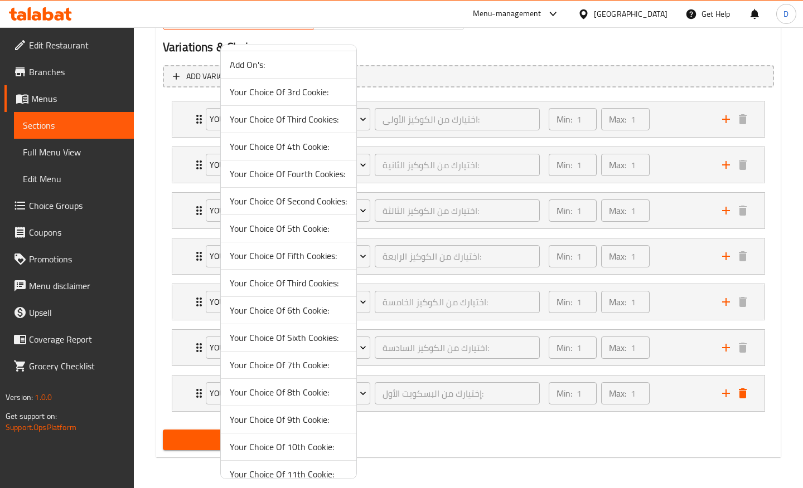
scroll to position [394, 0]
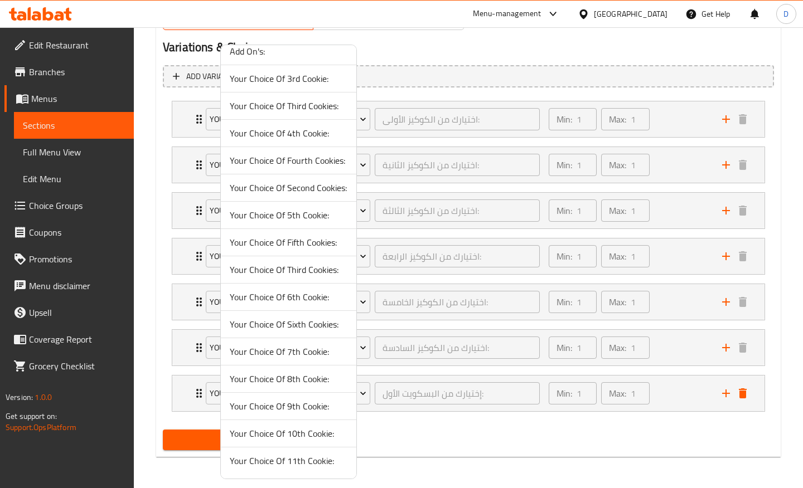
click at [289, 353] on span "Your Choice Of 7th Cookie:" at bounding box center [289, 351] width 118 height 13
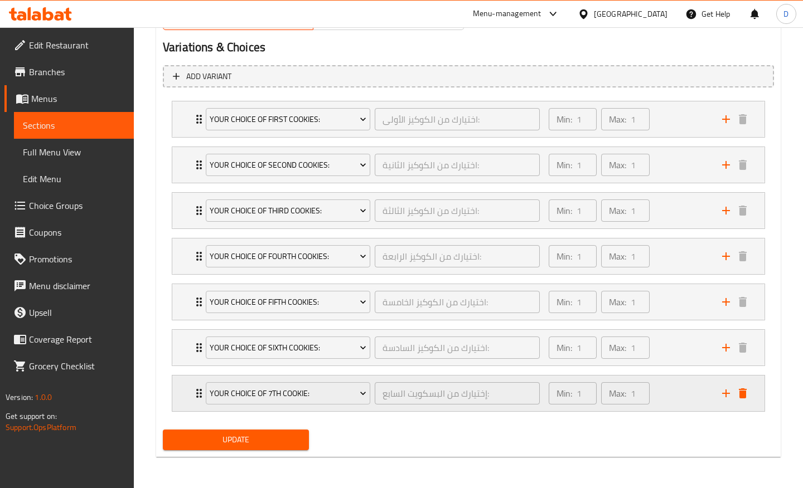
click at [679, 393] on div "Min: 1 ​ Max: 1 ​" at bounding box center [628, 394] width 173 height 36
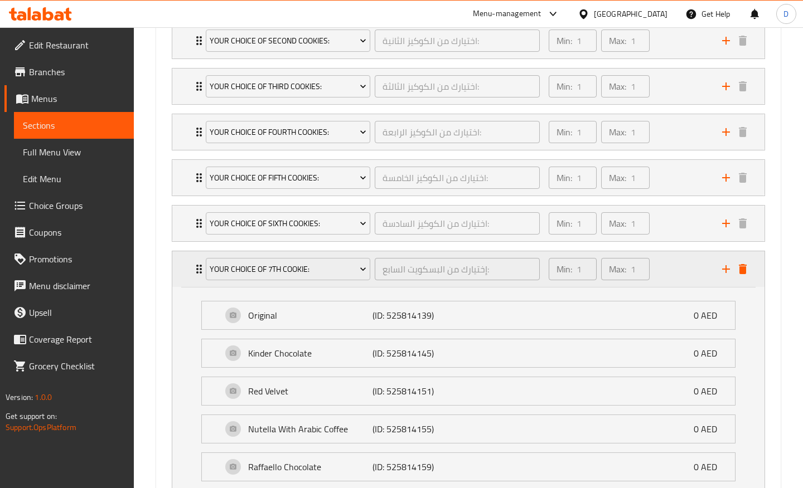
scroll to position [820, 0]
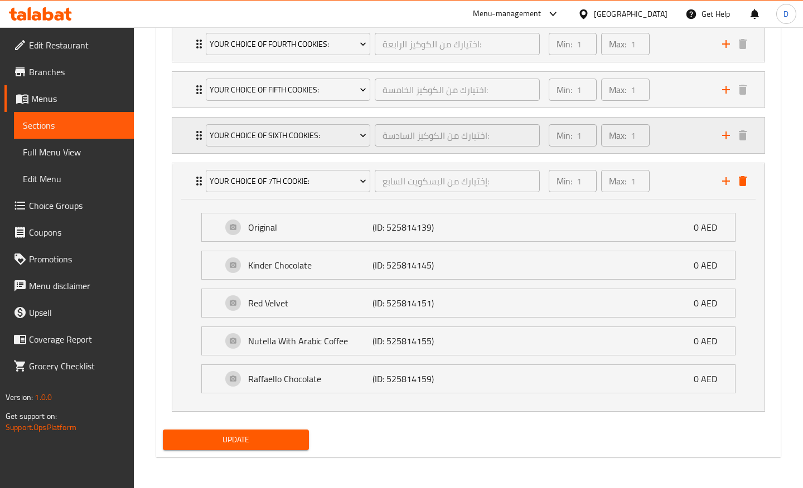
click at [670, 148] on div "Min: 1 ​ Max: 1 ​" at bounding box center [628, 136] width 173 height 36
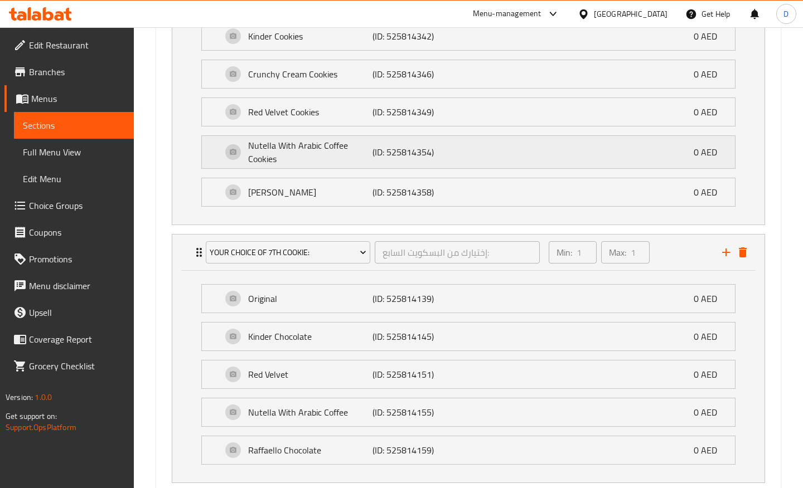
scroll to position [1113, 0]
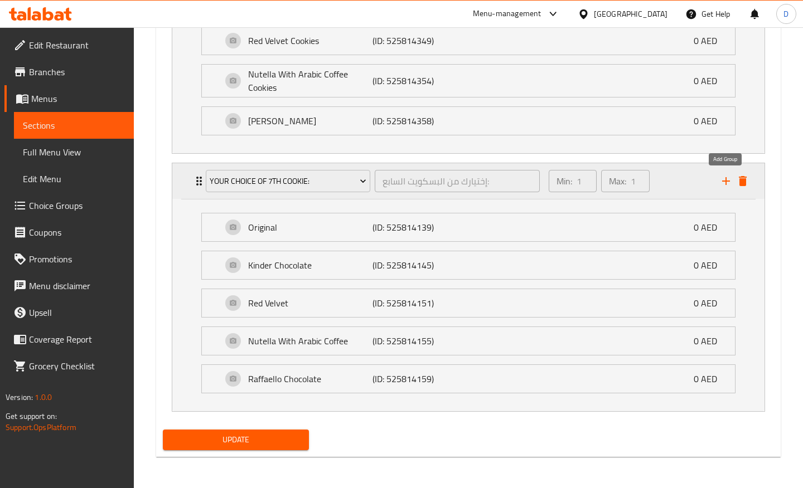
click at [723, 186] on icon "add" at bounding box center [725, 180] width 13 height 13
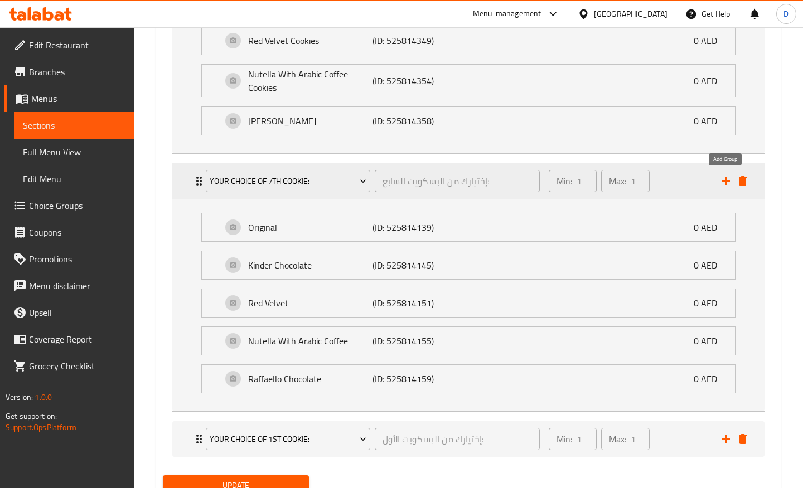
click at [723, 186] on icon "add" at bounding box center [725, 180] width 13 height 13
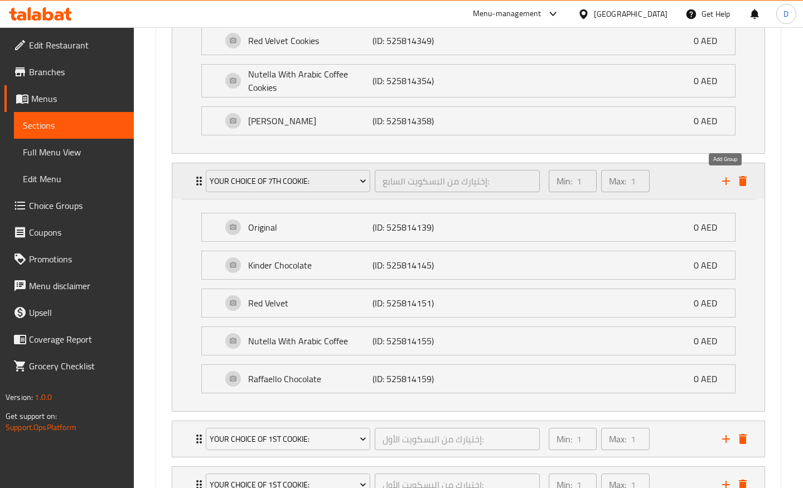
click at [723, 186] on icon "add" at bounding box center [725, 180] width 13 height 13
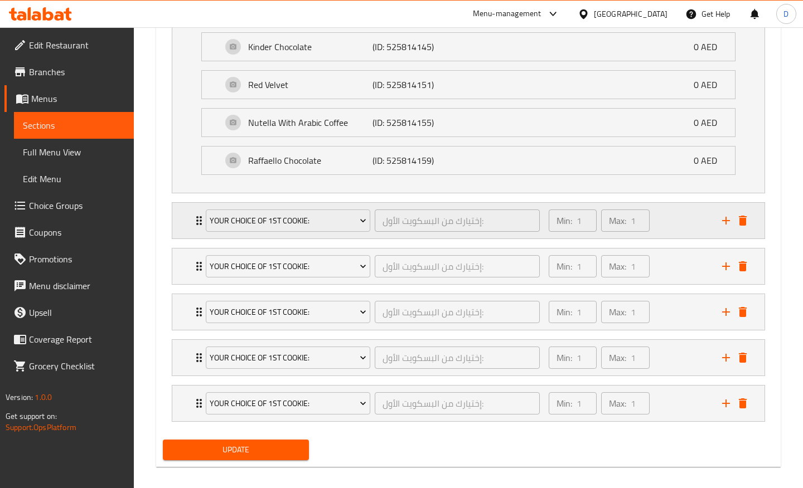
scroll to position [1331, 0]
click at [274, 227] on span "Your Choice Of 1st Cookie:" at bounding box center [288, 222] width 157 height 14
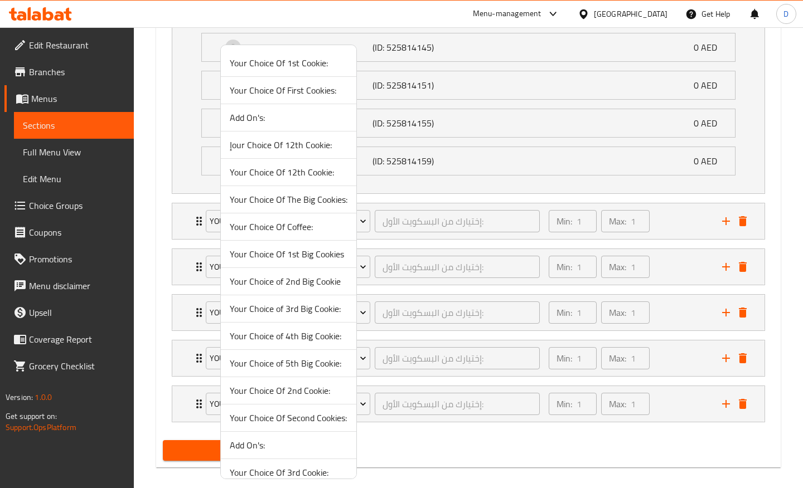
scroll to position [394, 0]
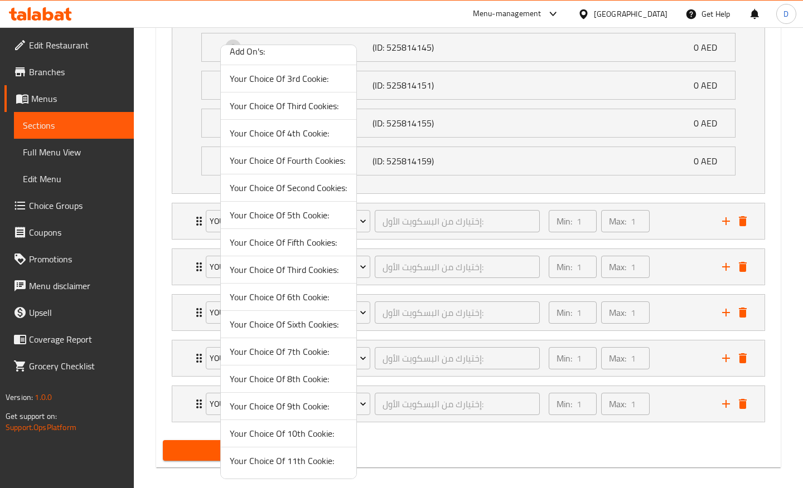
click at [279, 381] on span "Your Choice Of 8th Cookie:" at bounding box center [289, 378] width 118 height 13
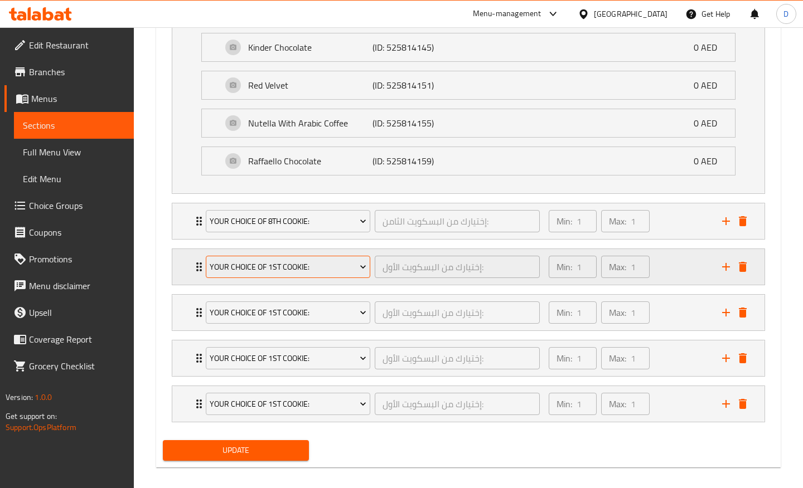
click at [294, 265] on span "Your Choice Of 1st Cookie:" at bounding box center [288, 267] width 157 height 14
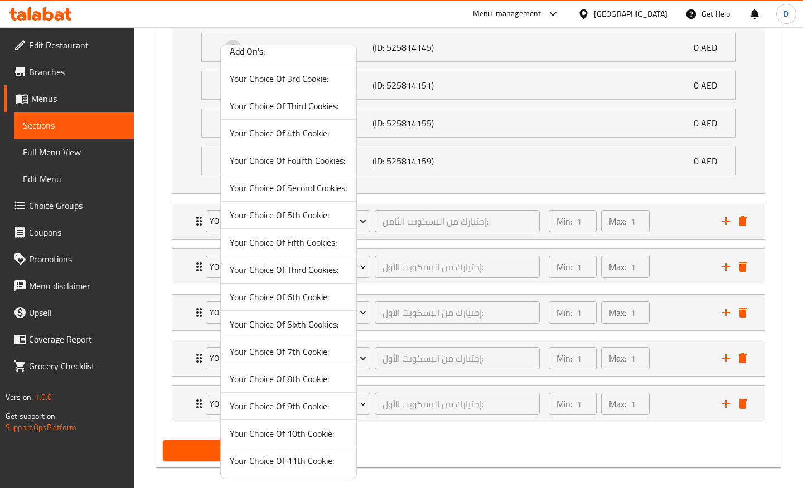
click at [271, 403] on span "Your Choice Of 9th Cookie:" at bounding box center [289, 406] width 118 height 13
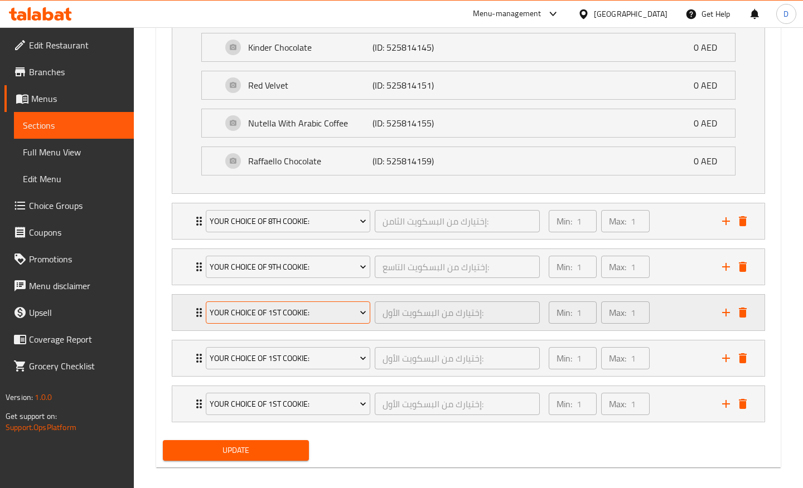
click at [291, 313] on span "Your Choice Of 1st Cookie:" at bounding box center [288, 313] width 157 height 14
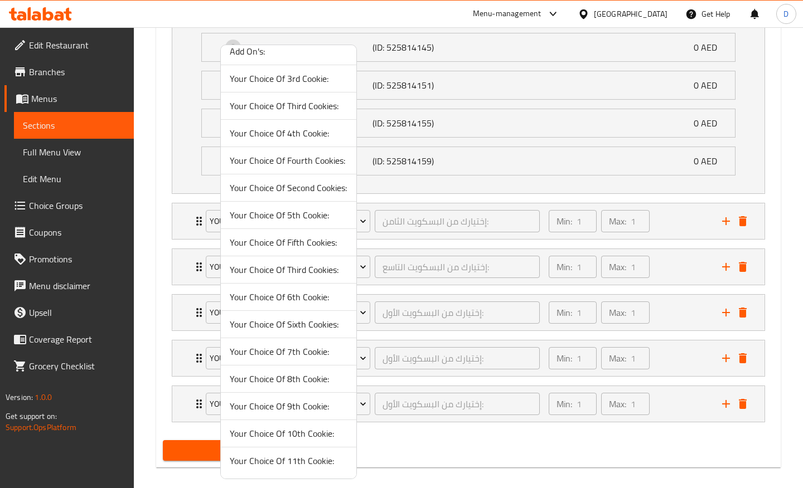
click at [268, 440] on span "Your Choice Of 10th Cookie:" at bounding box center [289, 433] width 118 height 13
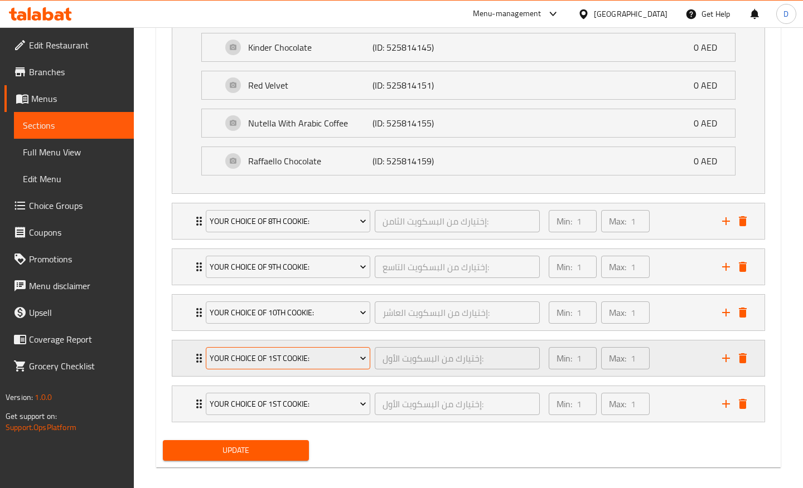
click at [306, 359] on span "Your Choice Of 1st Cookie:" at bounding box center [288, 359] width 157 height 14
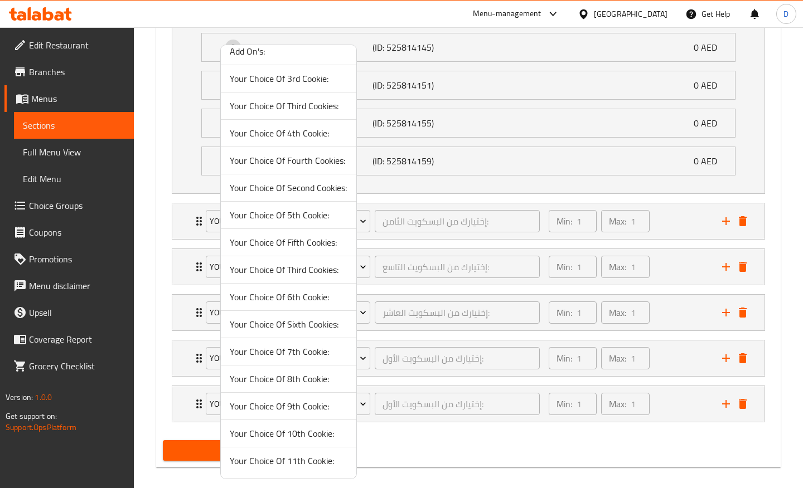
click at [276, 461] on span "Your Choice Of 11th Cookie:" at bounding box center [289, 460] width 118 height 13
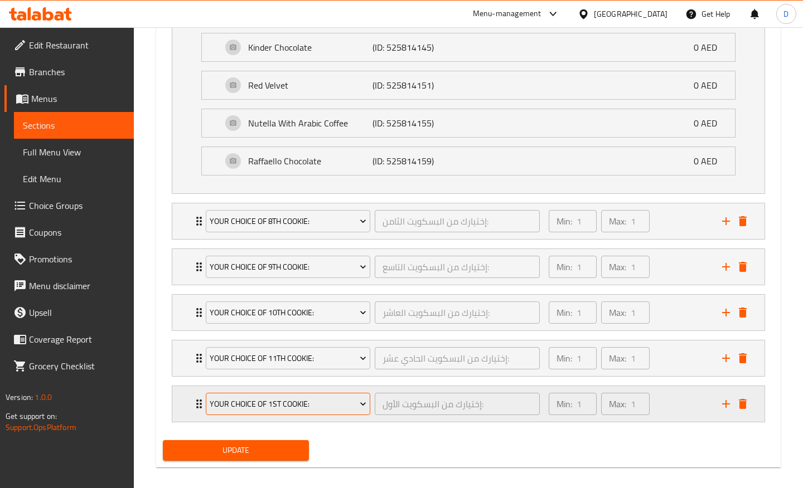
click at [332, 398] on span "Your Choice Of 1st Cookie:" at bounding box center [288, 404] width 157 height 14
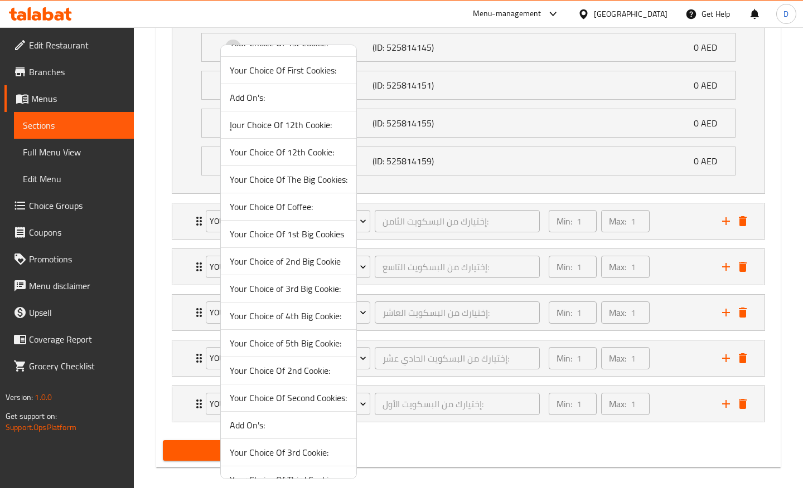
scroll to position [0, 0]
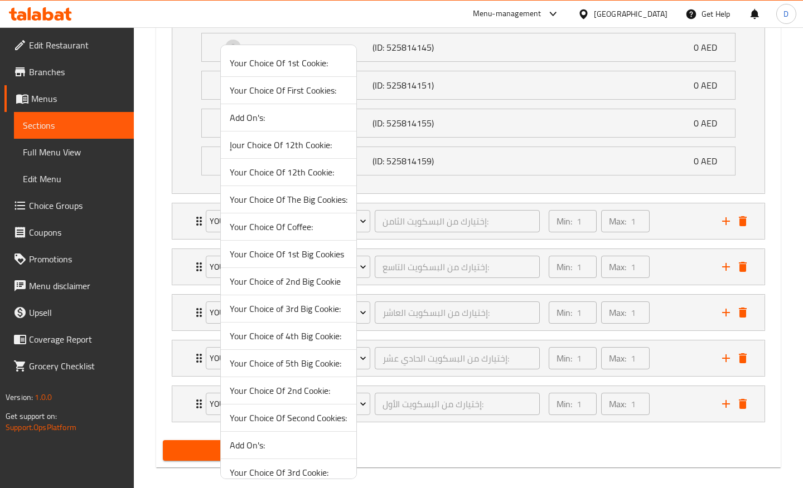
click at [291, 179] on span "Your Choice Of 12th Cookie:" at bounding box center [289, 172] width 118 height 13
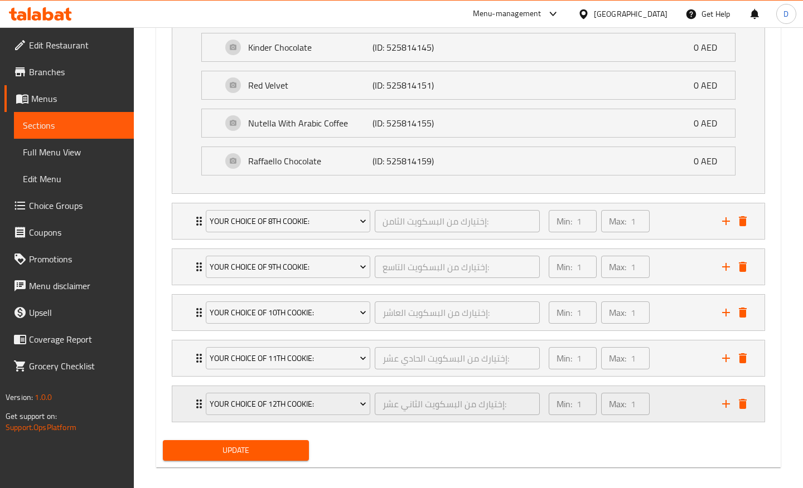
click at [685, 397] on div "Min: 1 ​ Max: 1 ​" at bounding box center [628, 404] width 173 height 36
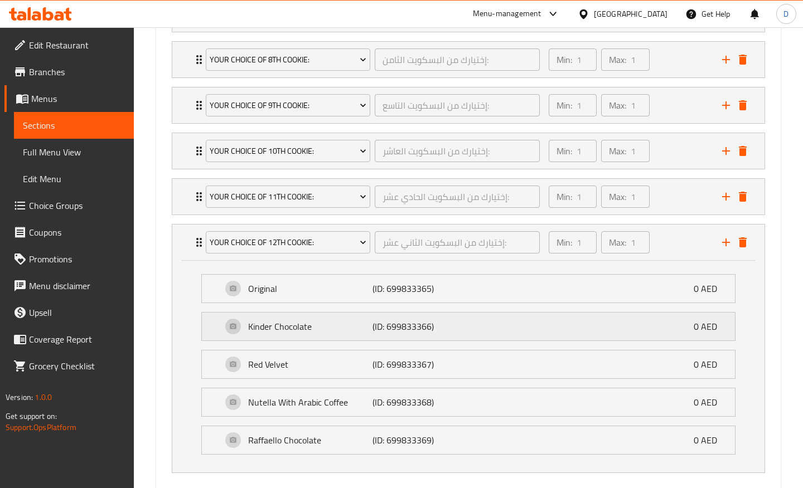
scroll to position [1491, 0]
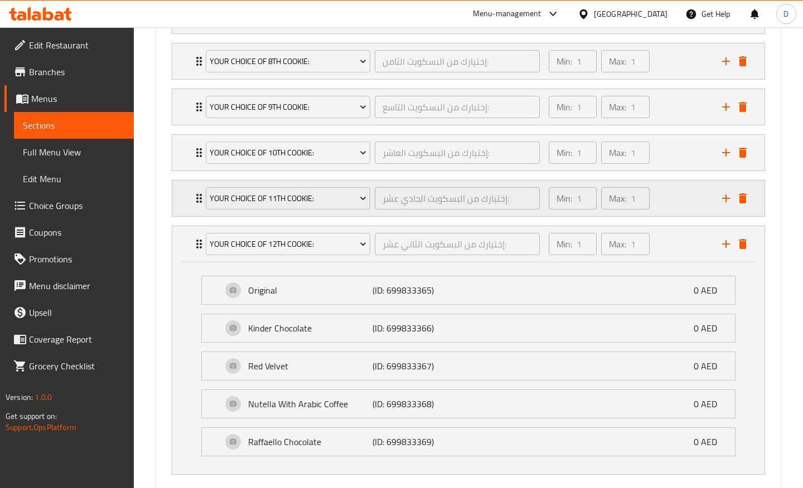
click at [680, 192] on div "Min: 1 ​ Max: 1 ​" at bounding box center [628, 199] width 173 height 36
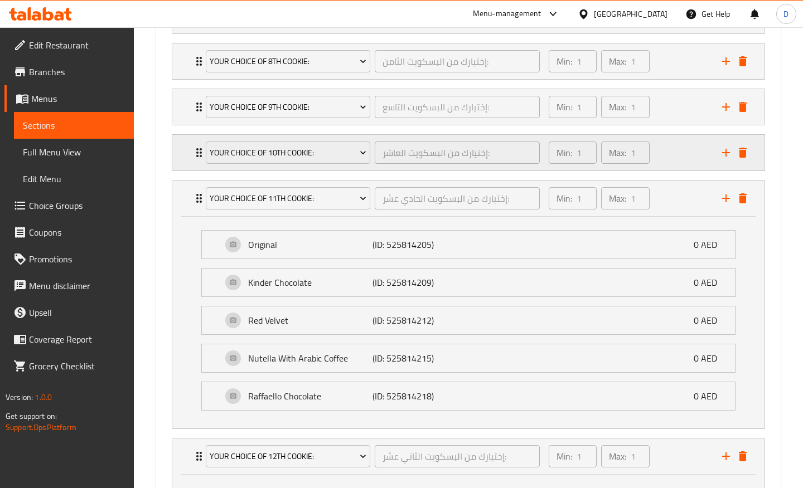
click at [682, 158] on div "Min: 1 ​ Max: 1 ​" at bounding box center [628, 153] width 173 height 36
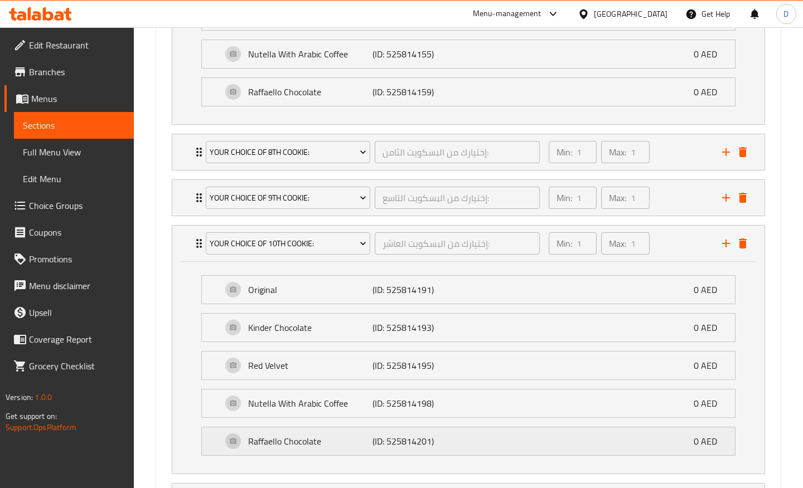
scroll to position [1390, 0]
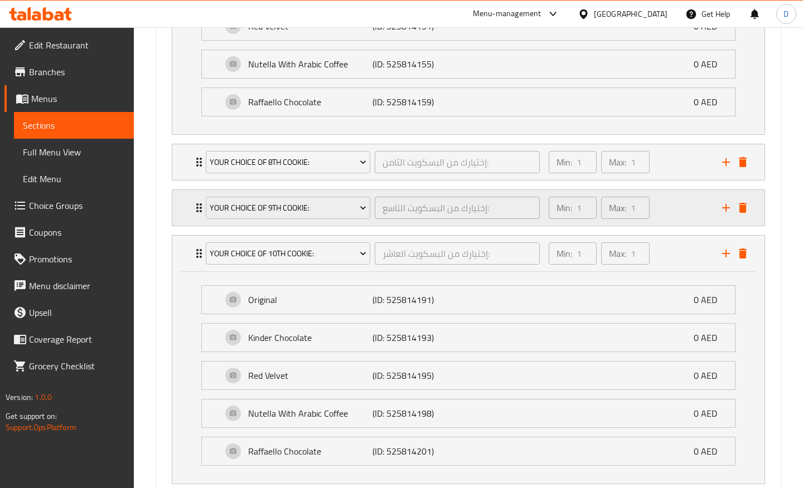
click at [683, 214] on div "Min: 1 ​ Max: 1 ​" at bounding box center [628, 208] width 173 height 36
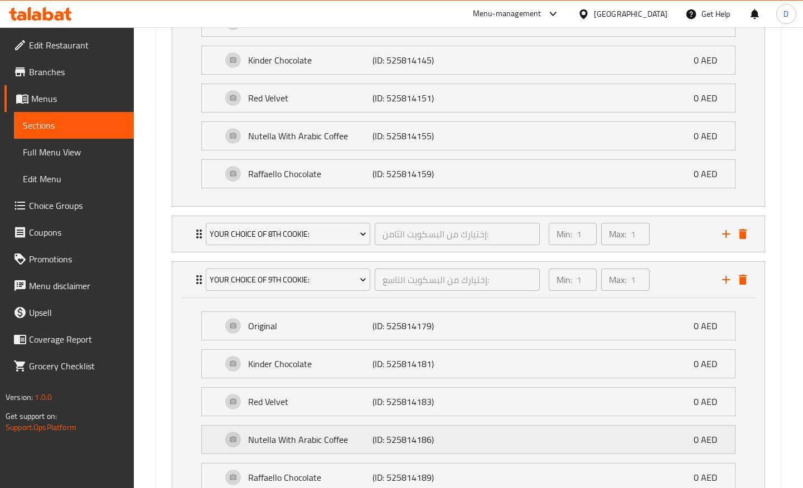
scroll to position [1316, 0]
click at [682, 246] on div "Min: 1 ​ Max: 1 ​" at bounding box center [628, 236] width 173 height 36
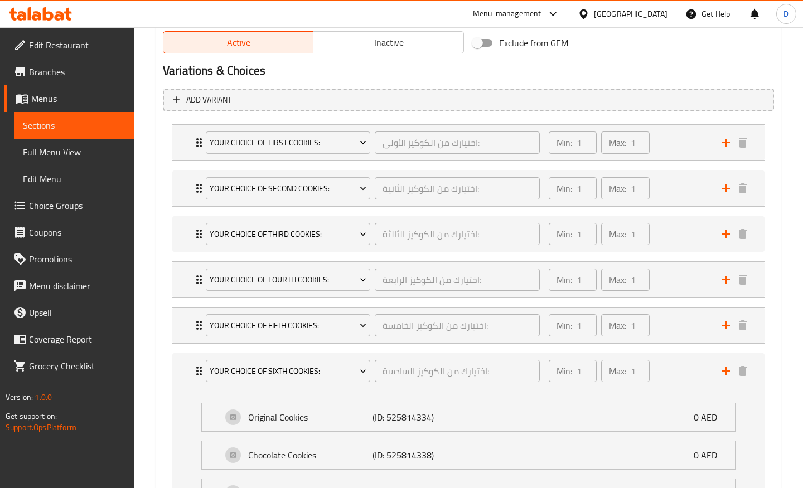
scroll to position [594, 0]
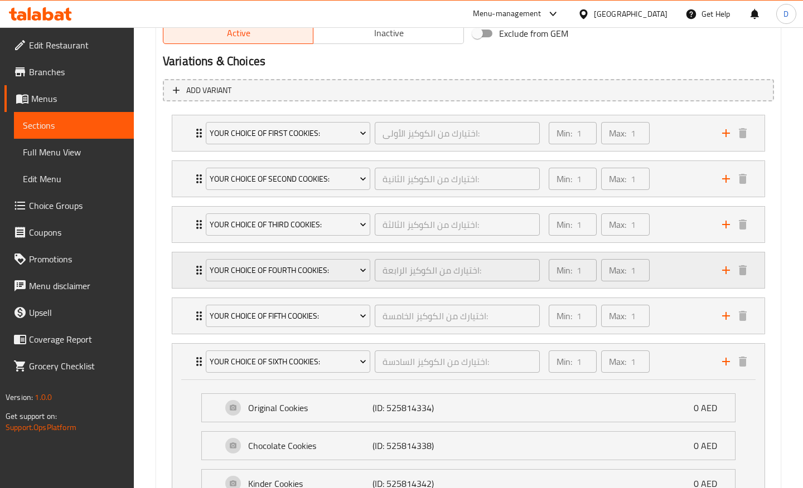
click at [675, 271] on div "Min: 1 ​ Max: 1 ​" at bounding box center [628, 270] width 173 height 36
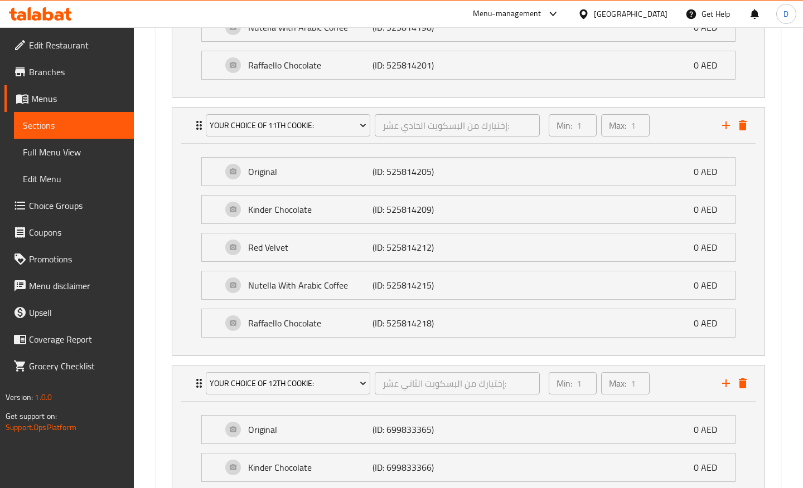
scroll to position [2696, 0]
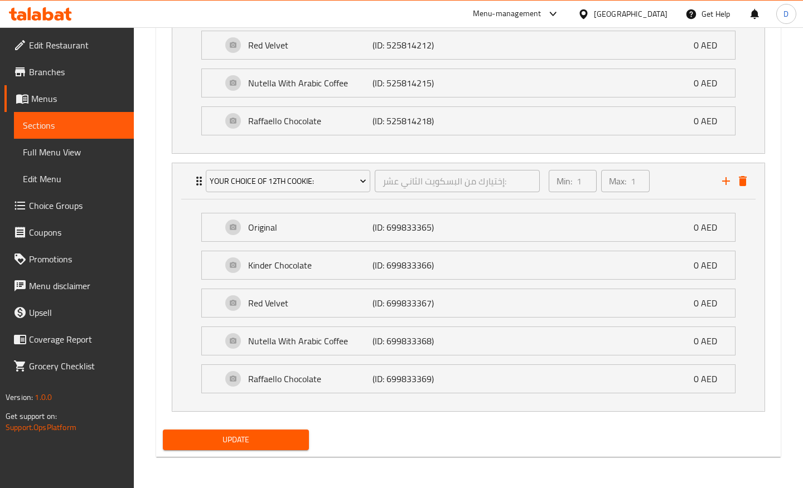
click at [211, 441] on span "Update" at bounding box center [236, 440] width 128 height 14
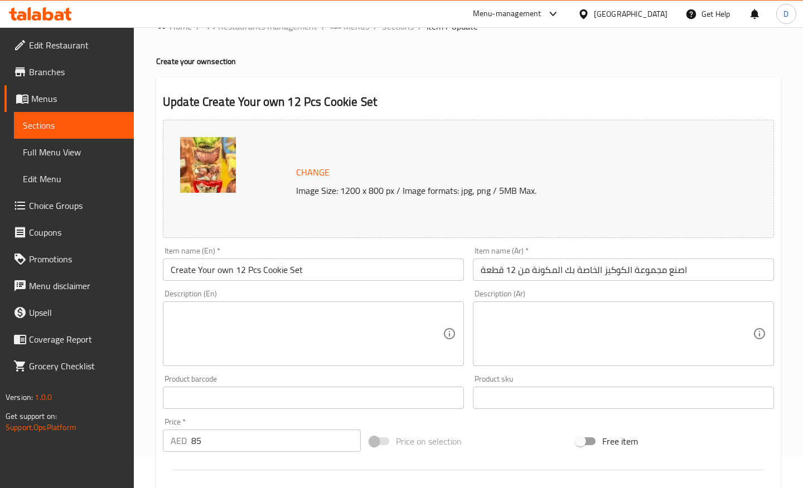
scroll to position [0, 0]
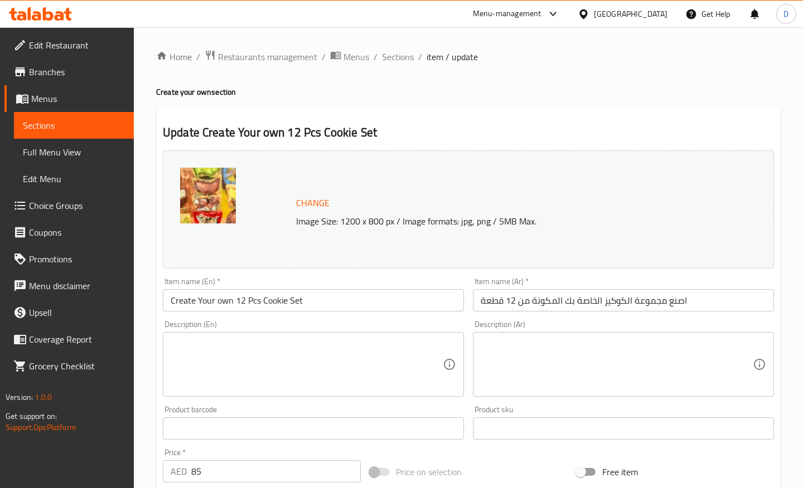
click at [73, 128] on span "Sections" at bounding box center [74, 125] width 102 height 13
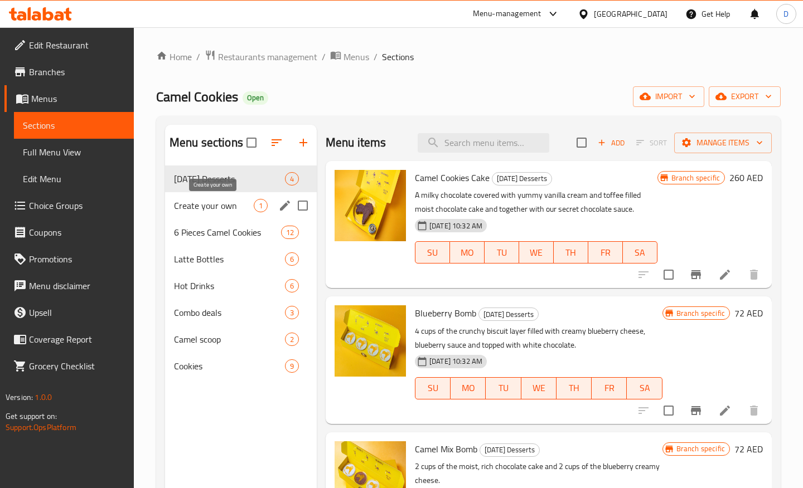
click at [194, 206] on span "Create your own" at bounding box center [214, 205] width 80 height 13
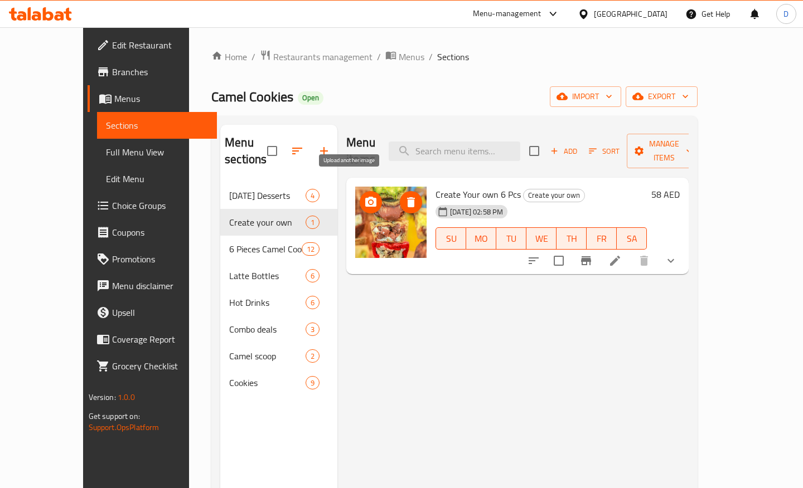
click at [365, 197] on icon "upload picture" at bounding box center [370, 202] width 11 height 10
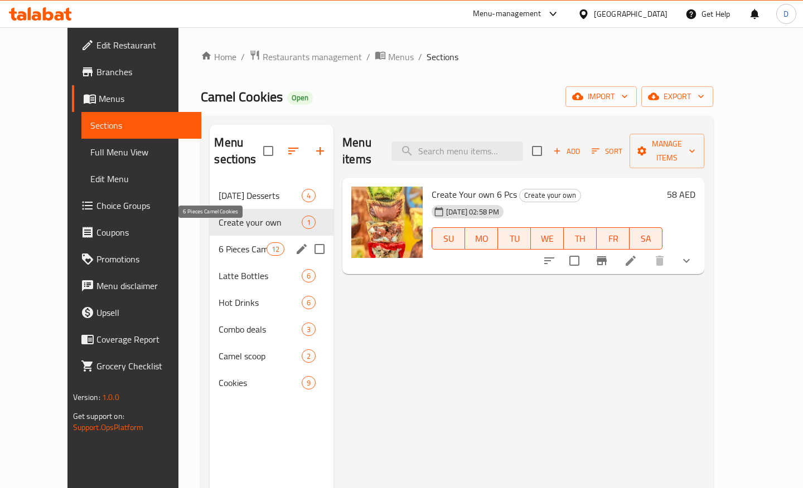
click at [218, 242] on span "6 Pieces Camel Cookies" at bounding box center [241, 248] width 47 height 13
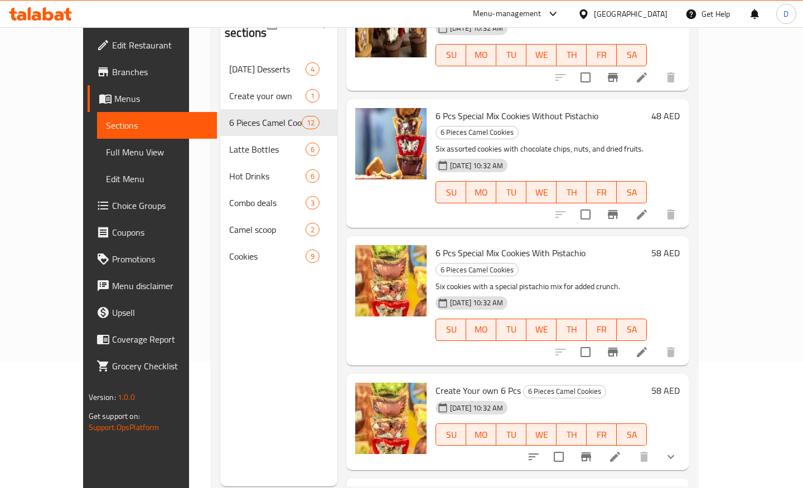
scroll to position [156, 0]
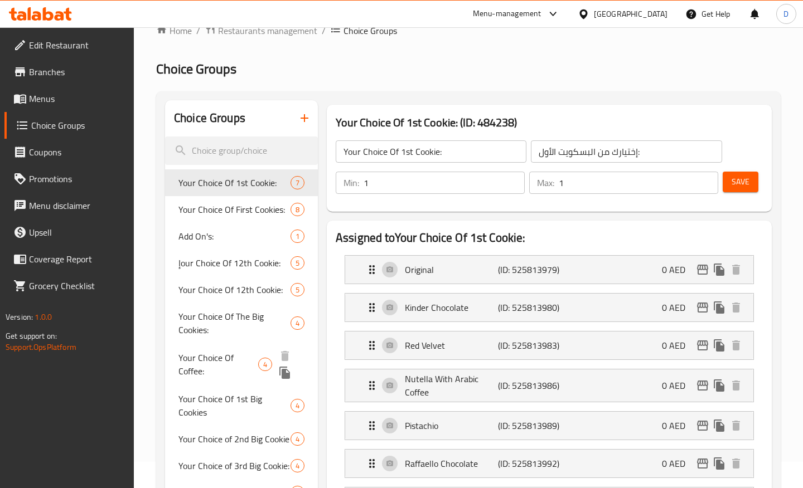
scroll to position [27, 0]
